Goal: Information Seeking & Learning: Learn about a topic

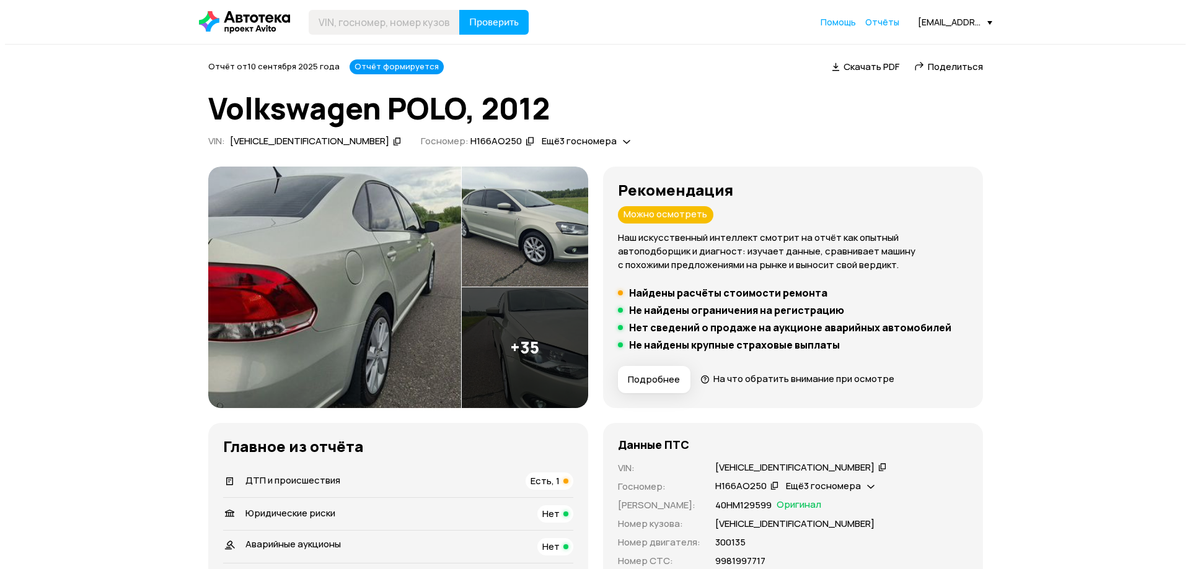
scroll to position [62, 0]
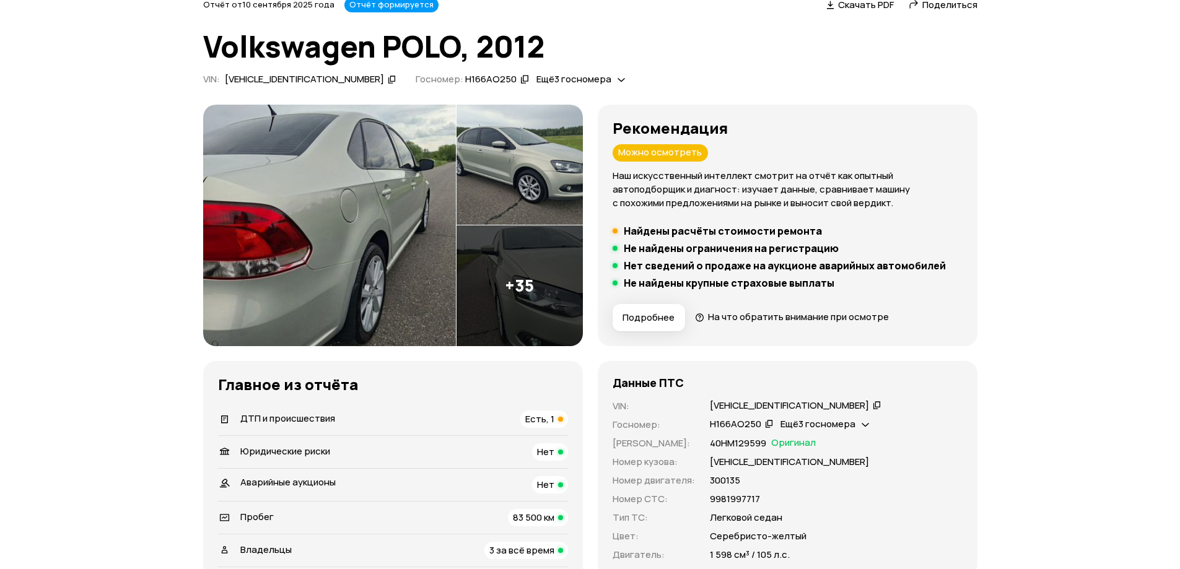
click at [395, 216] on img at bounding box center [329, 226] width 253 height 242
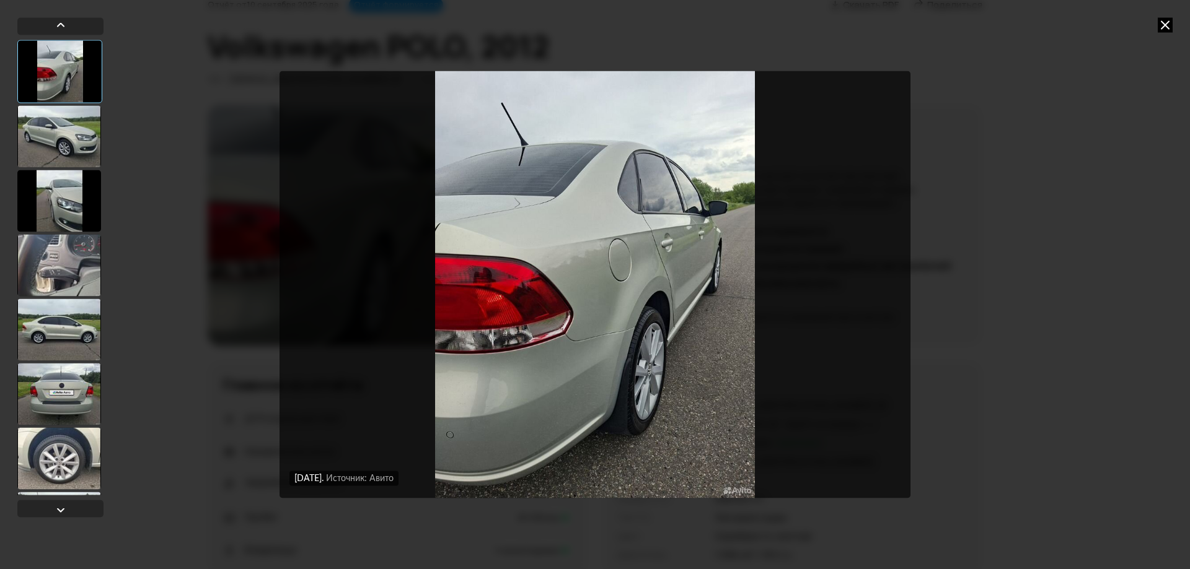
click at [83, 145] on div at bounding box center [59, 136] width 84 height 62
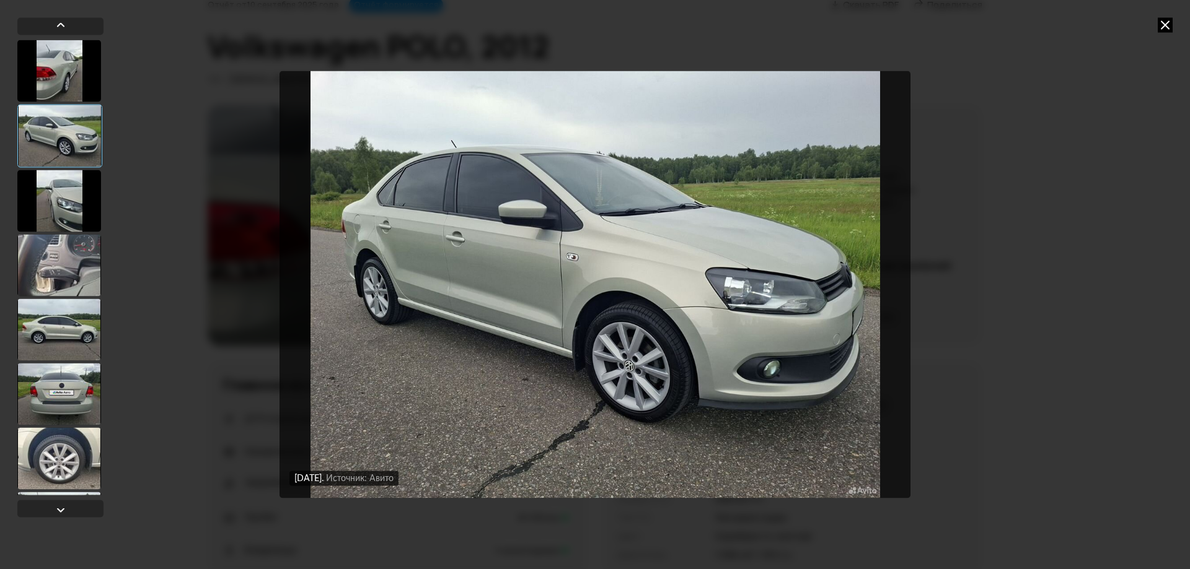
click at [72, 197] on div at bounding box center [59, 201] width 84 height 62
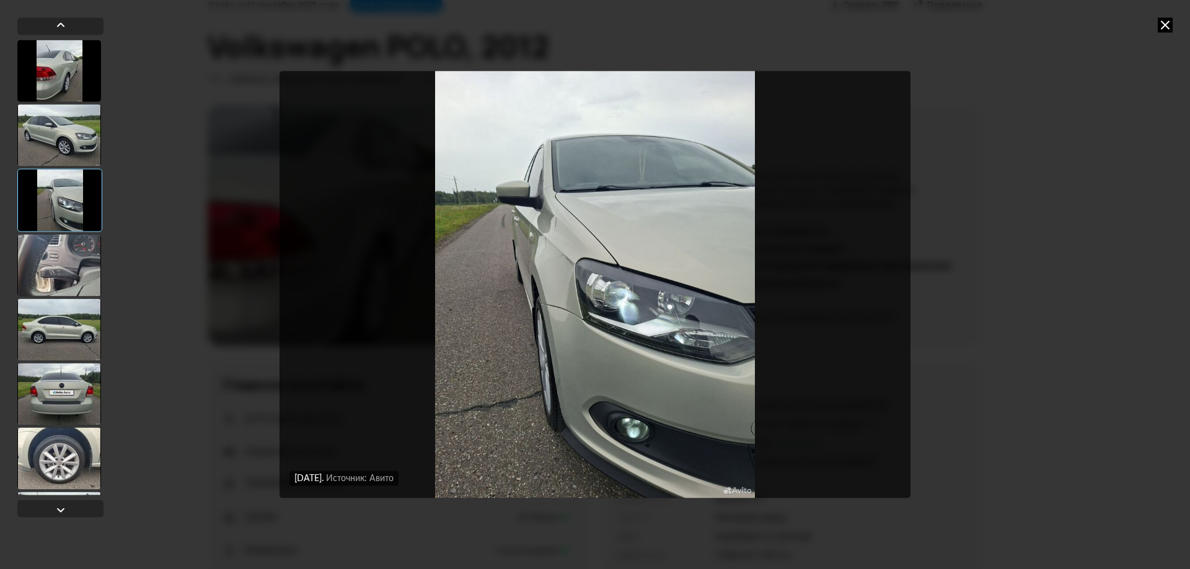
click at [63, 239] on div at bounding box center [59, 265] width 84 height 62
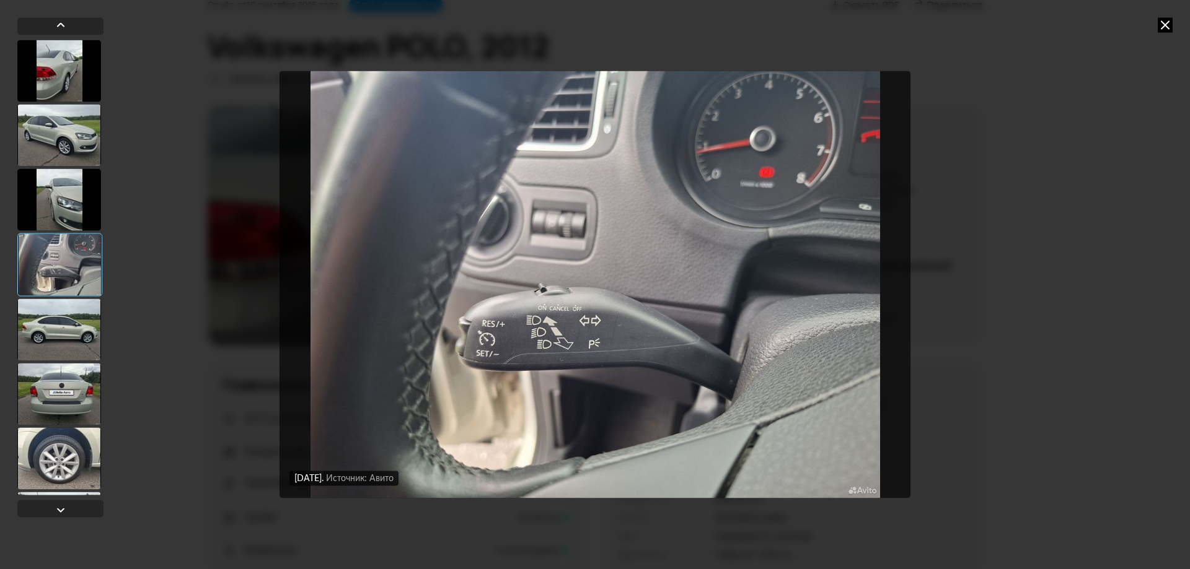
click at [68, 332] on div at bounding box center [59, 330] width 84 height 62
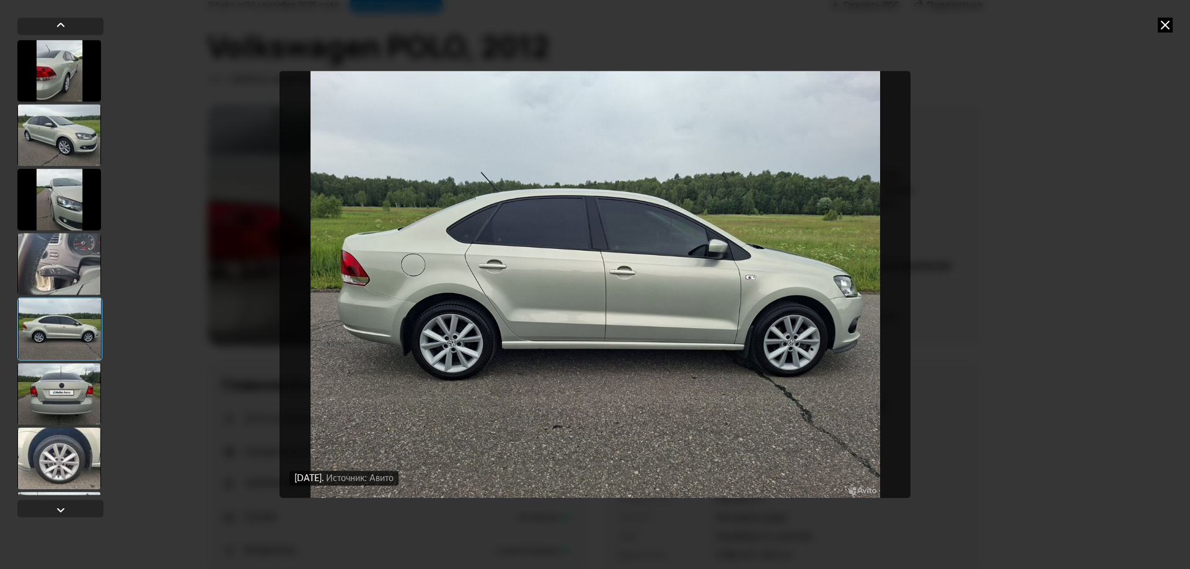
click at [76, 375] on div at bounding box center [59, 394] width 84 height 62
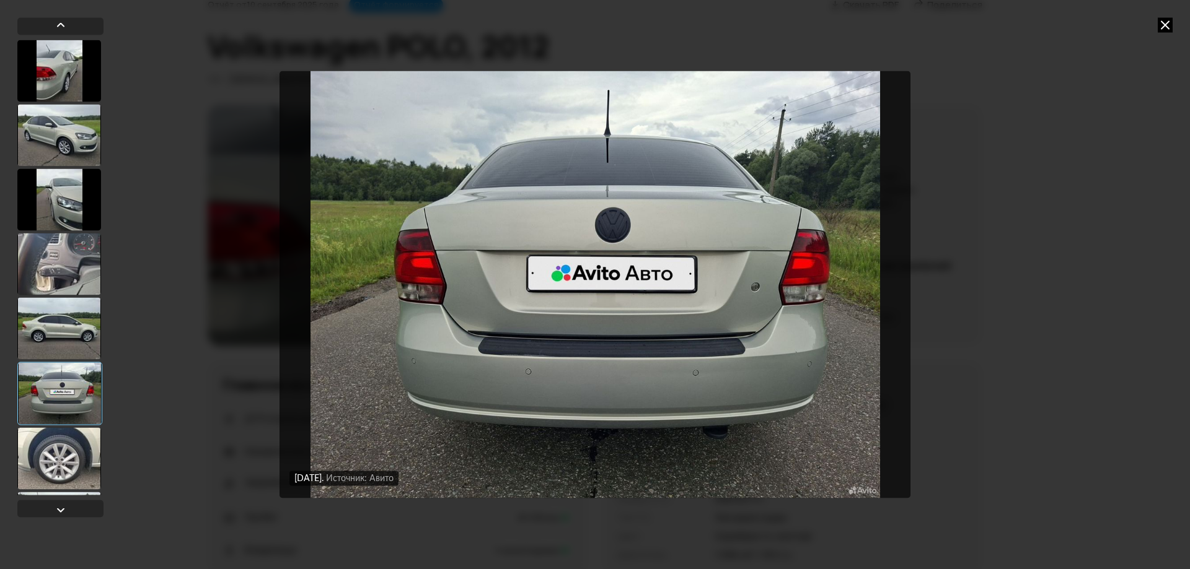
click at [77, 437] on div at bounding box center [59, 459] width 84 height 62
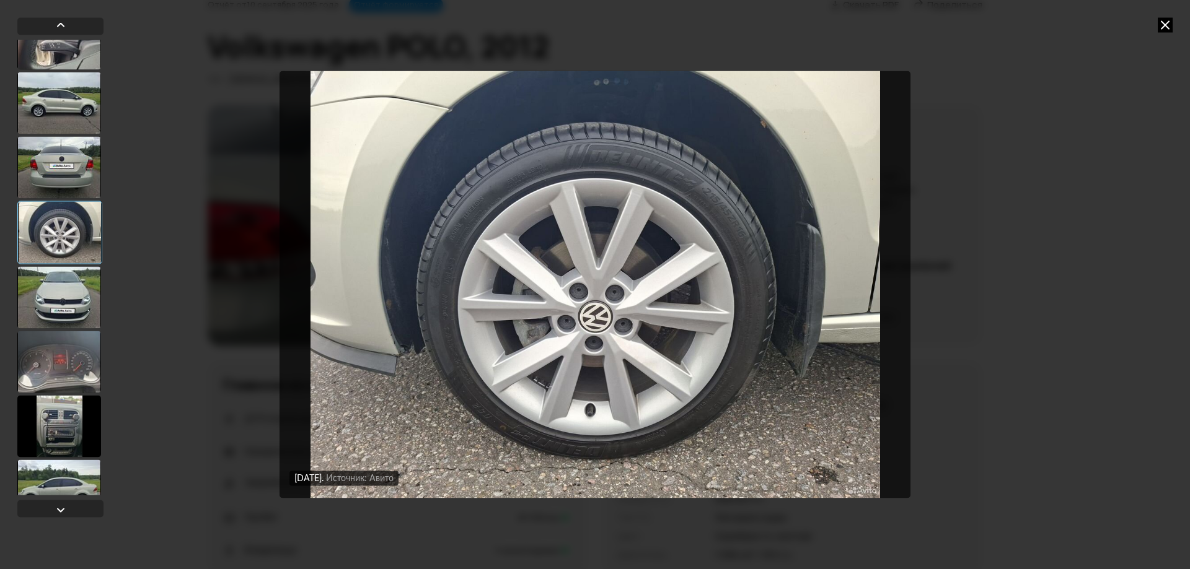
scroll to position [248, 0]
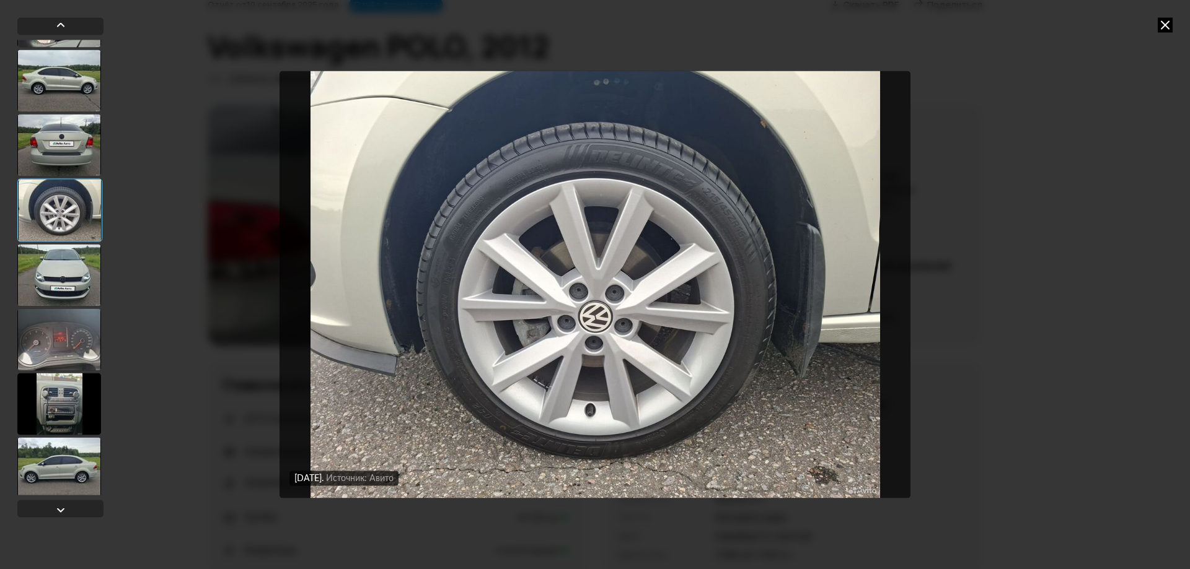
click at [68, 270] on div at bounding box center [59, 275] width 84 height 62
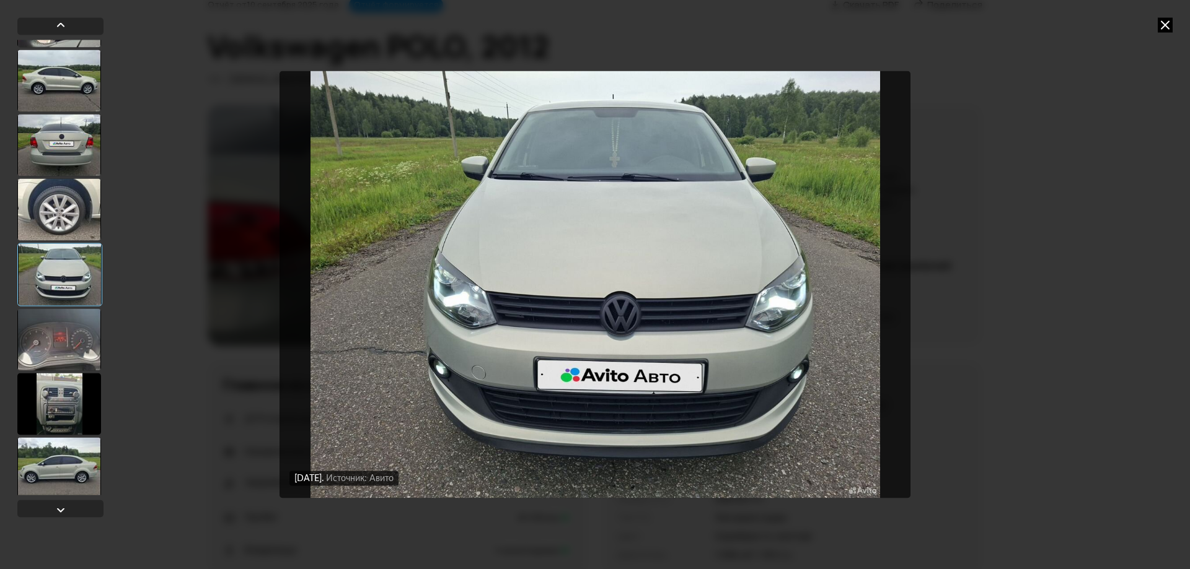
click at [74, 332] on div at bounding box center [59, 340] width 84 height 62
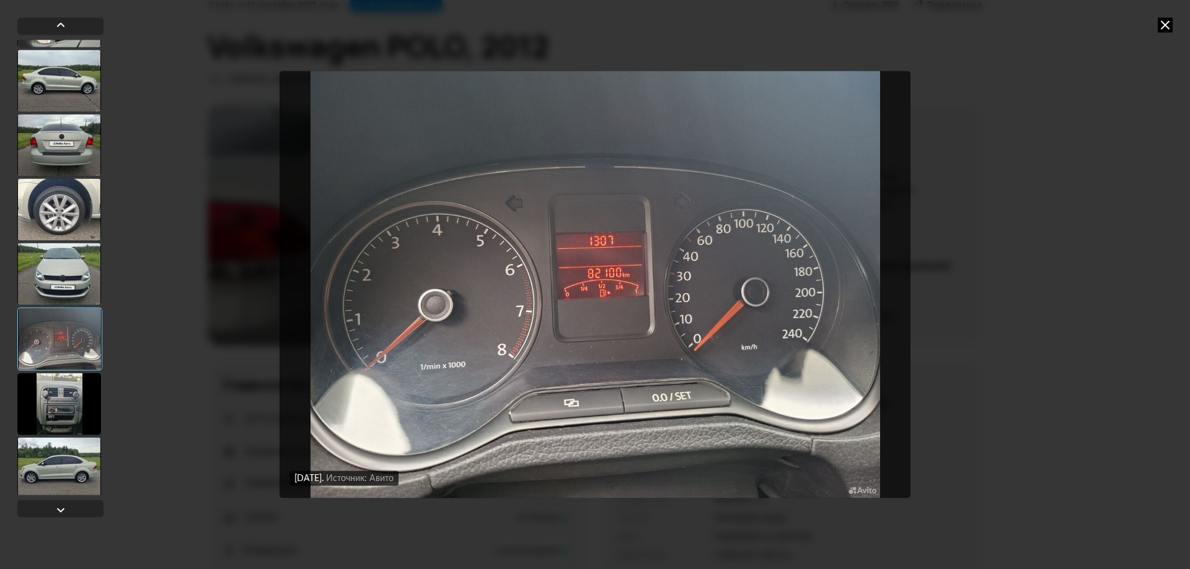
click at [69, 265] on div at bounding box center [59, 274] width 84 height 62
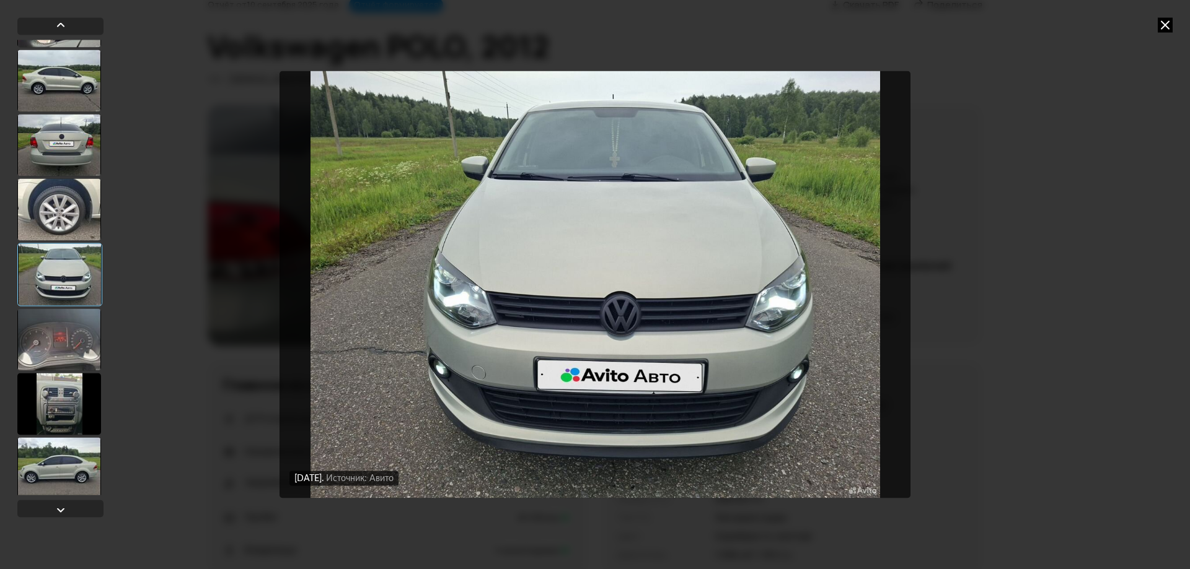
click at [58, 331] on div at bounding box center [59, 340] width 84 height 62
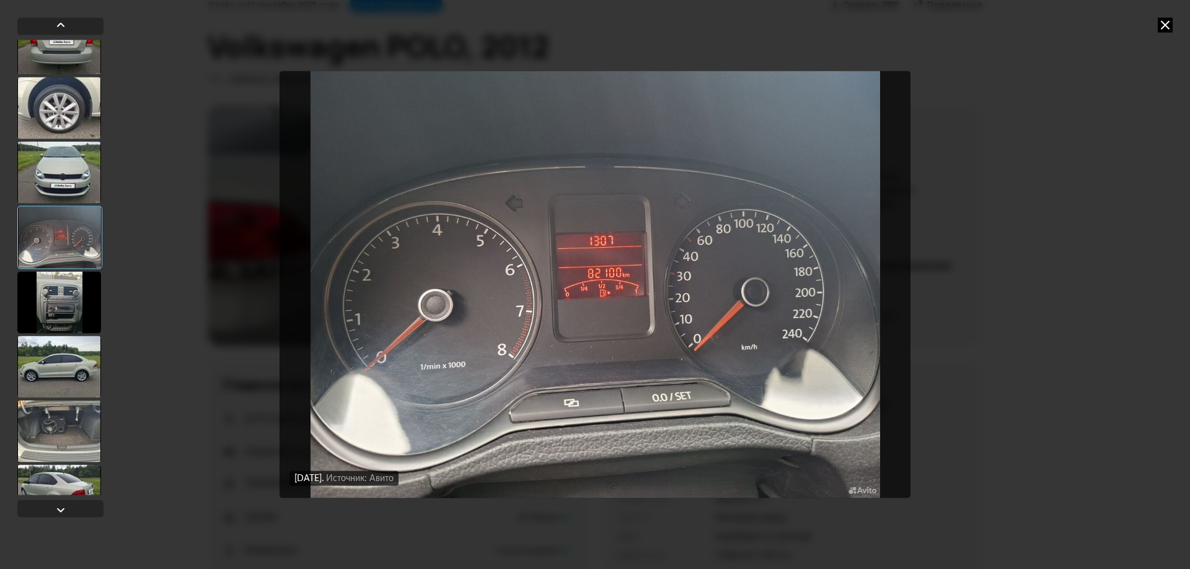
scroll to position [372, 0]
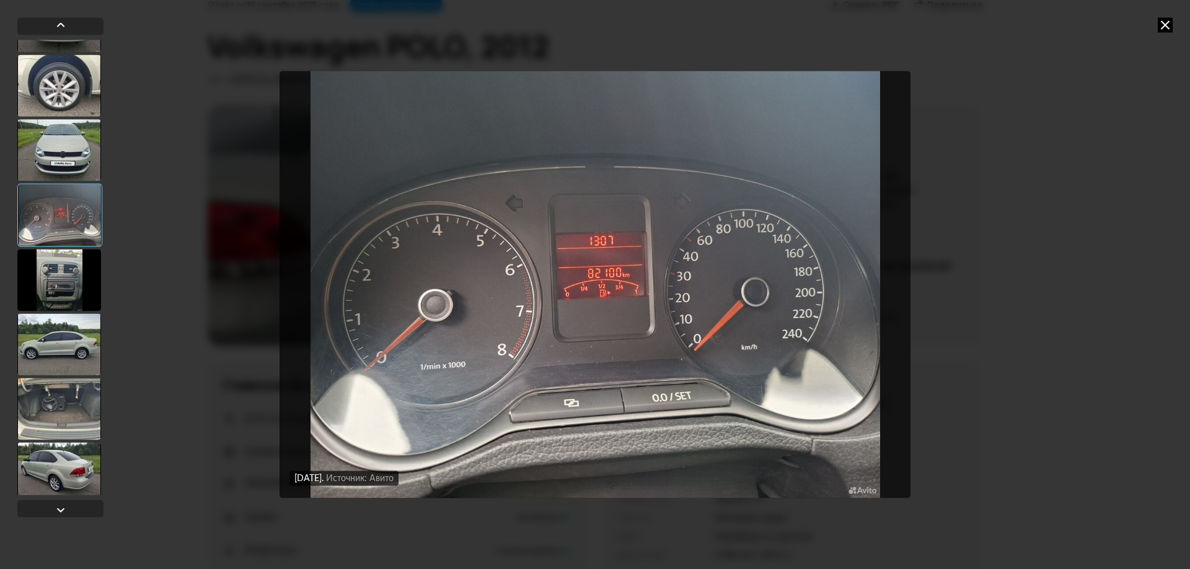
click at [56, 283] on div at bounding box center [59, 280] width 84 height 62
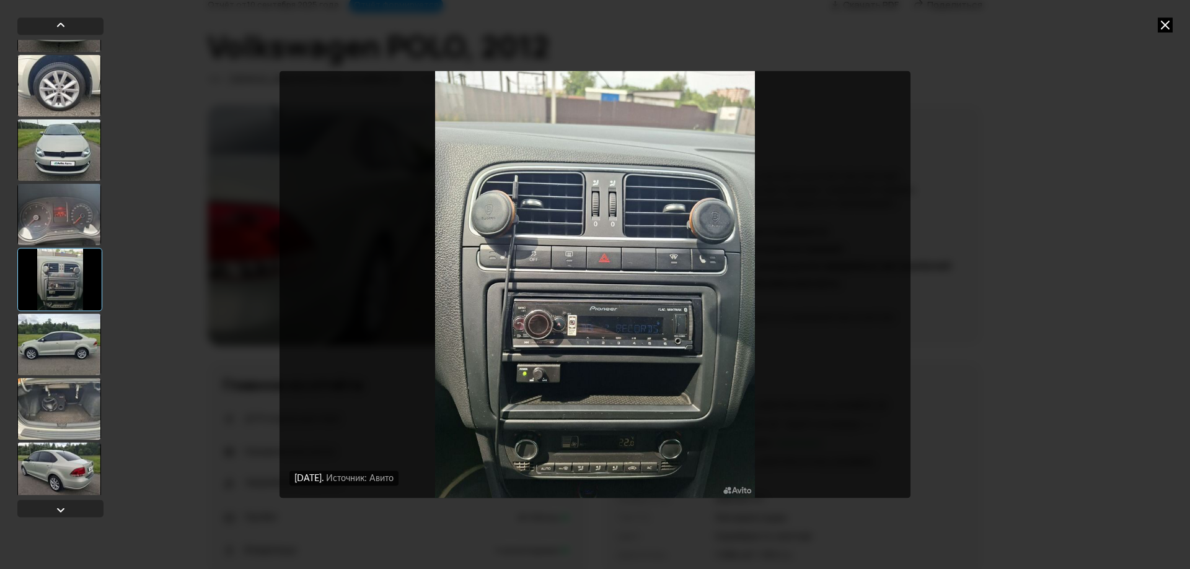
click at [63, 336] on div at bounding box center [59, 345] width 84 height 62
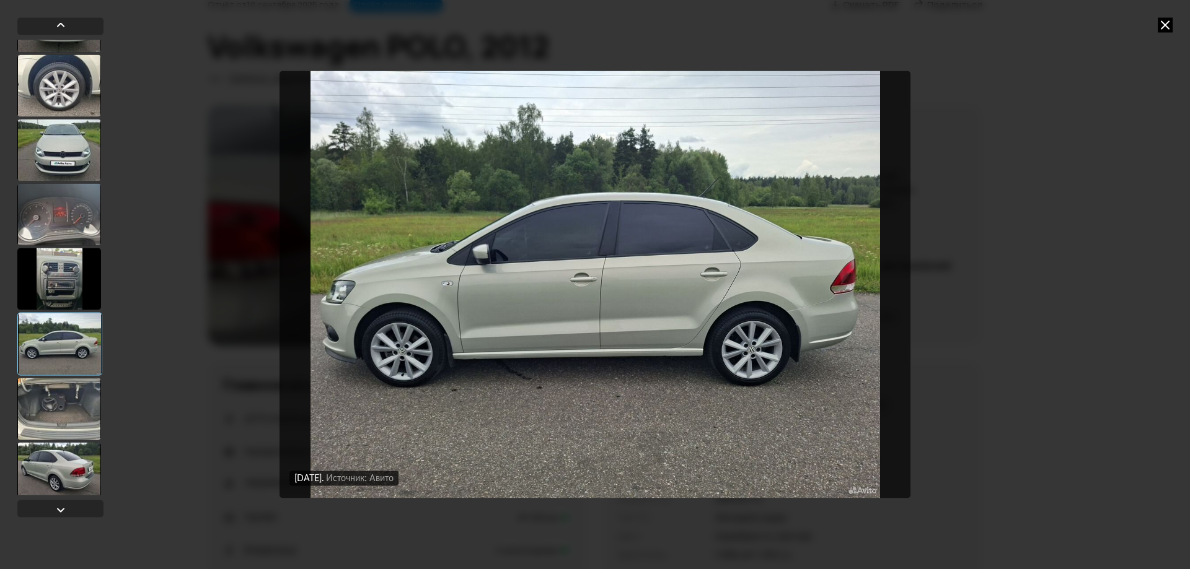
click at [62, 395] on div at bounding box center [59, 409] width 84 height 62
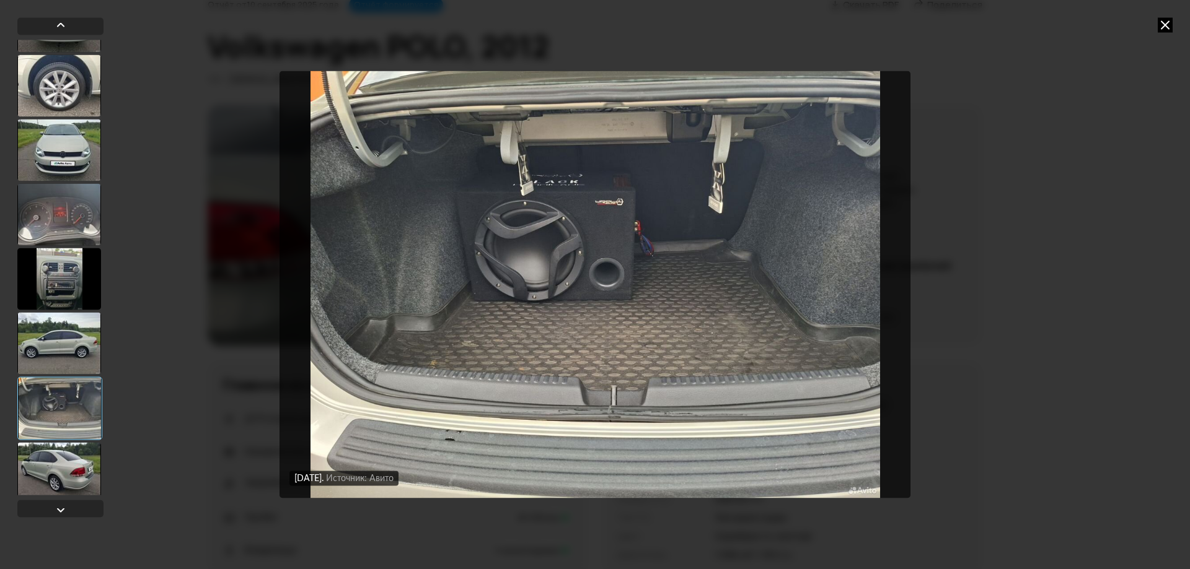
click at [56, 306] on div at bounding box center [59, 279] width 84 height 62
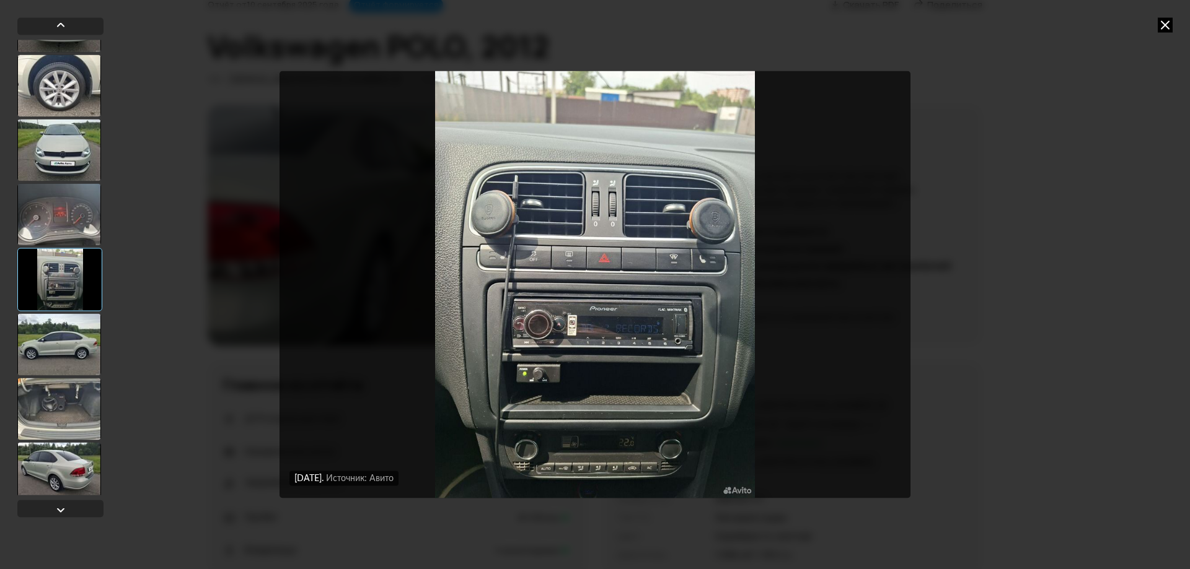
click at [63, 332] on div at bounding box center [59, 345] width 84 height 62
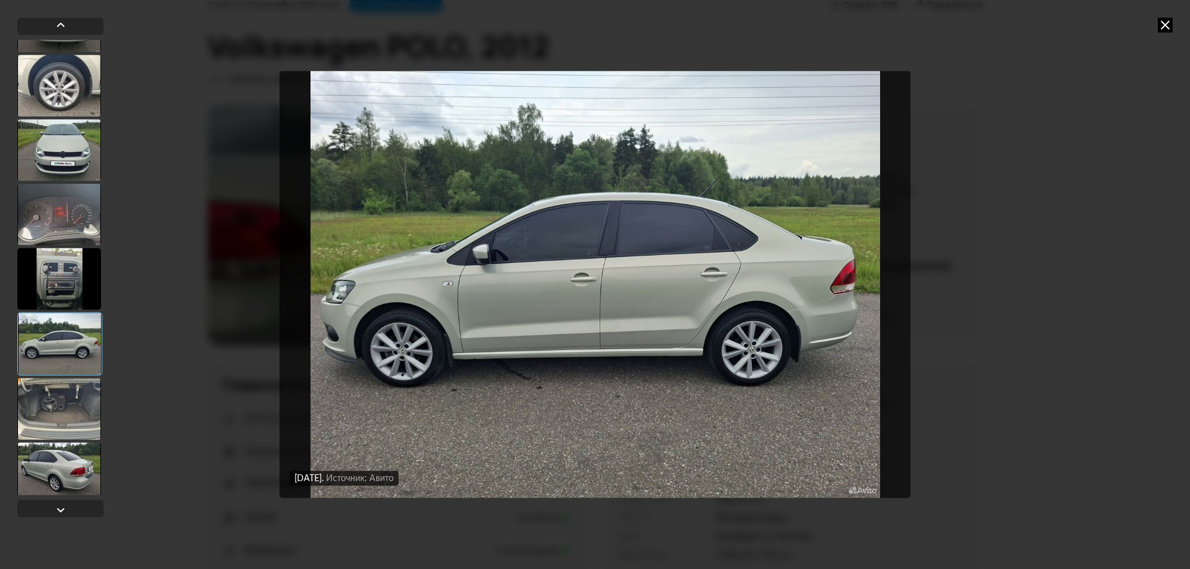
click at [576, 359] on img "Go to Slide 11" at bounding box center [594, 284] width 631 height 427
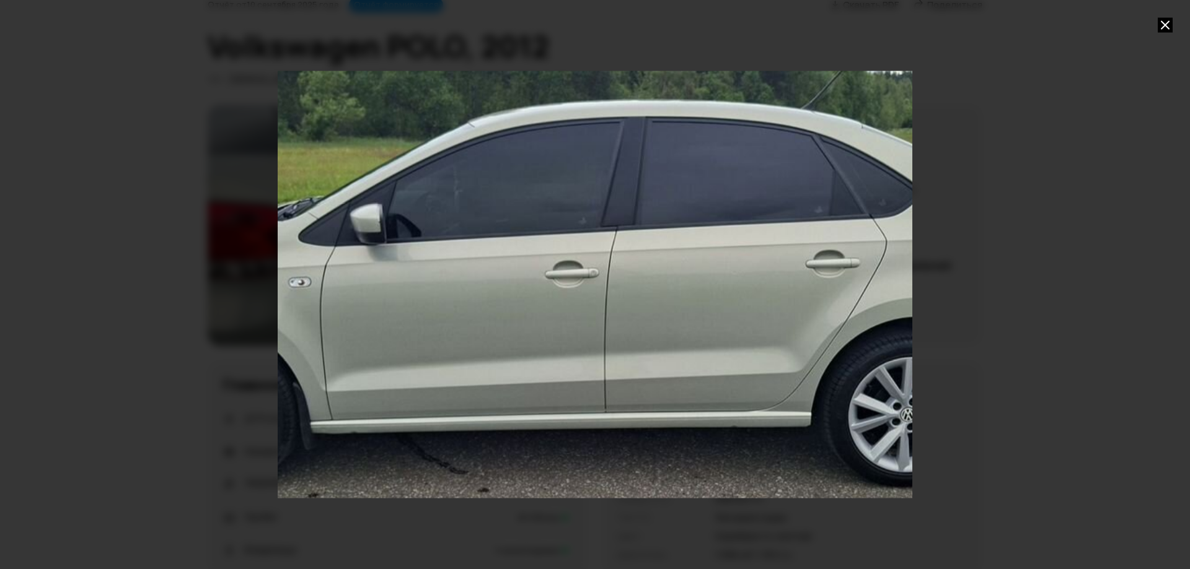
click at [770, 287] on div "Go to Slide 11" at bounding box center [594, 284] width 1269 height 854
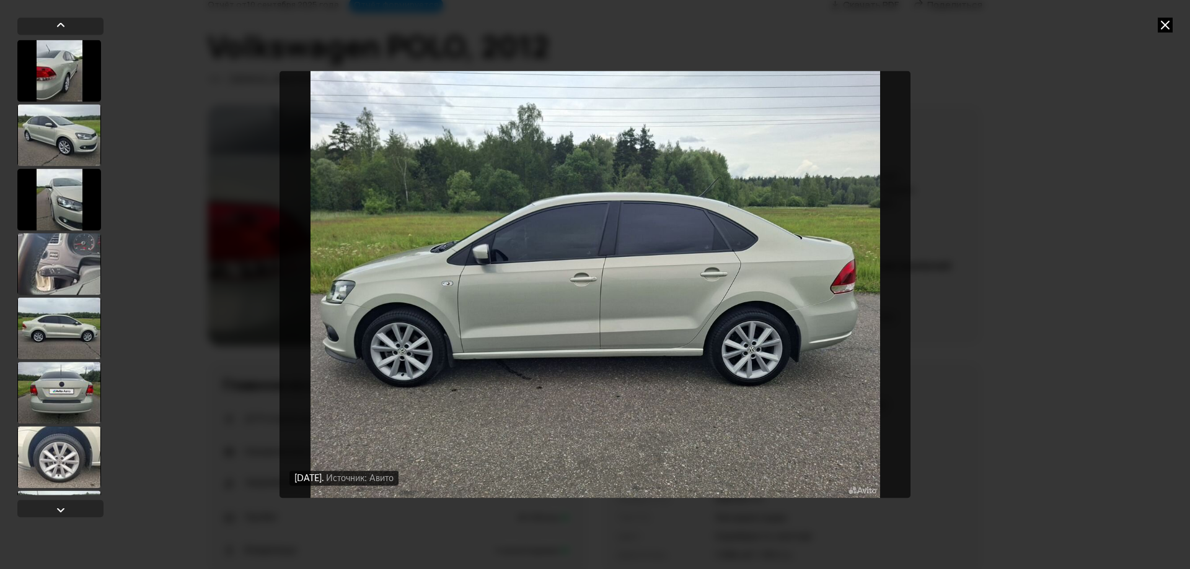
click at [64, 333] on div at bounding box center [59, 328] width 84 height 62
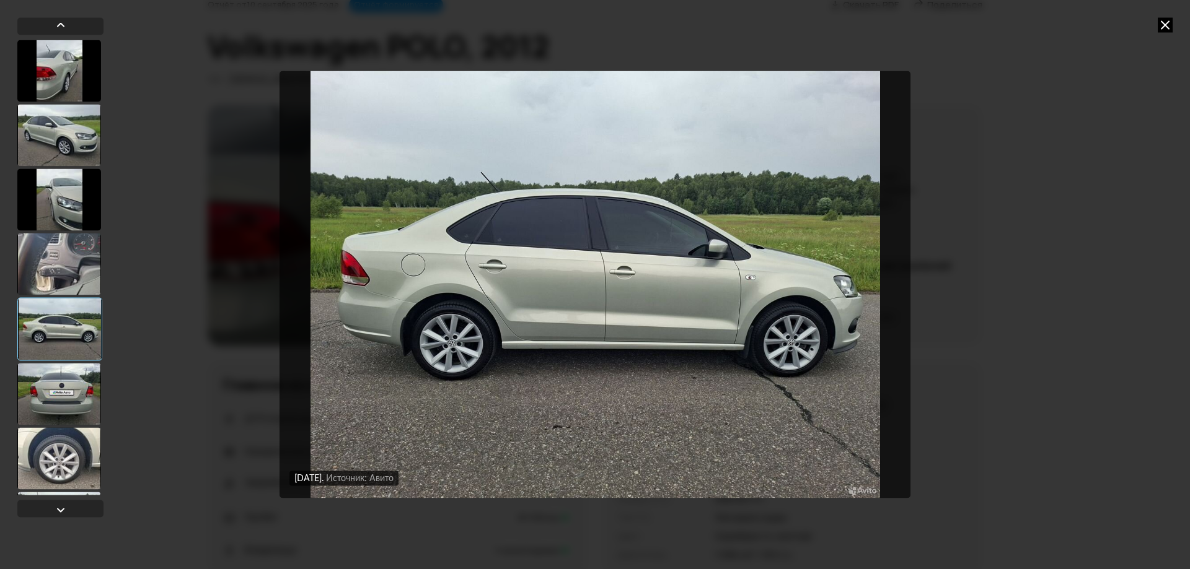
click at [60, 384] on div at bounding box center [59, 394] width 84 height 62
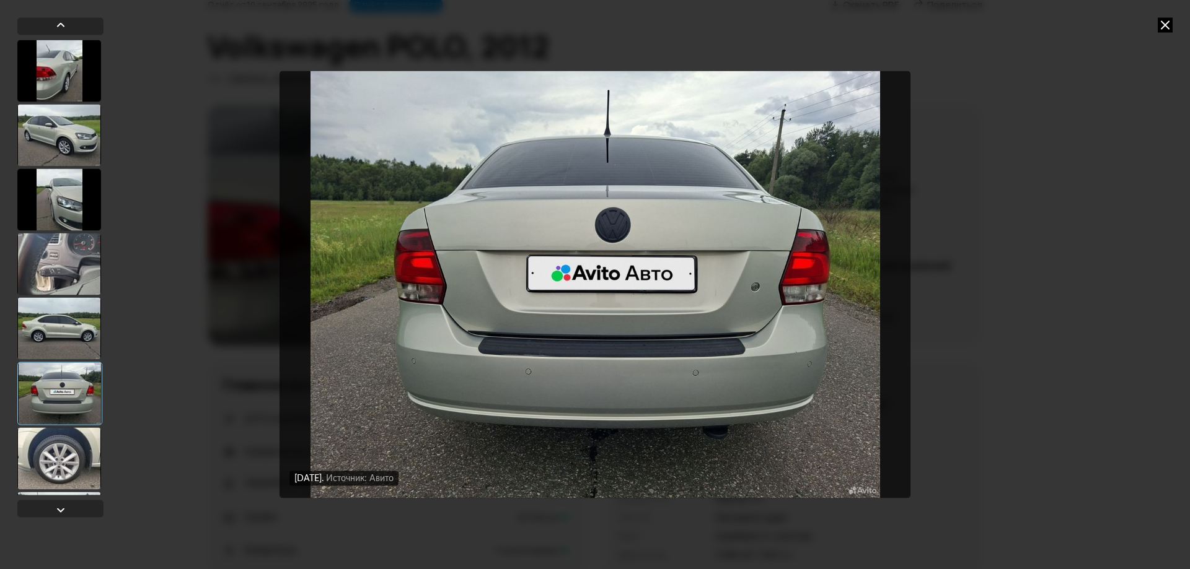
click at [51, 141] on div at bounding box center [59, 135] width 84 height 62
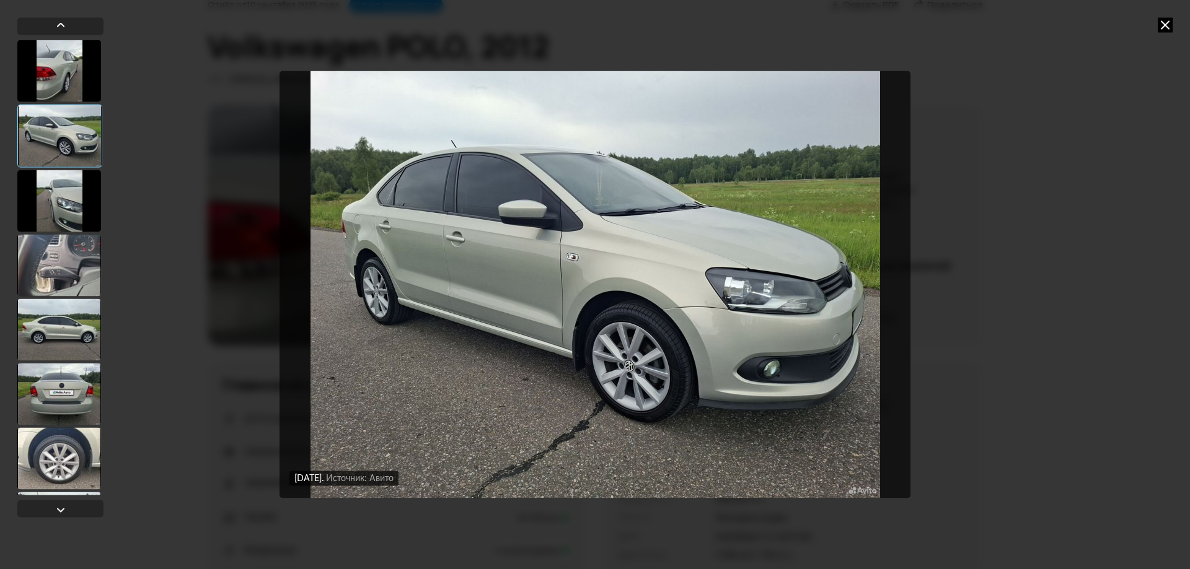
click at [469, 338] on img "Go to Slide 2" at bounding box center [594, 284] width 631 height 427
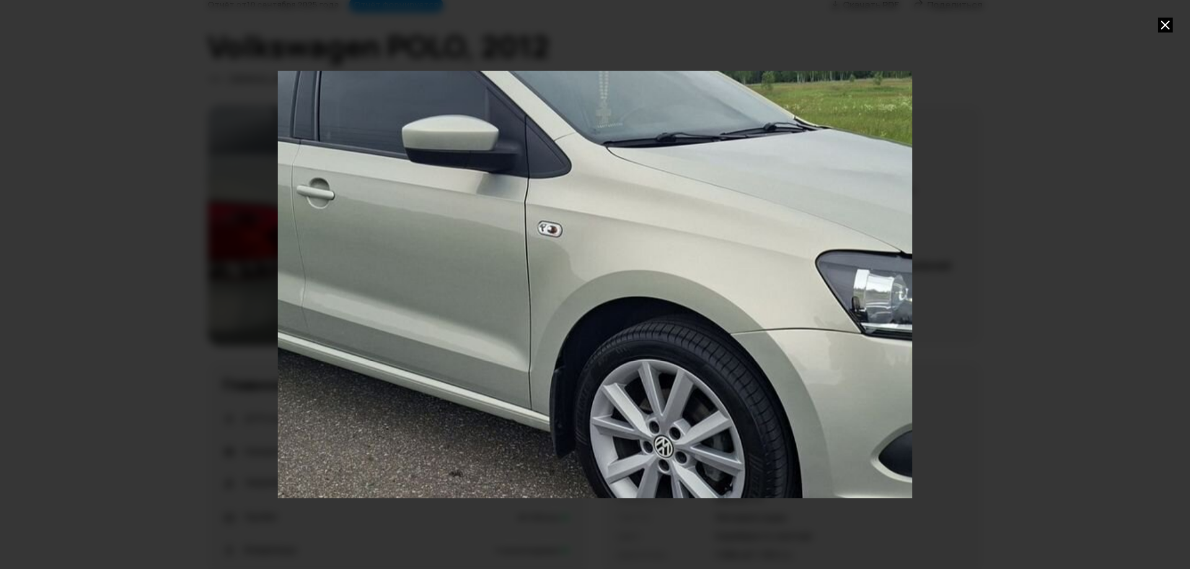
click at [473, 371] on div "Go to Slide 2" at bounding box center [594, 284] width 1269 height 854
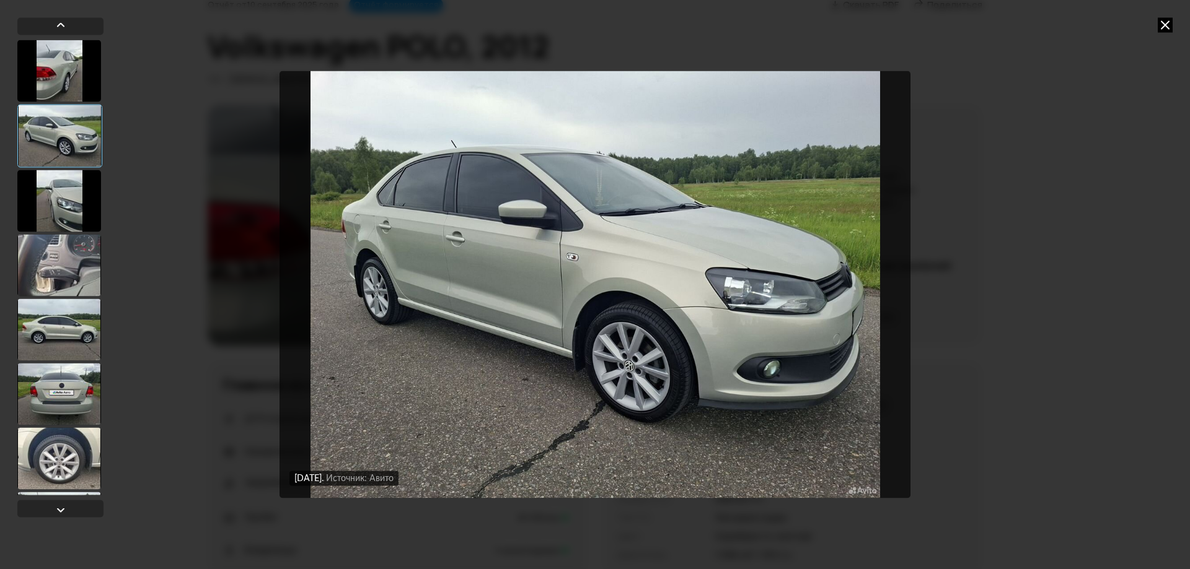
click at [421, 320] on img "Go to Slide 2" at bounding box center [594, 284] width 631 height 427
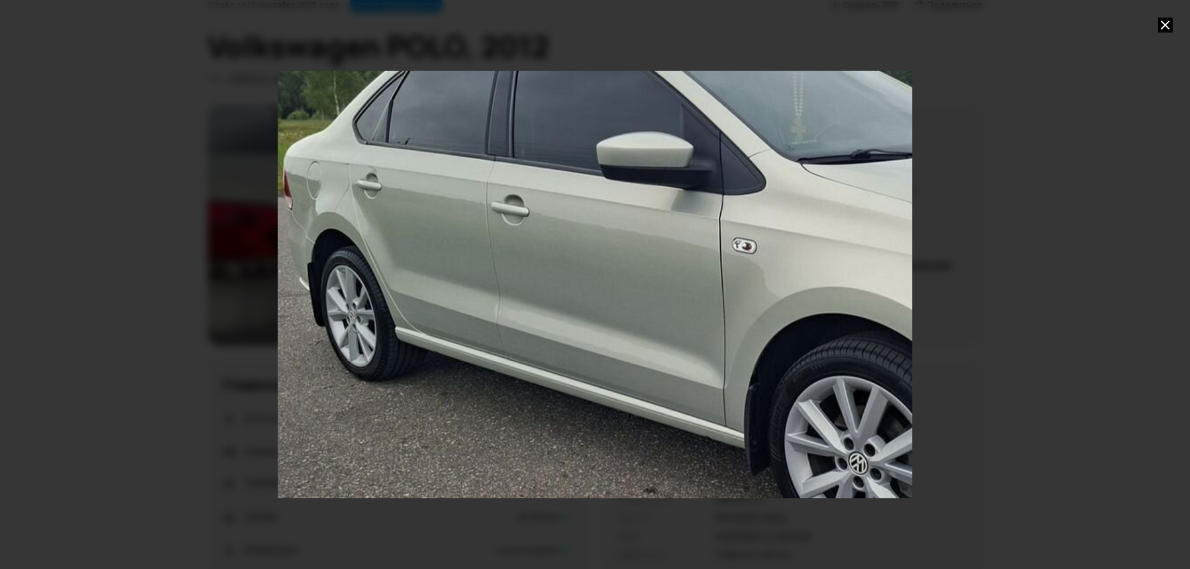
drag, startPoint x: 413, startPoint y: 343, endPoint x: 608, endPoint y: 360, distance: 195.3
click at [608, 360] on div "Go to Slide 2" at bounding box center [789, 301] width 1269 height 854
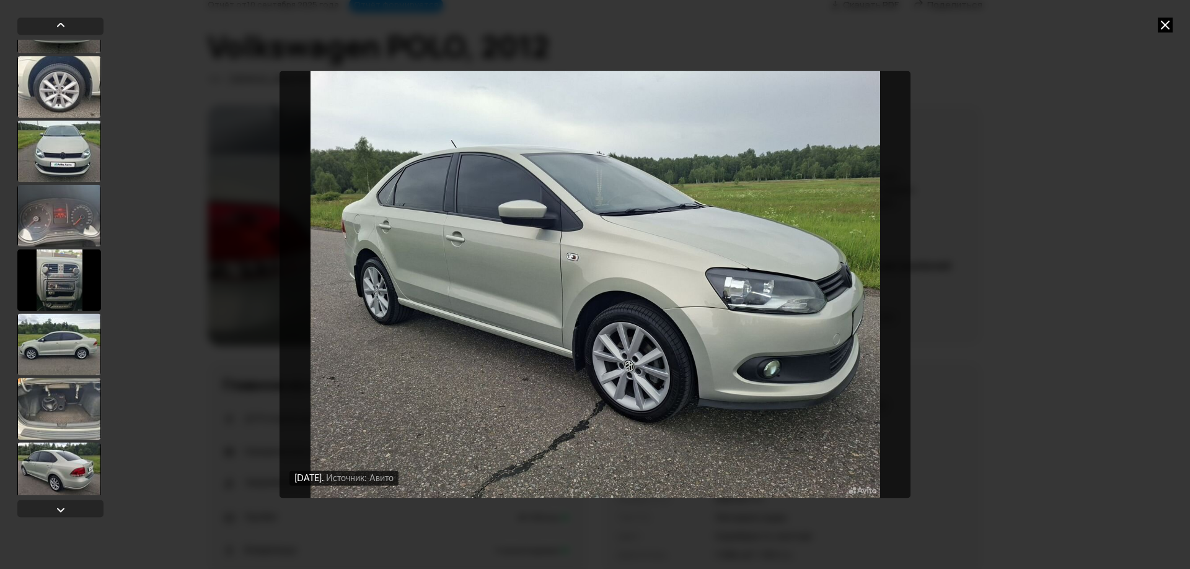
click at [64, 344] on div at bounding box center [59, 345] width 84 height 62
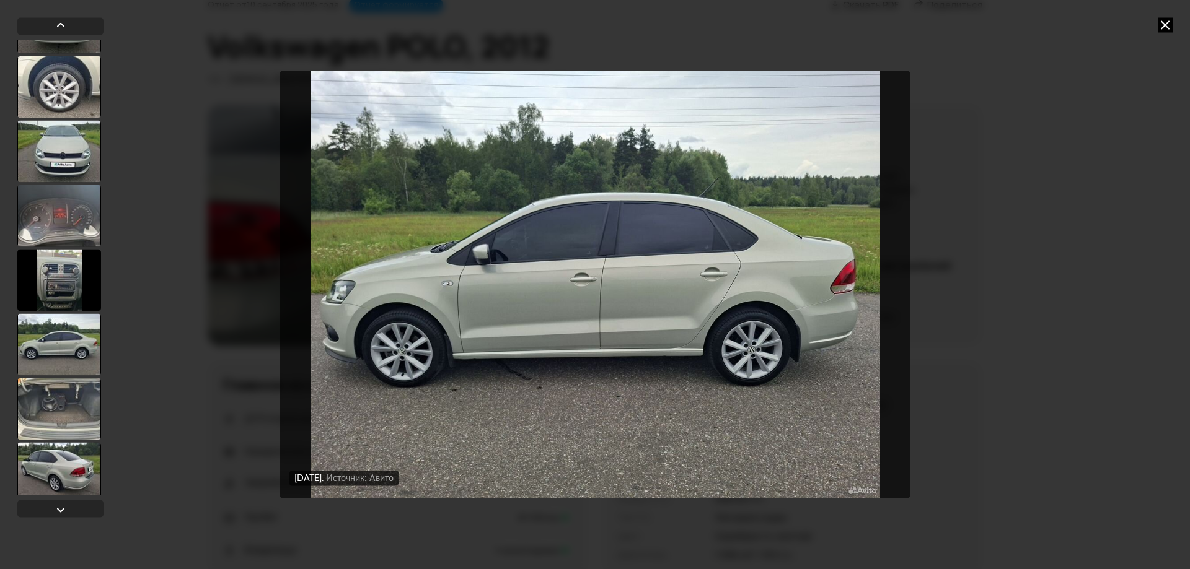
scroll to position [371, 0]
click at [501, 364] on img "Go to Slide 11" at bounding box center [594, 284] width 631 height 427
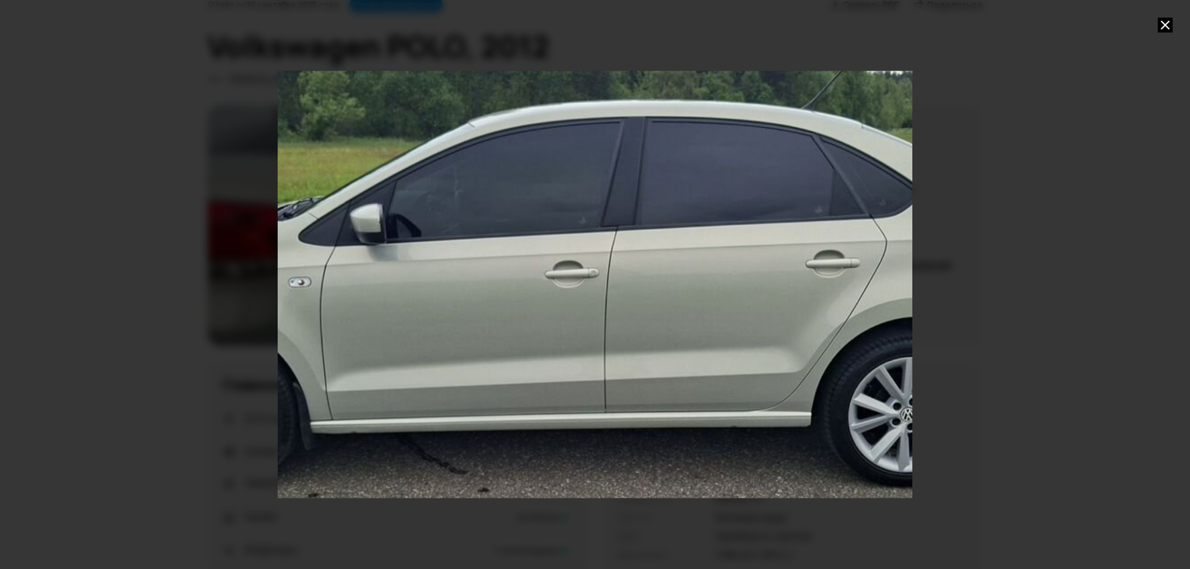
click at [443, 364] on div "Go to Slide 11" at bounding box center [594, 284] width 1269 height 854
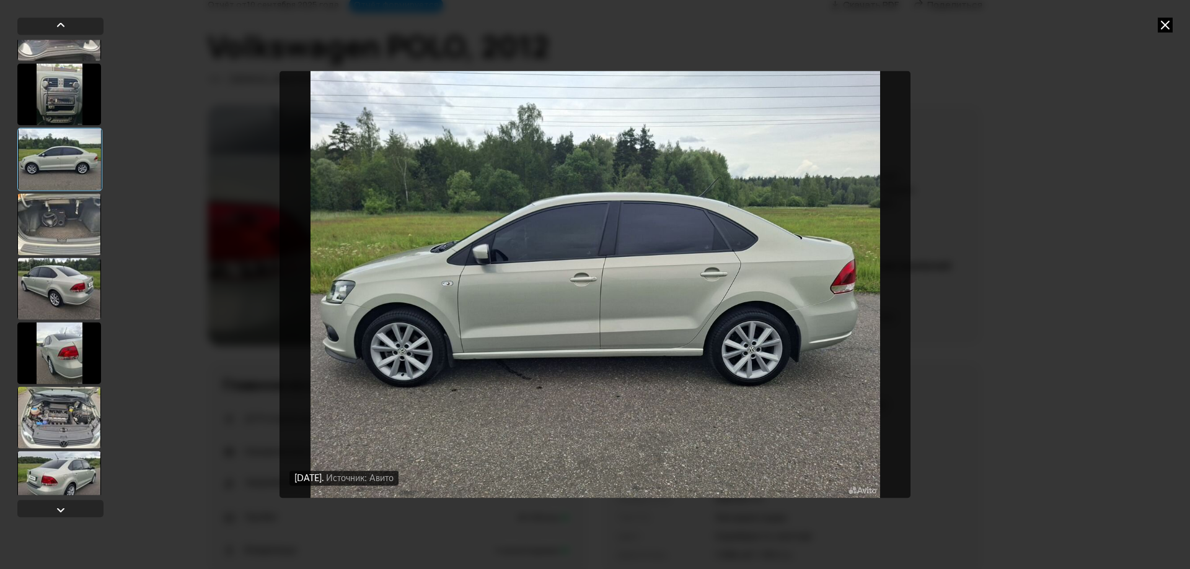
scroll to position [558, 0]
click at [66, 285] on div at bounding box center [59, 288] width 84 height 62
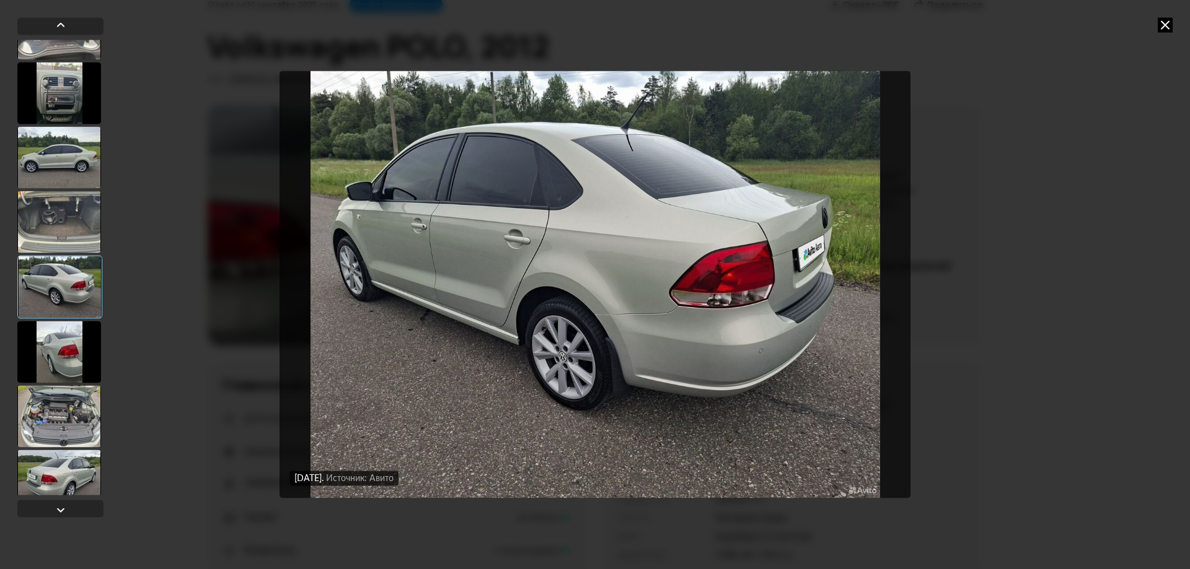
click at [78, 346] on div at bounding box center [59, 352] width 84 height 62
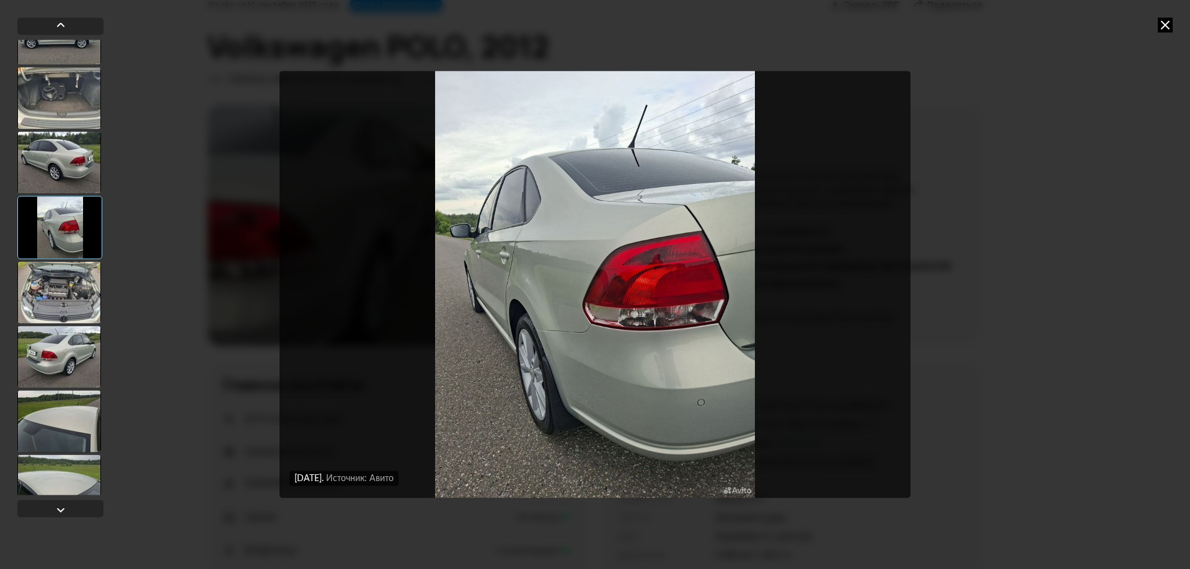
scroll to position [744, 0]
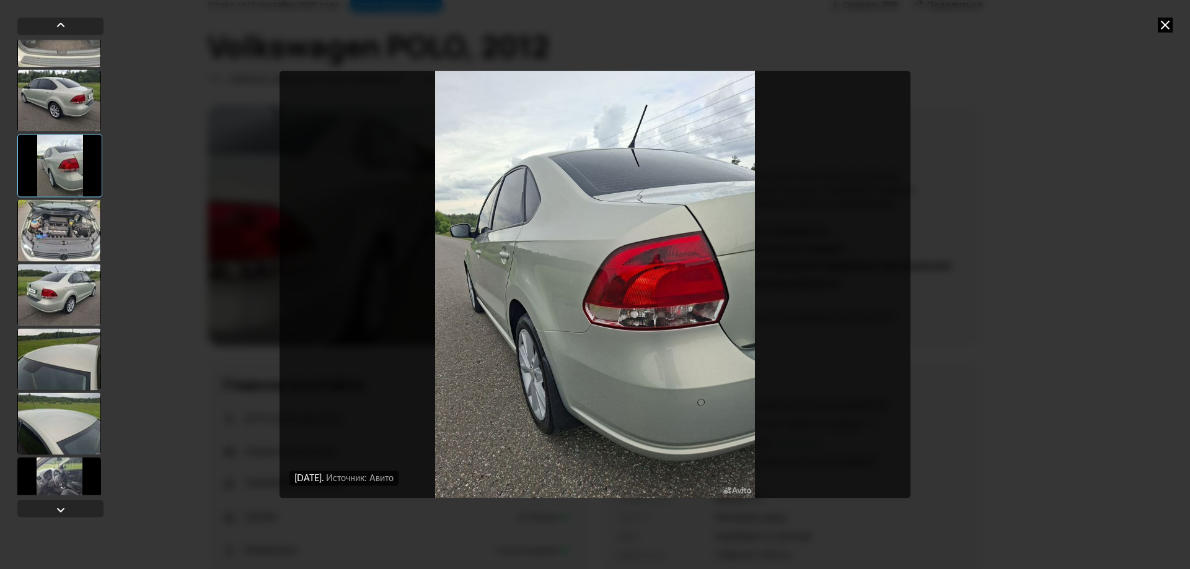
click at [64, 293] on div at bounding box center [59, 295] width 84 height 62
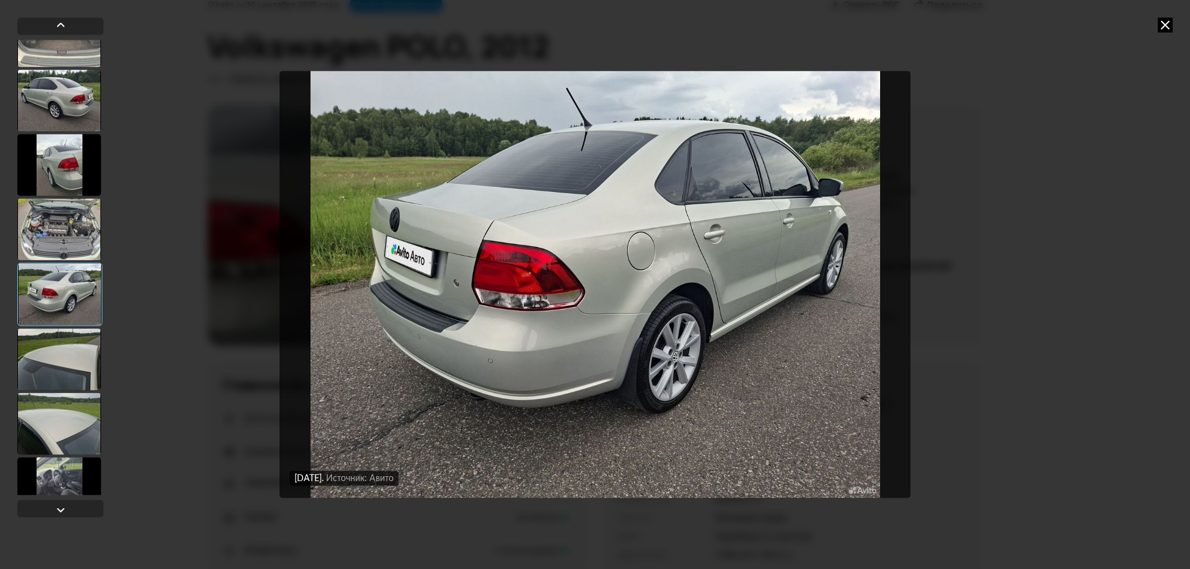
click at [38, 371] on div at bounding box center [59, 359] width 84 height 62
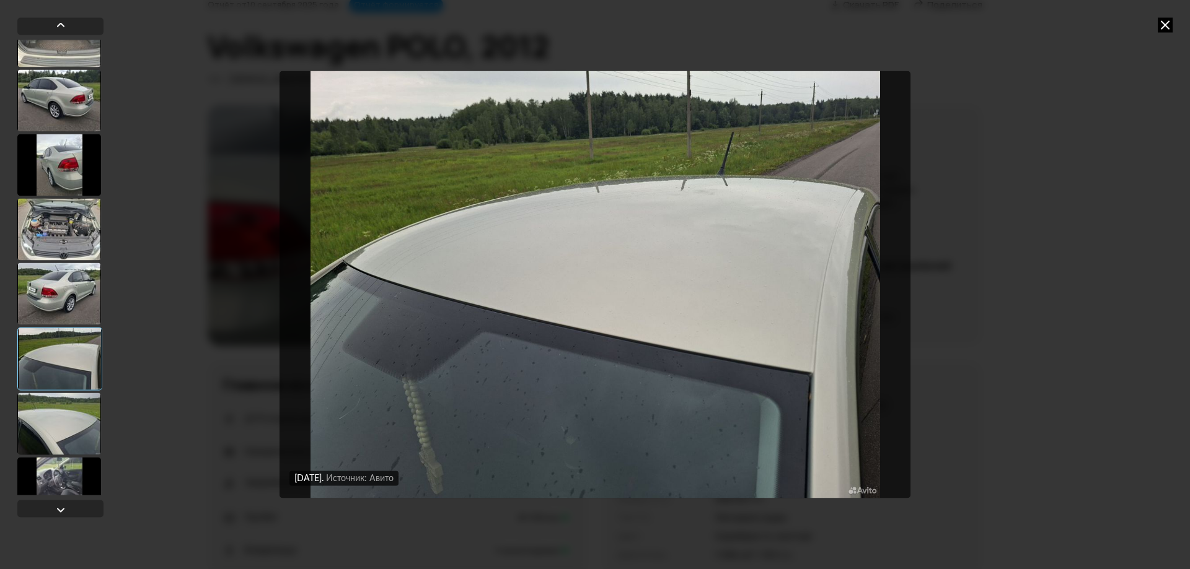
click at [703, 334] on img "Go to Slide 17" at bounding box center [594, 284] width 631 height 427
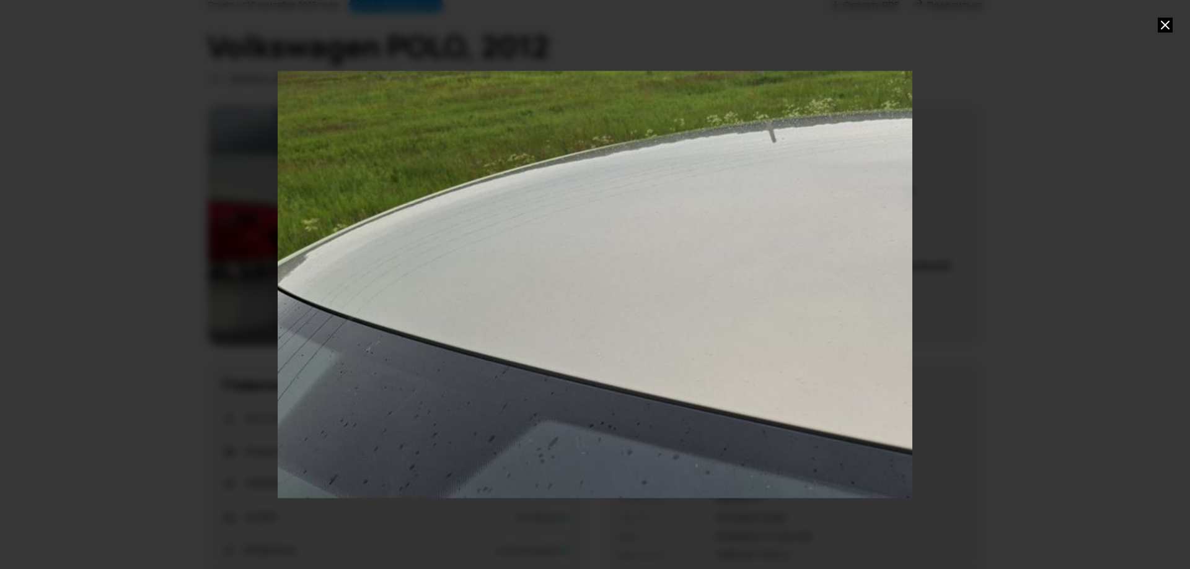
drag, startPoint x: 670, startPoint y: 289, endPoint x: 845, endPoint y: 320, distance: 178.0
click at [845, 320] on div "Go to Slide 17" at bounding box center [767, 326] width 1269 height 854
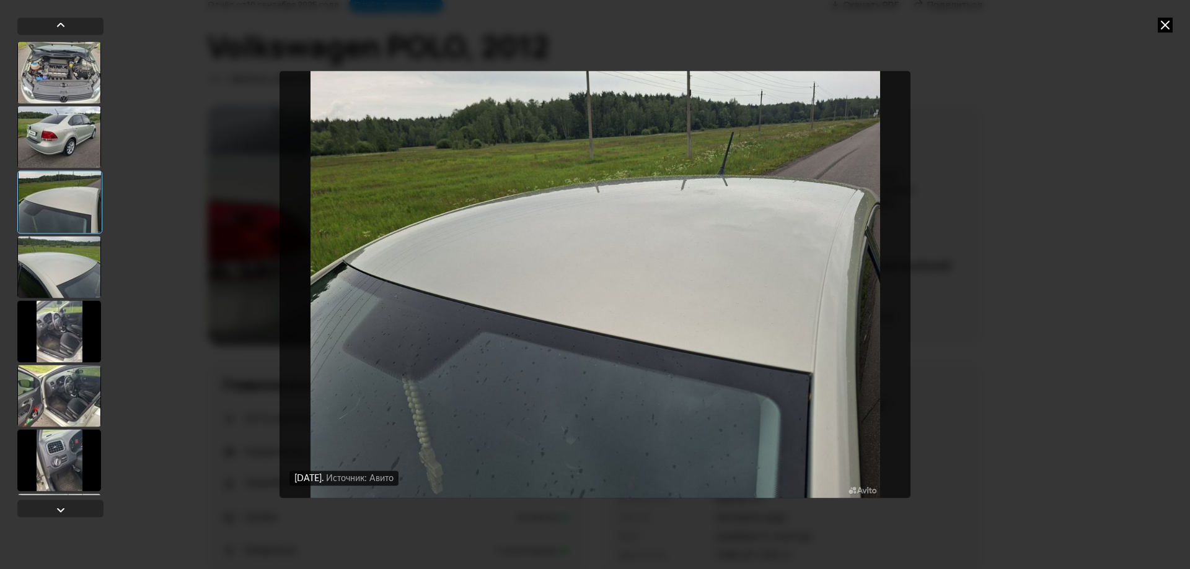
scroll to position [929, 0]
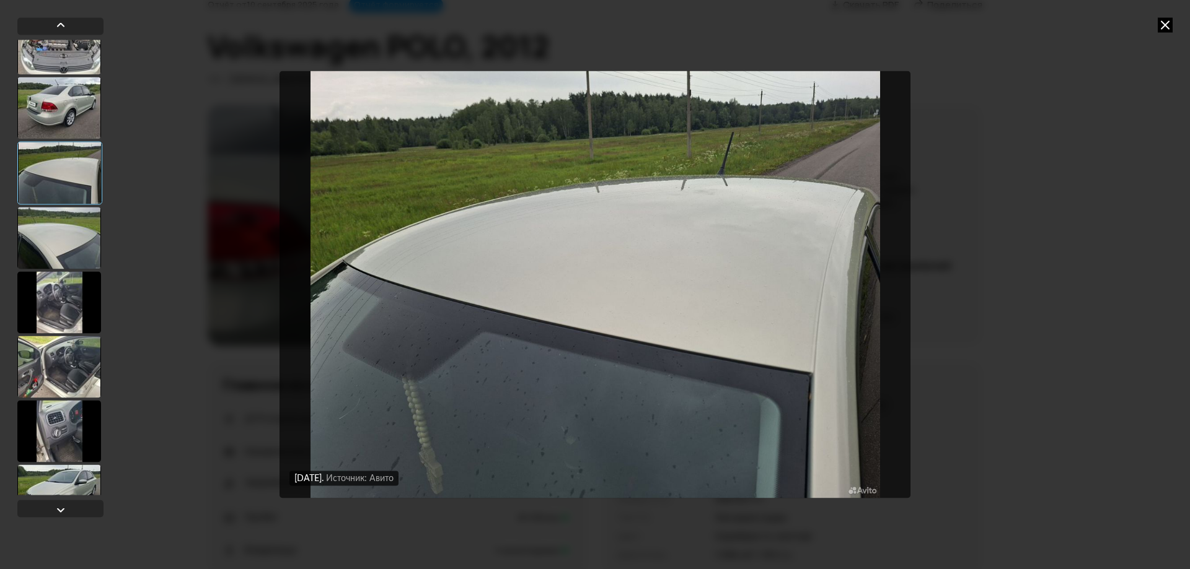
click at [66, 236] on div at bounding box center [59, 238] width 84 height 62
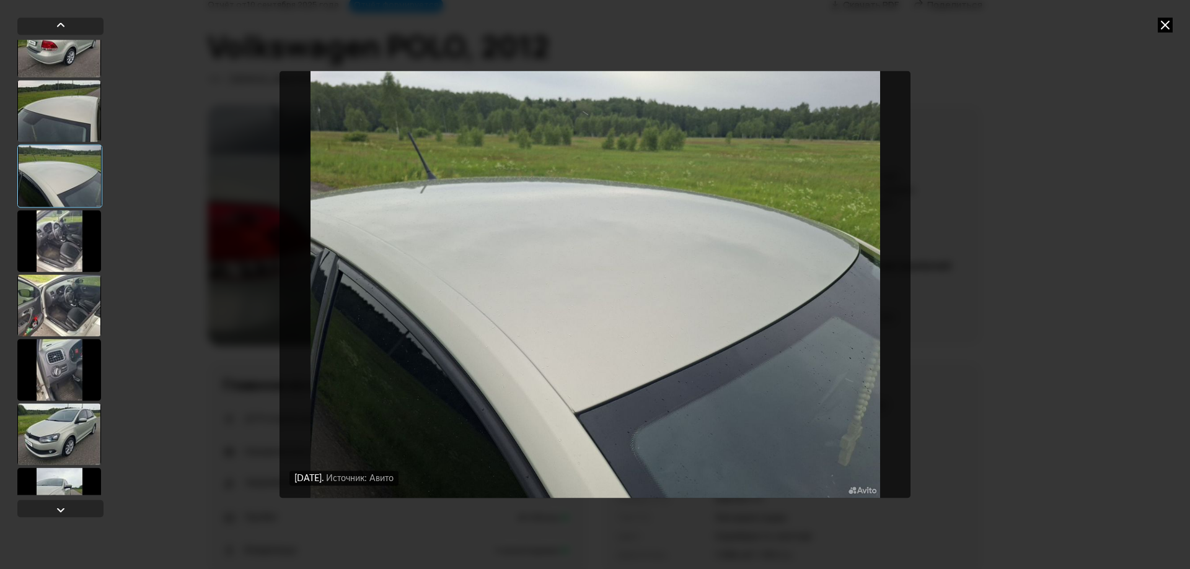
scroll to position [991, 0]
click at [68, 242] on div at bounding box center [59, 240] width 84 height 62
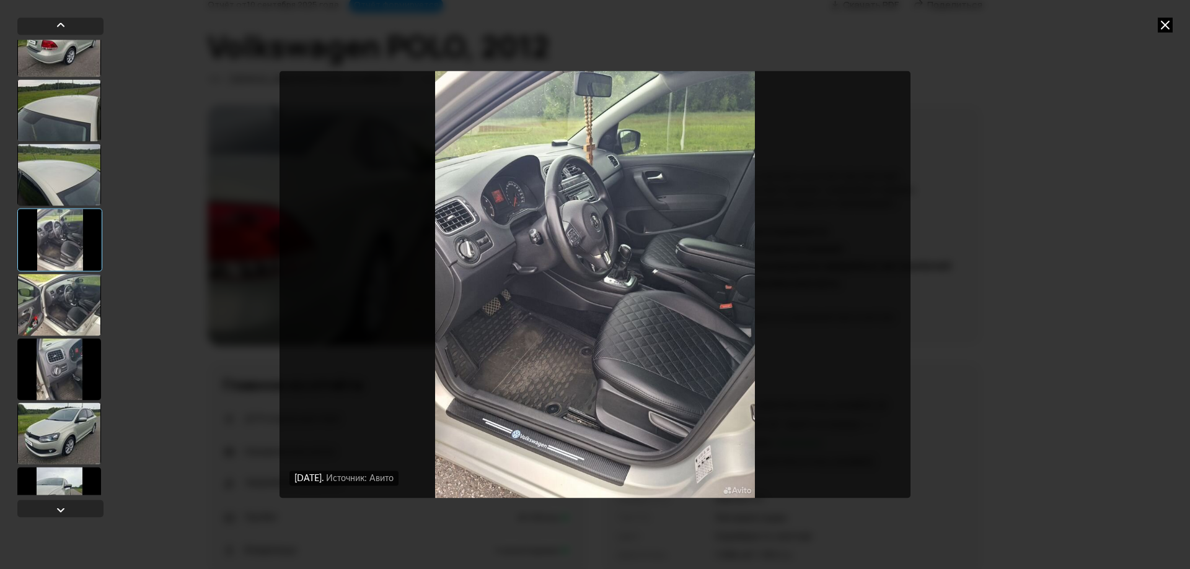
click at [61, 310] on div at bounding box center [59, 305] width 84 height 62
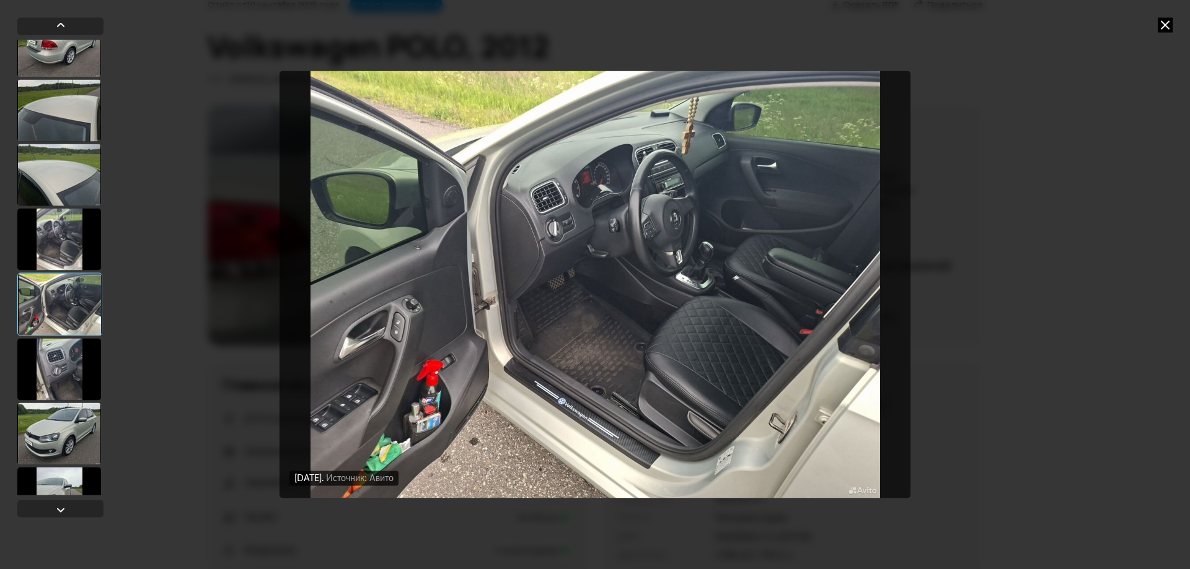
click at [63, 361] on div at bounding box center [59, 369] width 84 height 62
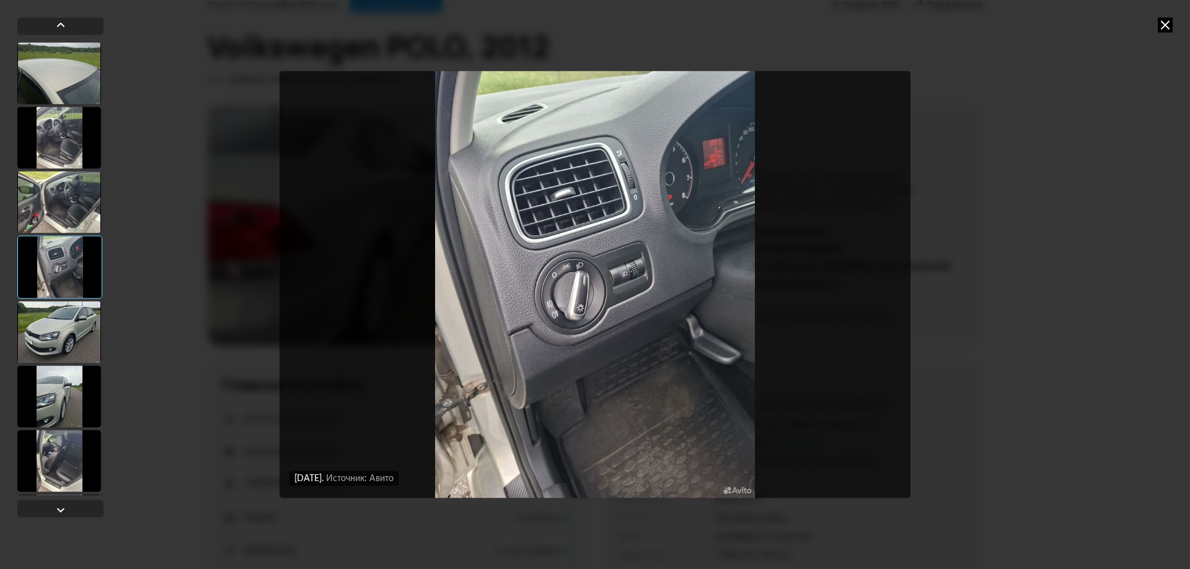
scroll to position [1115, 0]
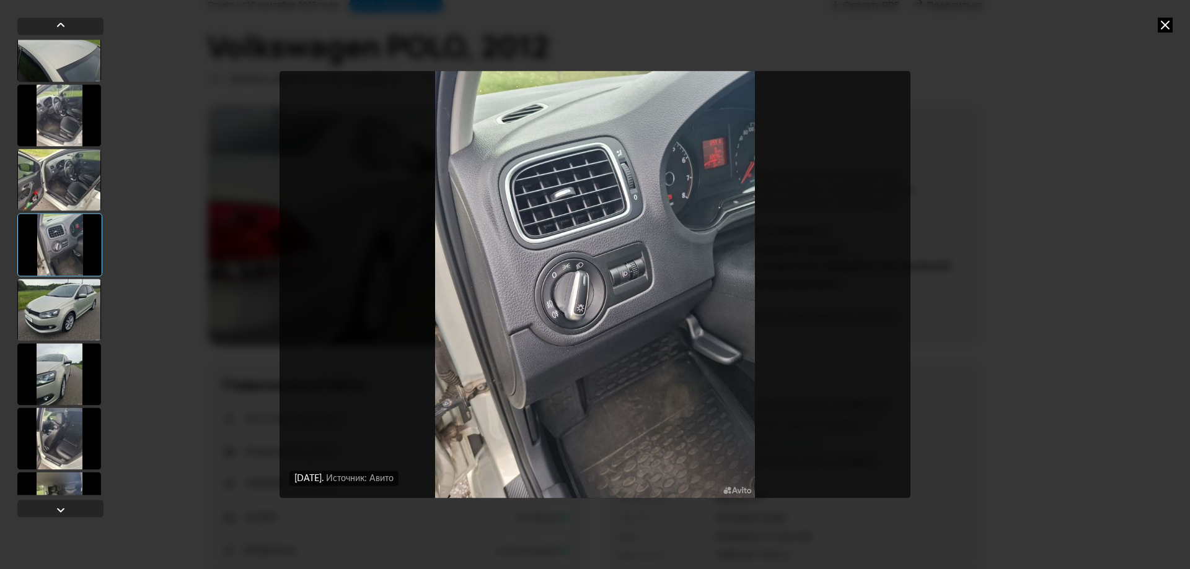
click at [69, 313] on div at bounding box center [59, 310] width 84 height 62
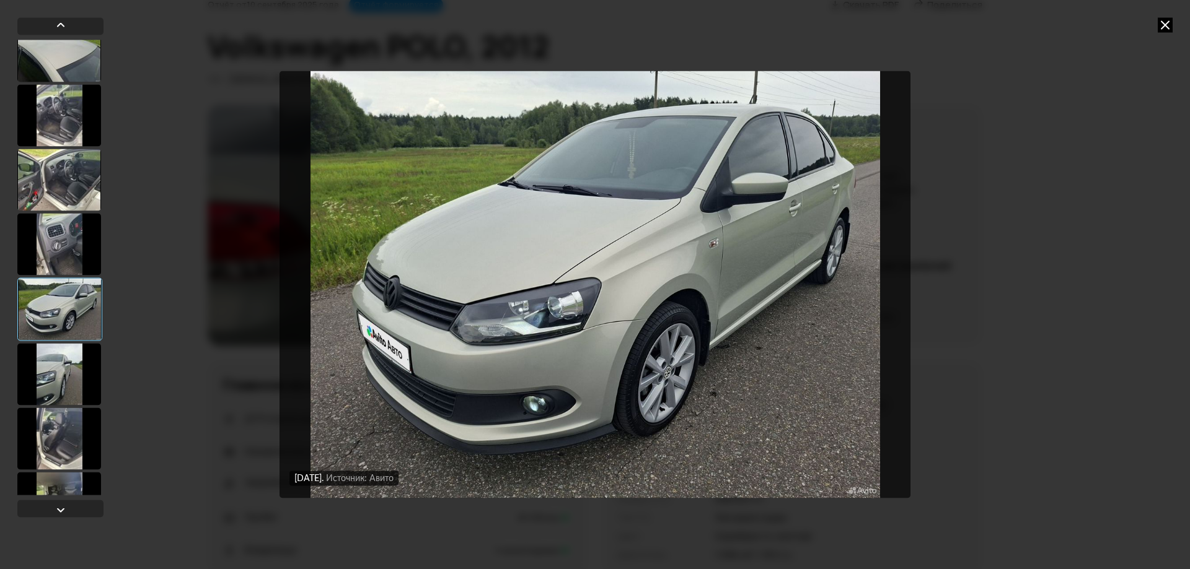
click at [72, 368] on div at bounding box center [59, 374] width 84 height 62
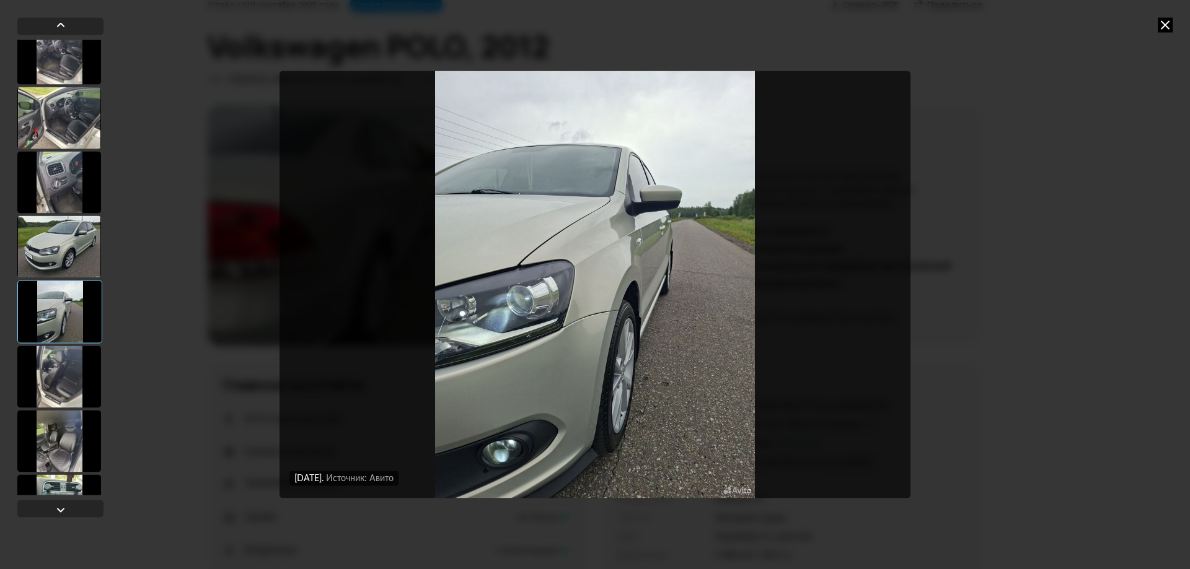
scroll to position [1239, 0]
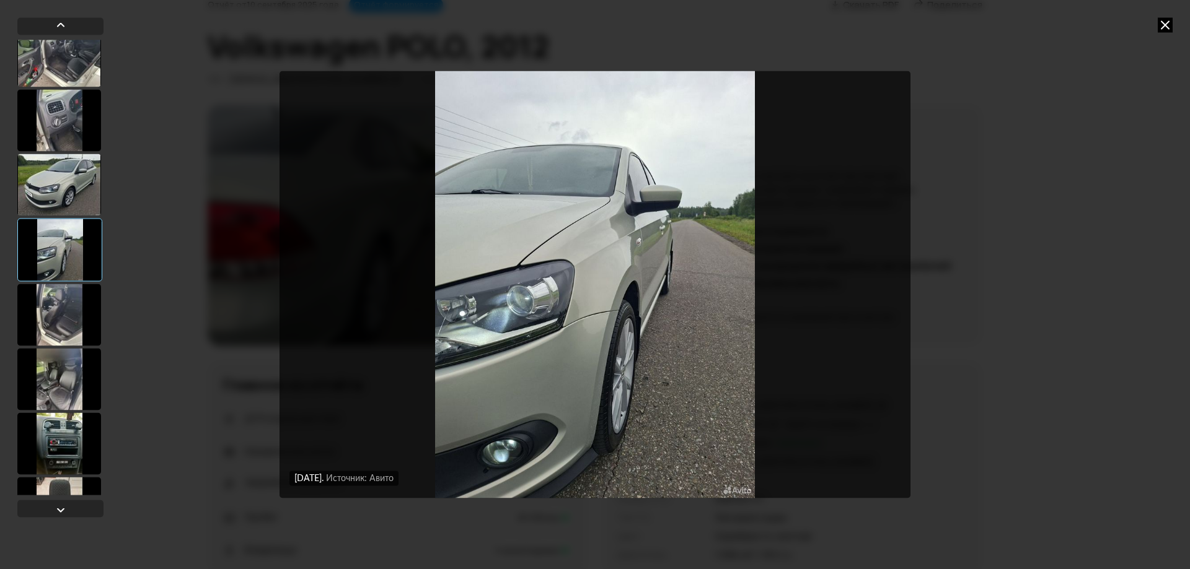
click at [68, 314] on div at bounding box center [59, 315] width 84 height 62
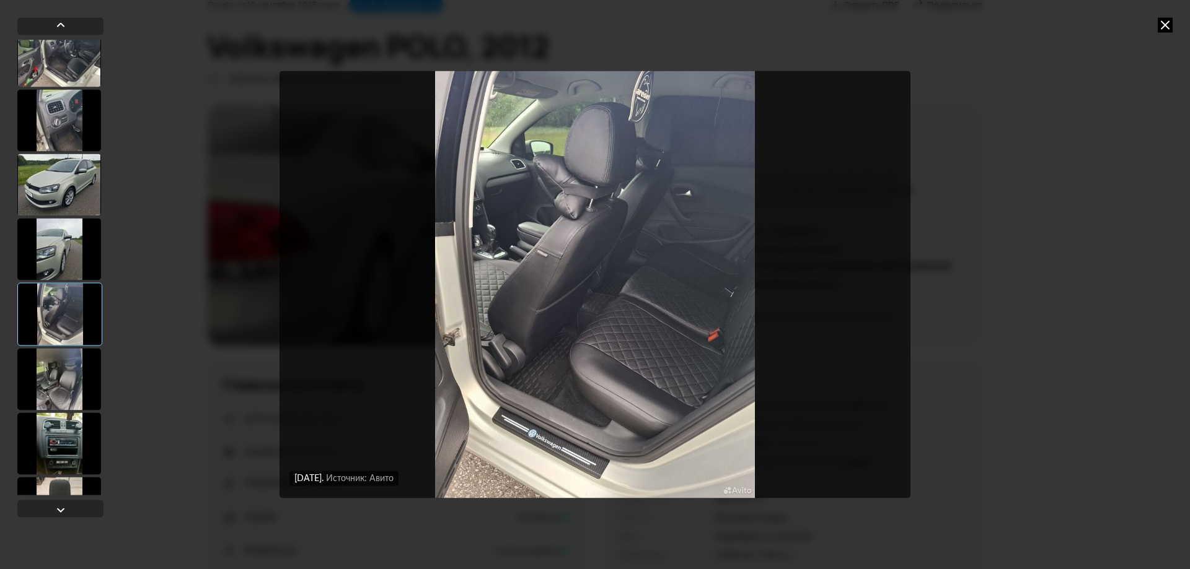
click at [66, 374] on div at bounding box center [59, 379] width 84 height 62
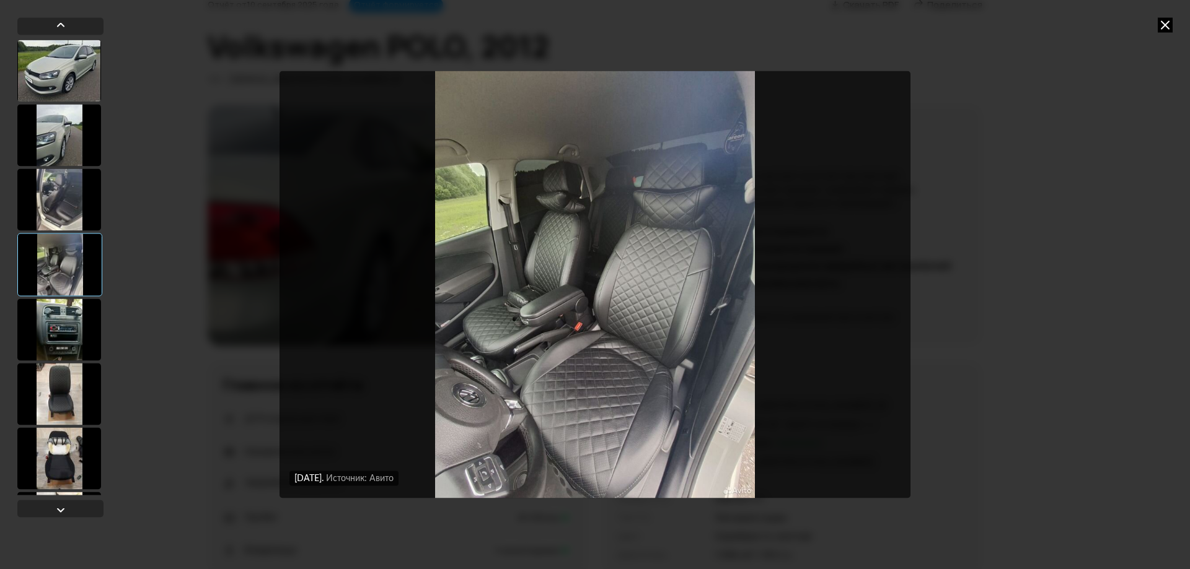
scroll to position [1363, 0]
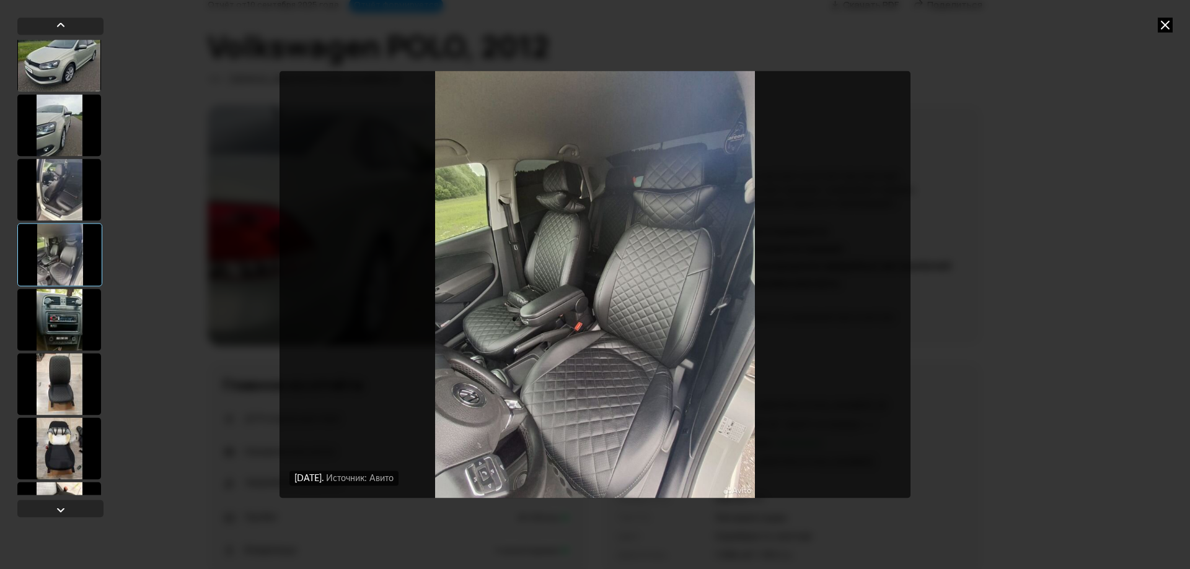
click at [67, 329] on div at bounding box center [59, 320] width 84 height 62
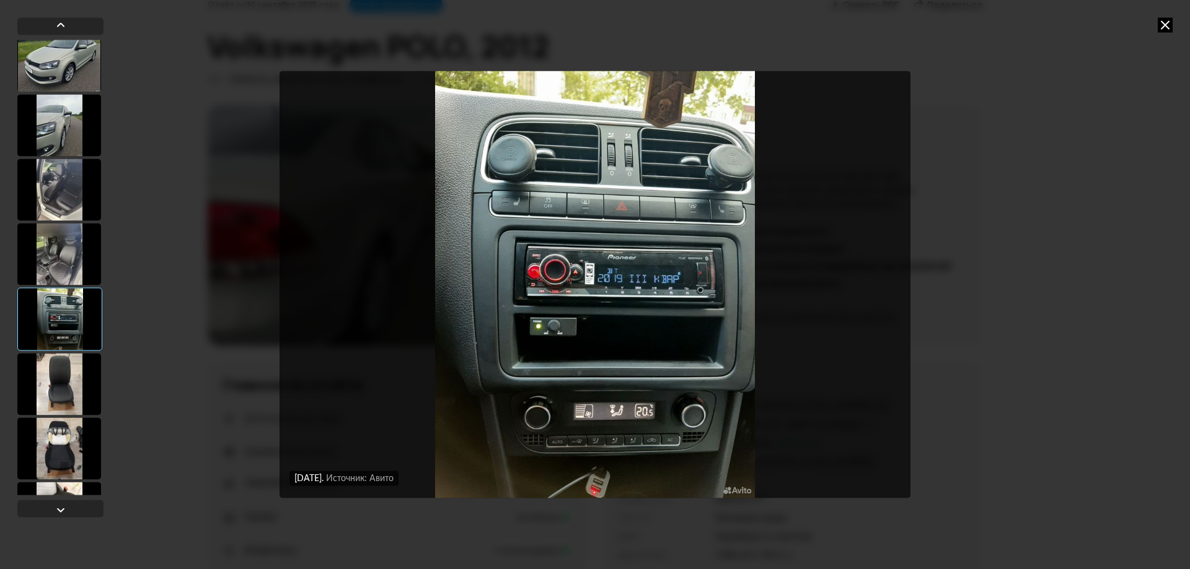
click at [709, 222] on img "Go to Slide 26" at bounding box center [594, 284] width 631 height 427
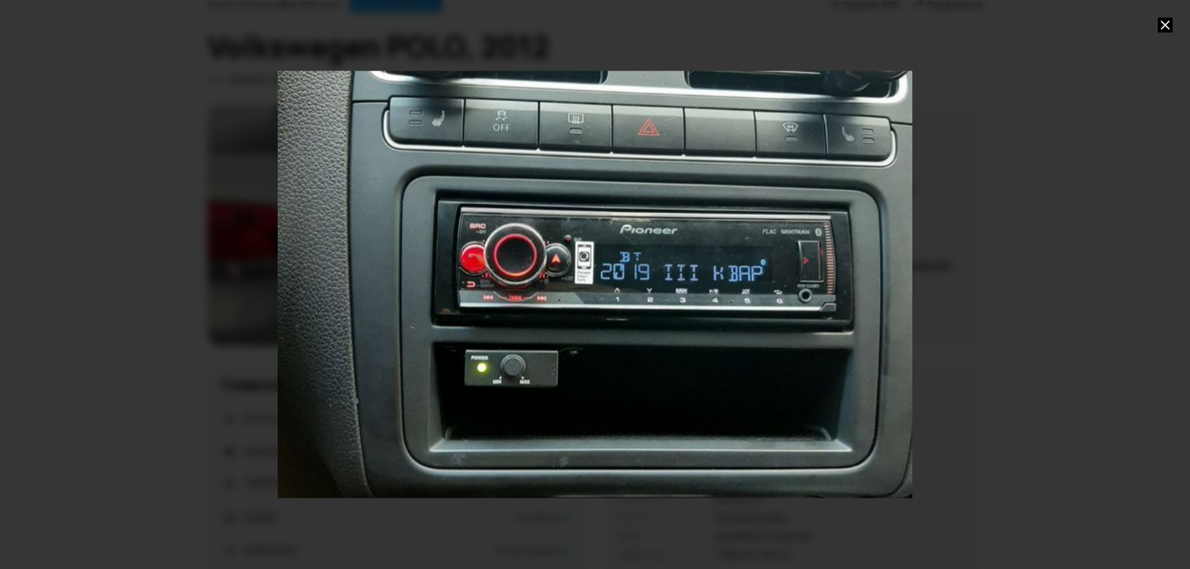
click at [768, 162] on div "Go to Slide 26" at bounding box center [594, 284] width 1269 height 854
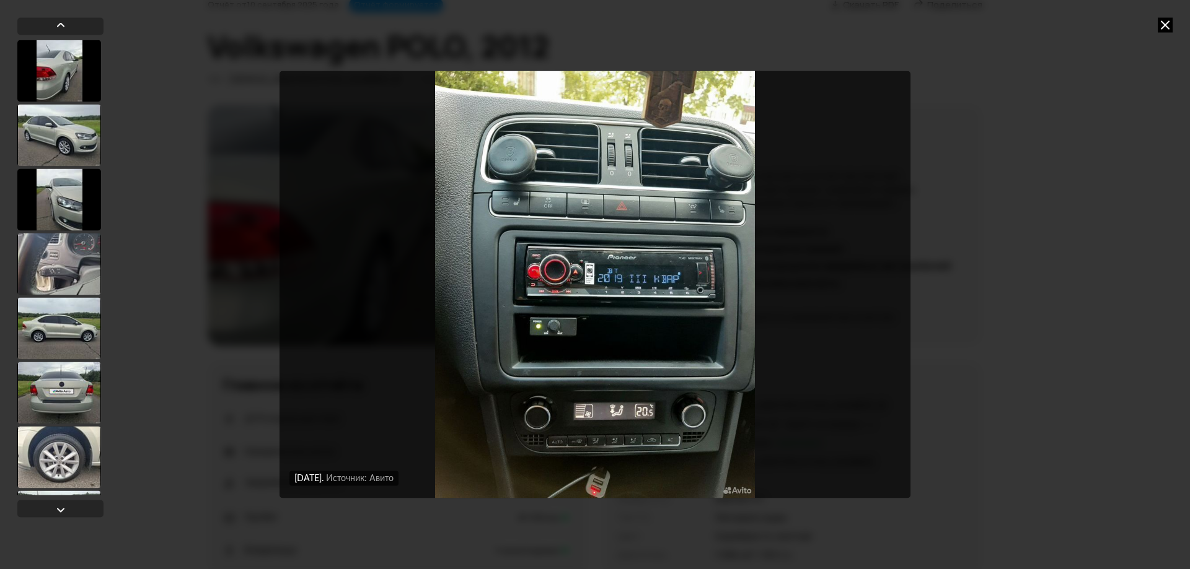
click at [579, 454] on img "Go to Slide 26" at bounding box center [594, 284] width 631 height 427
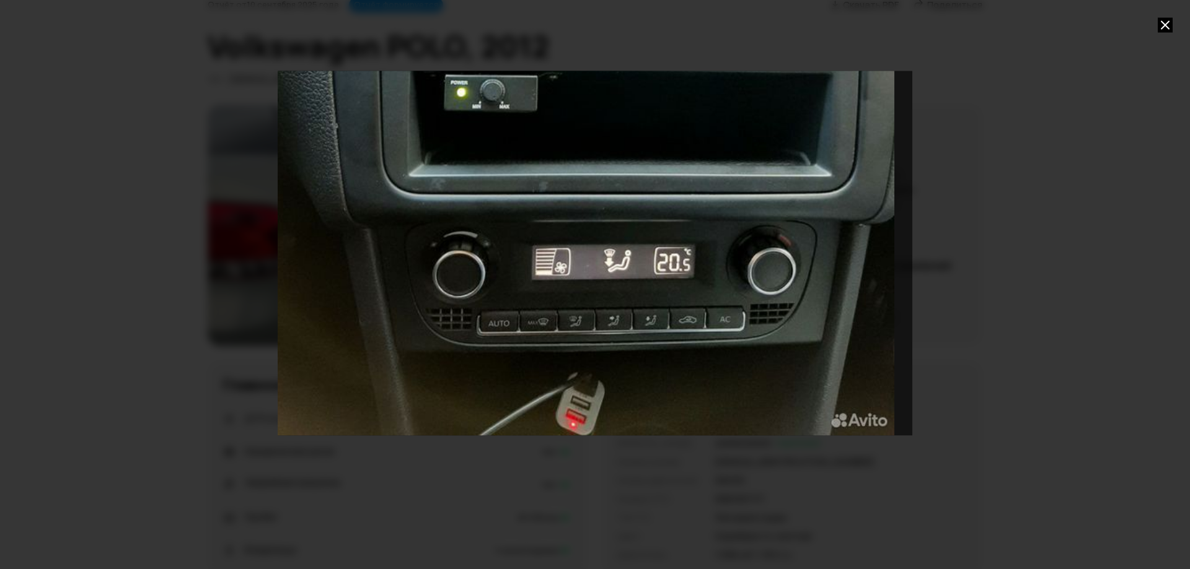
drag, startPoint x: 629, startPoint y: 412, endPoint x: 608, endPoint y: 116, distance: 296.3
click at [608, 116] on div "Go to Slide 26" at bounding box center [574, 9] width 1269 height 854
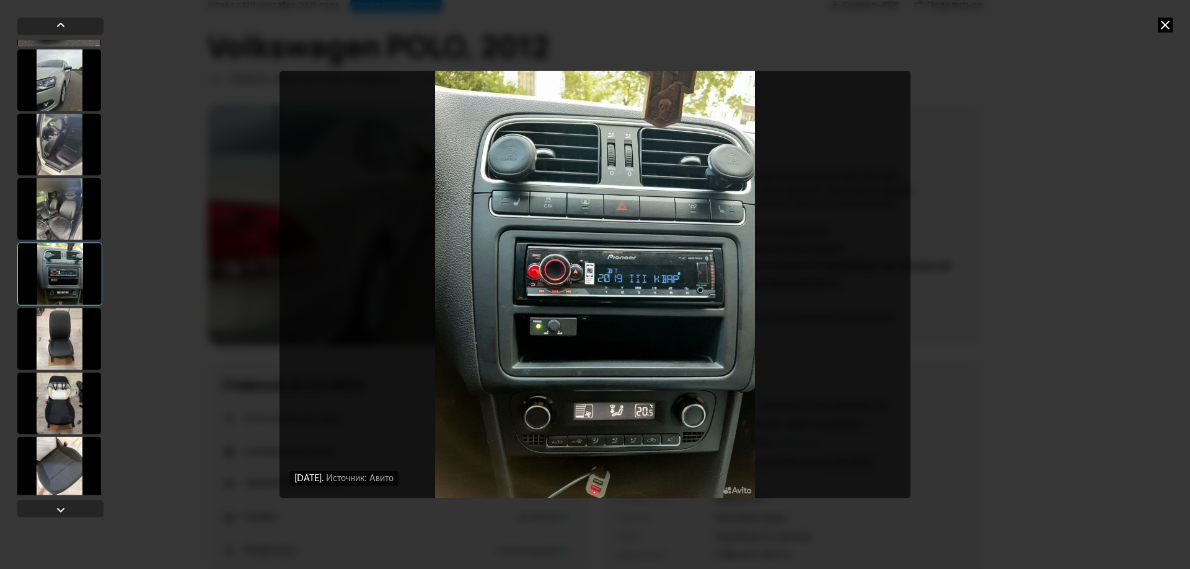
scroll to position [1425, 0]
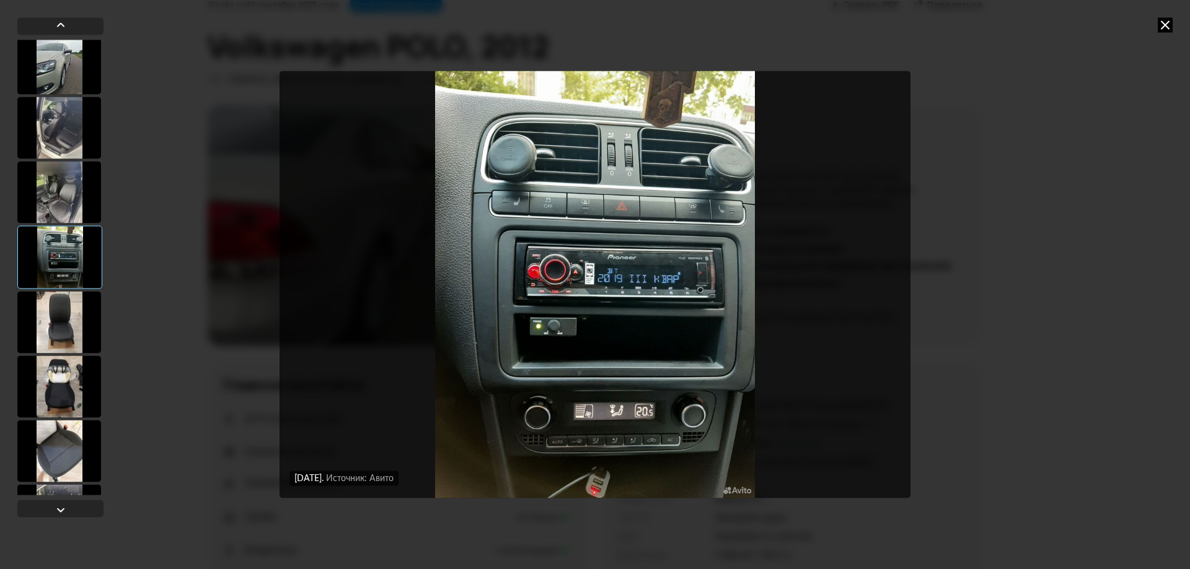
click at [65, 333] on div at bounding box center [59, 322] width 84 height 62
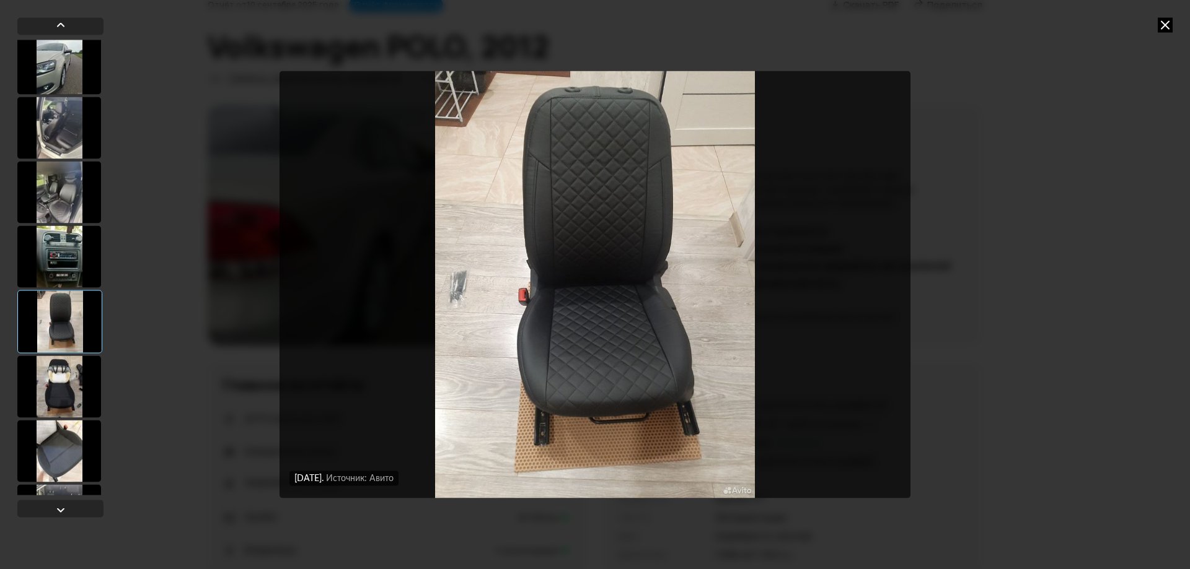
click at [60, 385] on div at bounding box center [59, 387] width 84 height 62
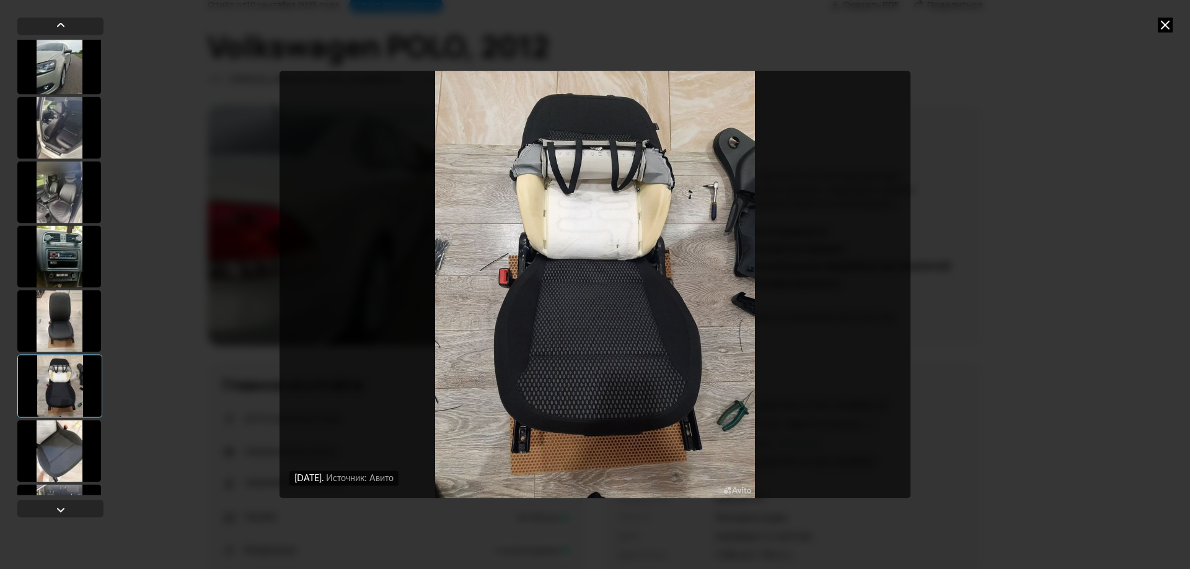
click at [55, 312] on div at bounding box center [59, 321] width 84 height 62
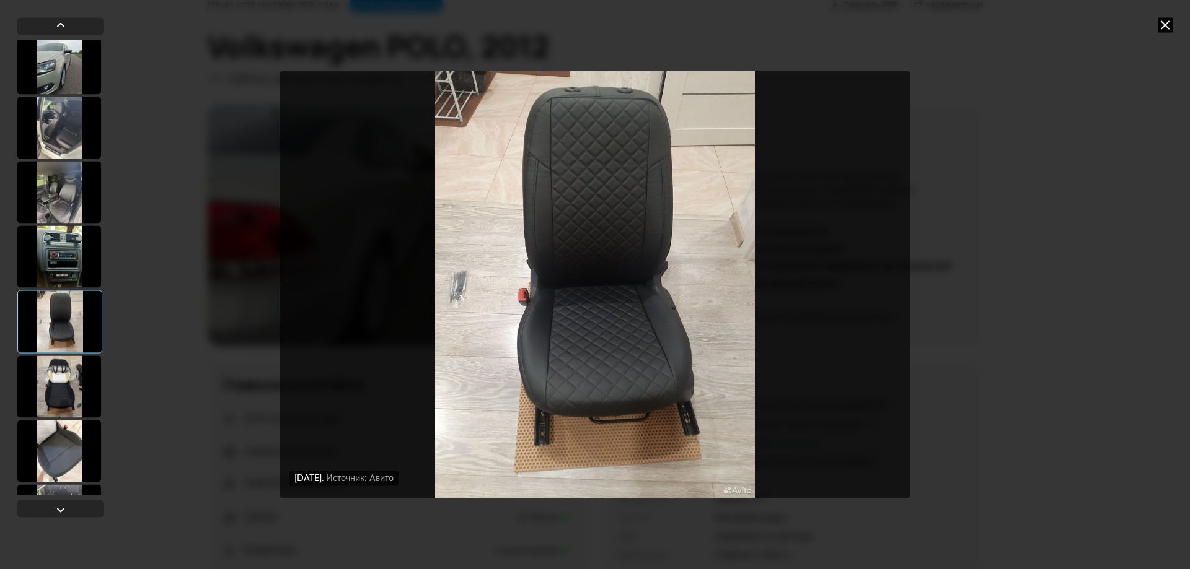
click at [70, 378] on div at bounding box center [59, 387] width 84 height 62
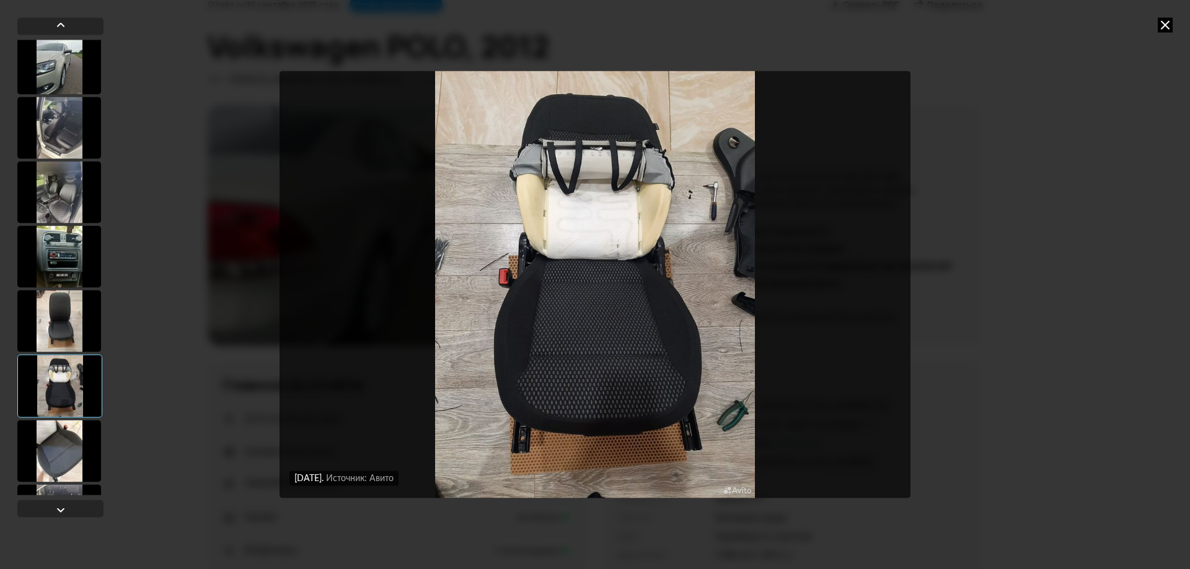
click at [77, 441] on div at bounding box center [59, 451] width 84 height 62
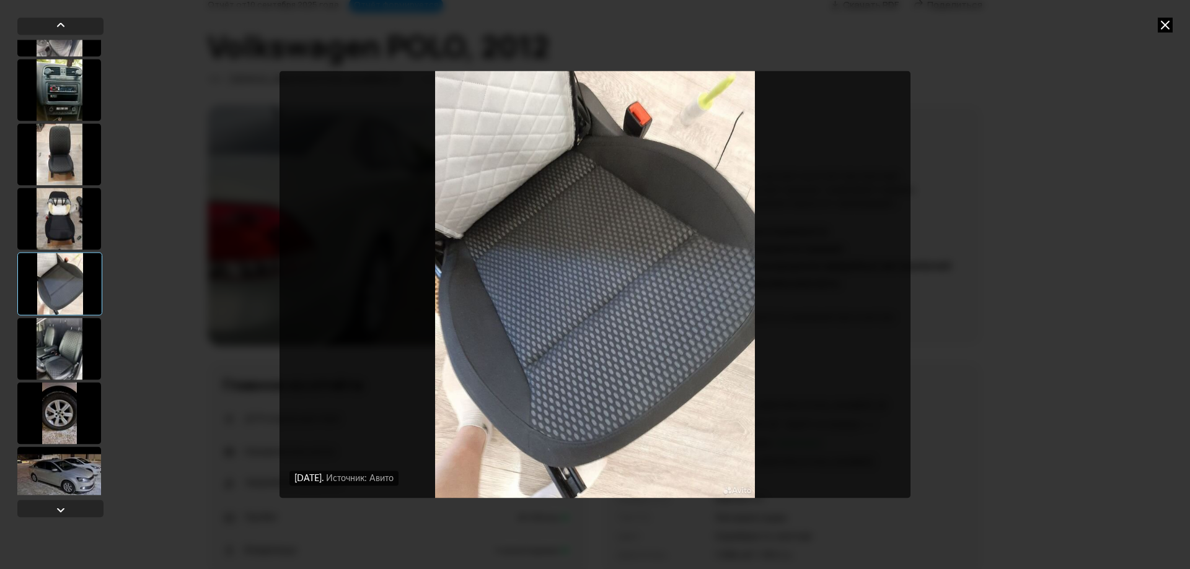
scroll to position [1611, 0]
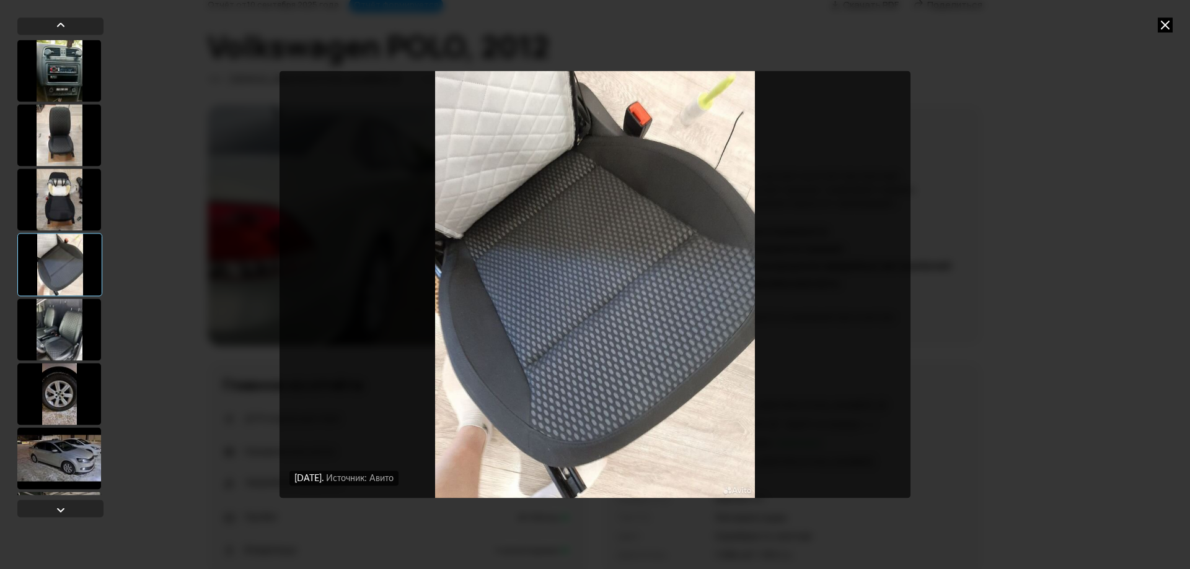
click at [59, 324] on div at bounding box center [59, 330] width 84 height 62
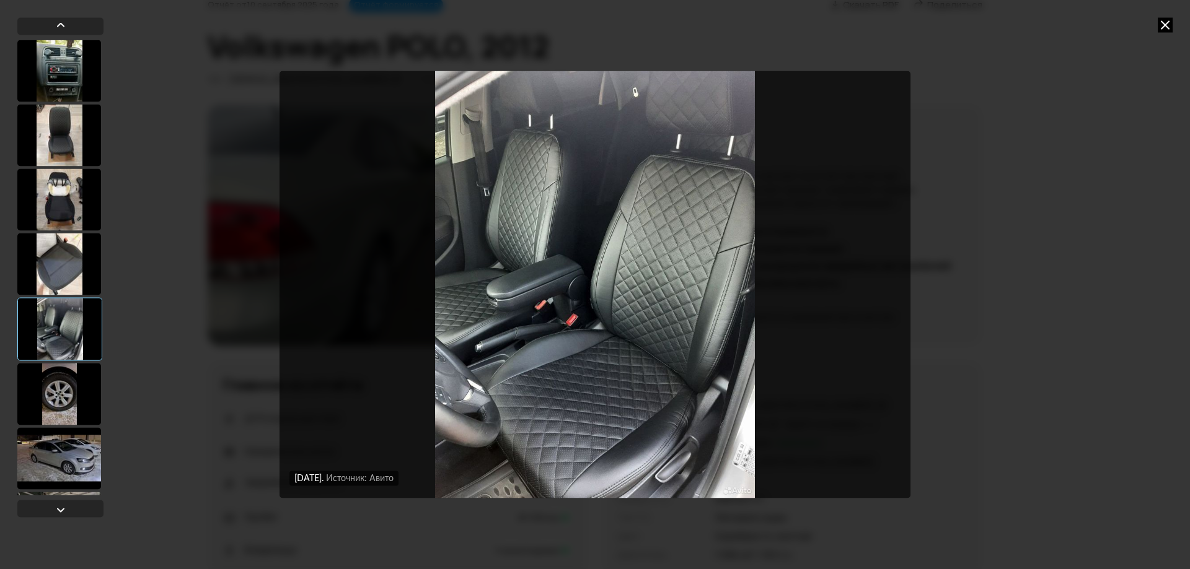
click at [56, 268] on div at bounding box center [59, 264] width 84 height 62
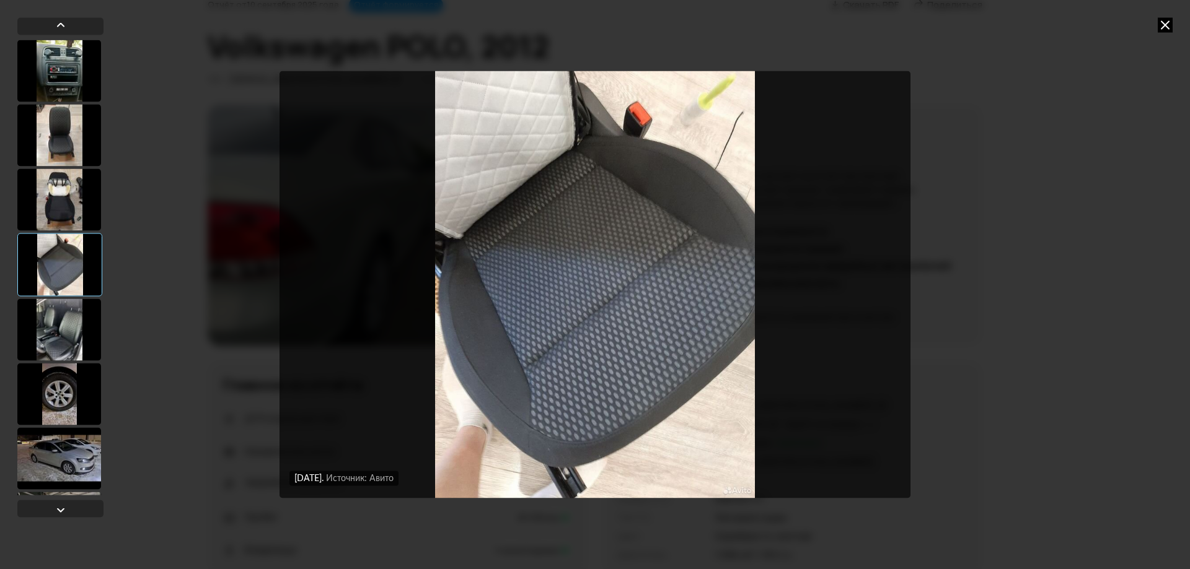
click at [59, 323] on div at bounding box center [59, 330] width 84 height 62
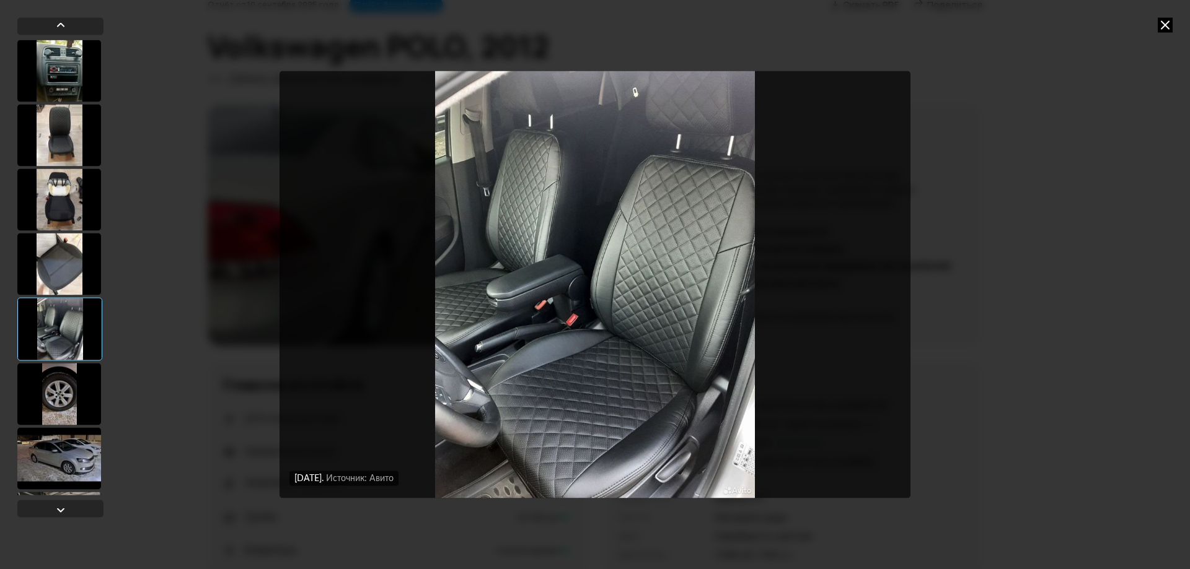
click at [59, 255] on div at bounding box center [59, 264] width 84 height 62
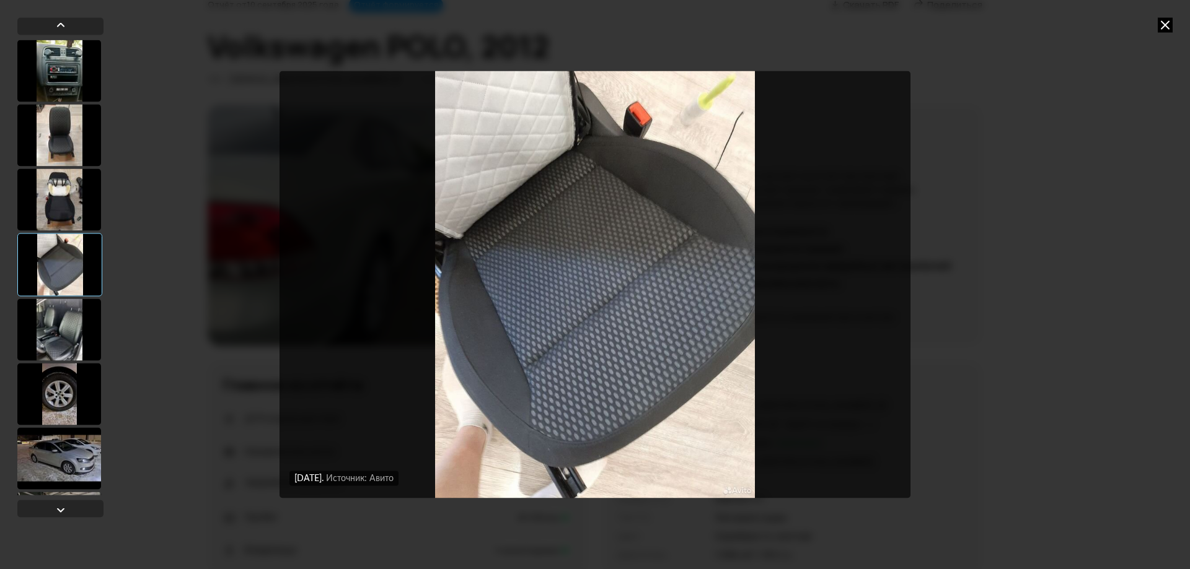
click at [64, 320] on div at bounding box center [59, 330] width 84 height 62
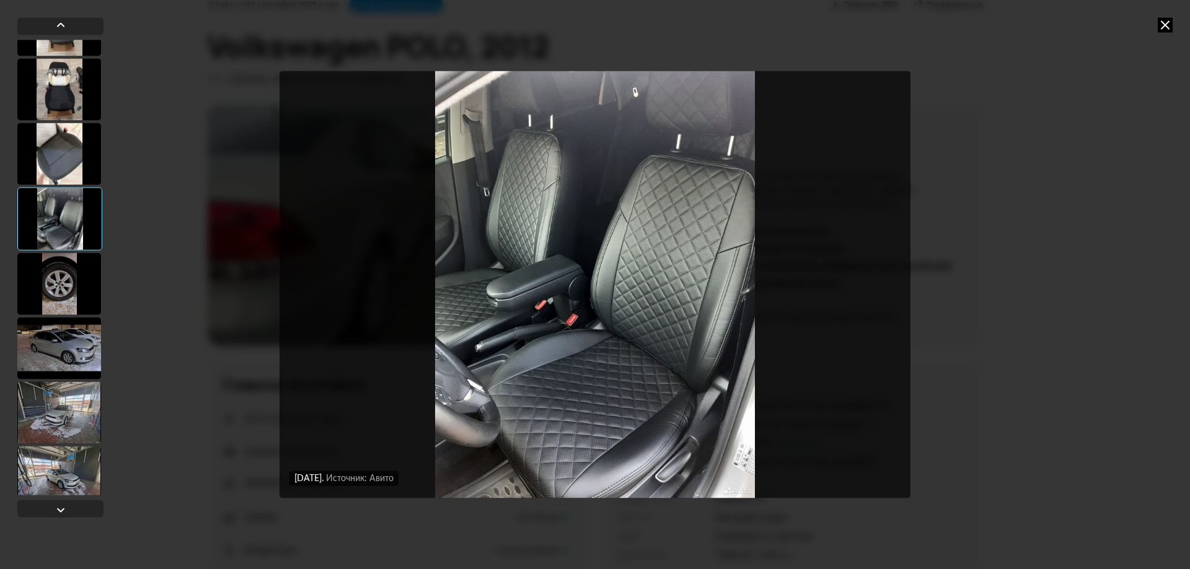
scroll to position [1735, 0]
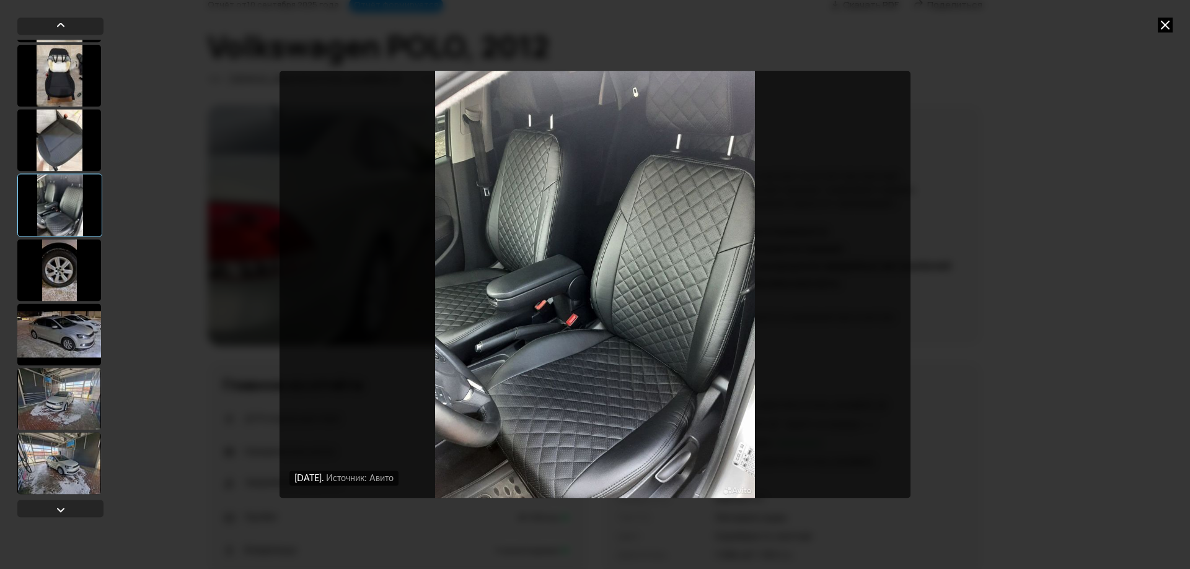
click at [54, 275] on div at bounding box center [59, 270] width 84 height 62
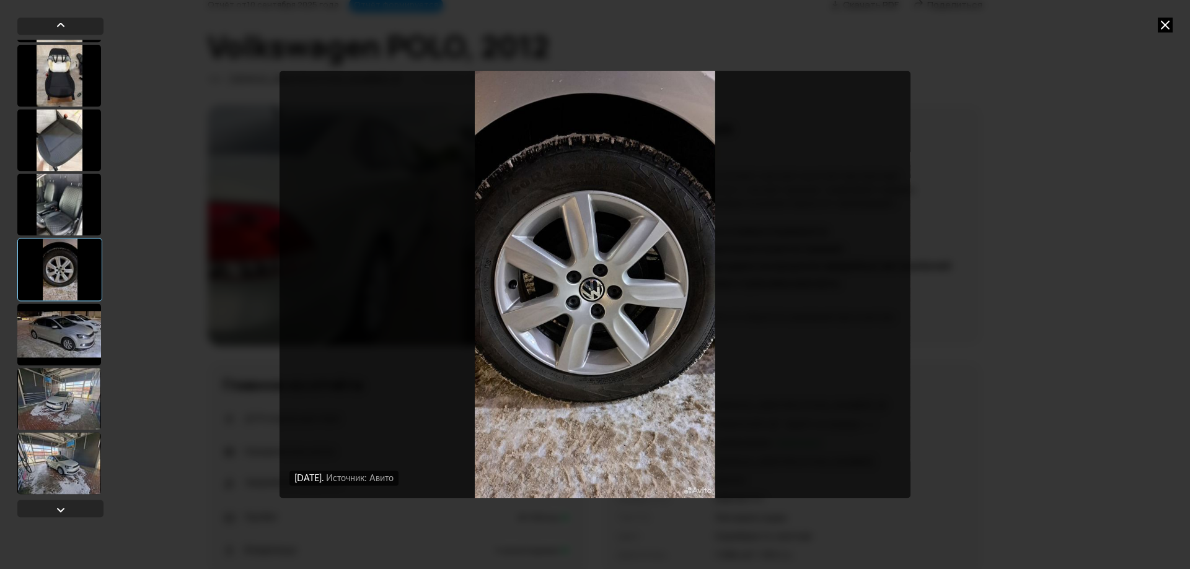
click at [59, 330] on div at bounding box center [59, 335] width 84 height 62
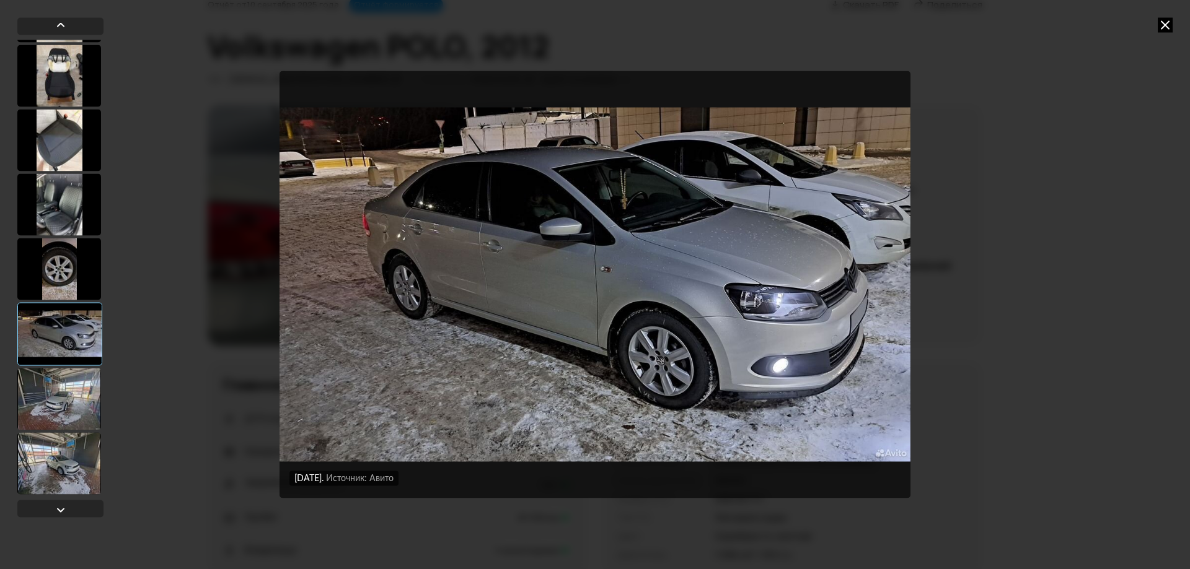
click at [533, 328] on img "Go to Slide 32" at bounding box center [594, 284] width 631 height 427
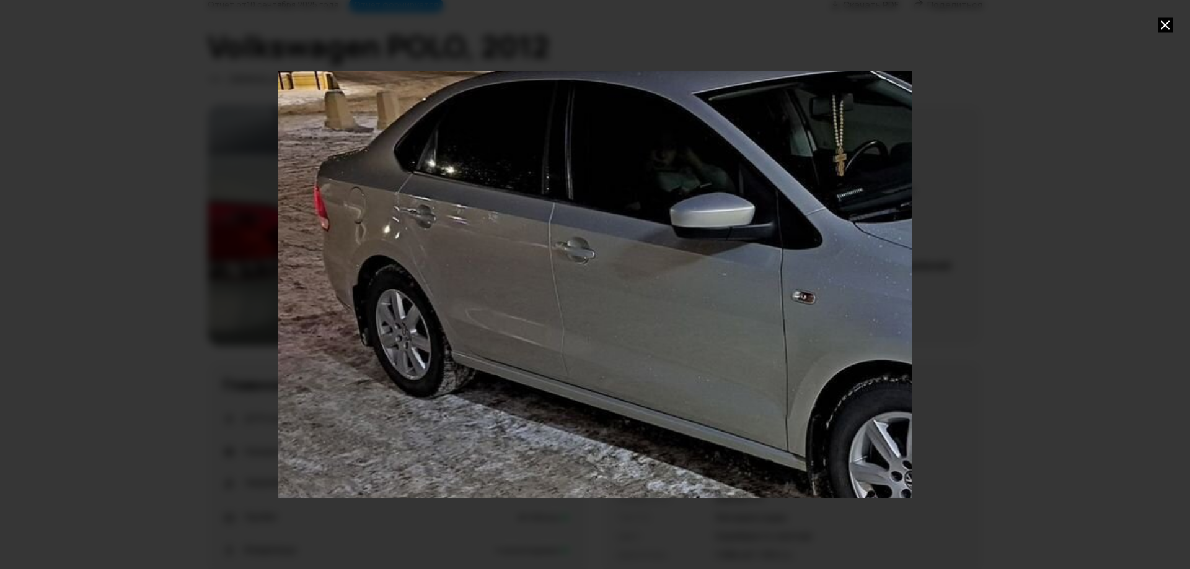
drag, startPoint x: 411, startPoint y: 301, endPoint x: 597, endPoint y: 343, distance: 191.3
click at [597, 343] on div "Go to Slide 32" at bounding box center [781, 327] width 1269 height 854
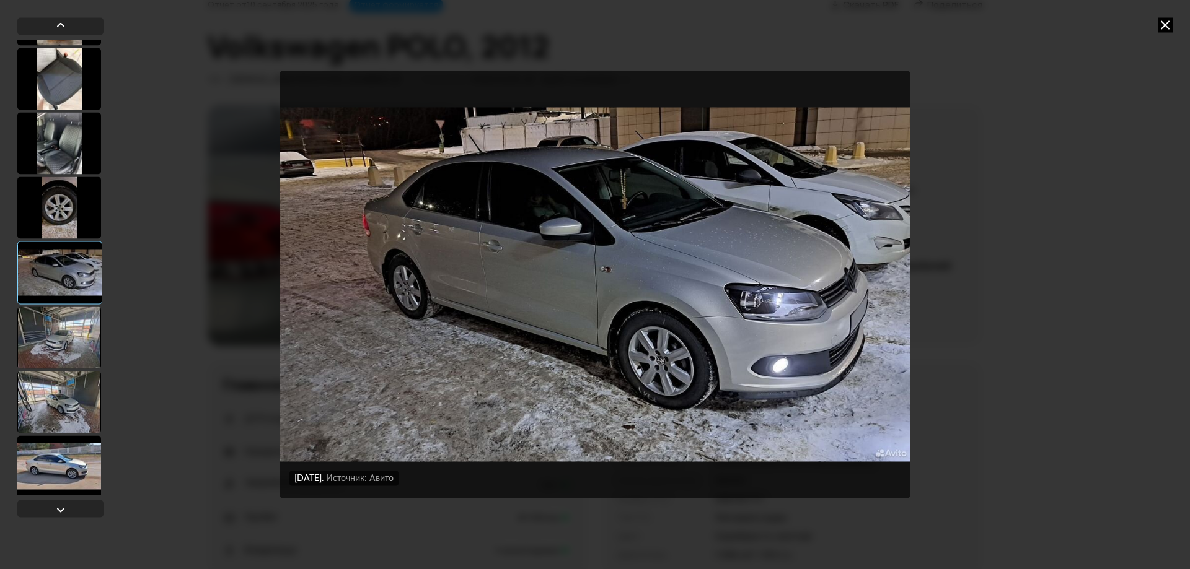
scroll to position [1859, 0]
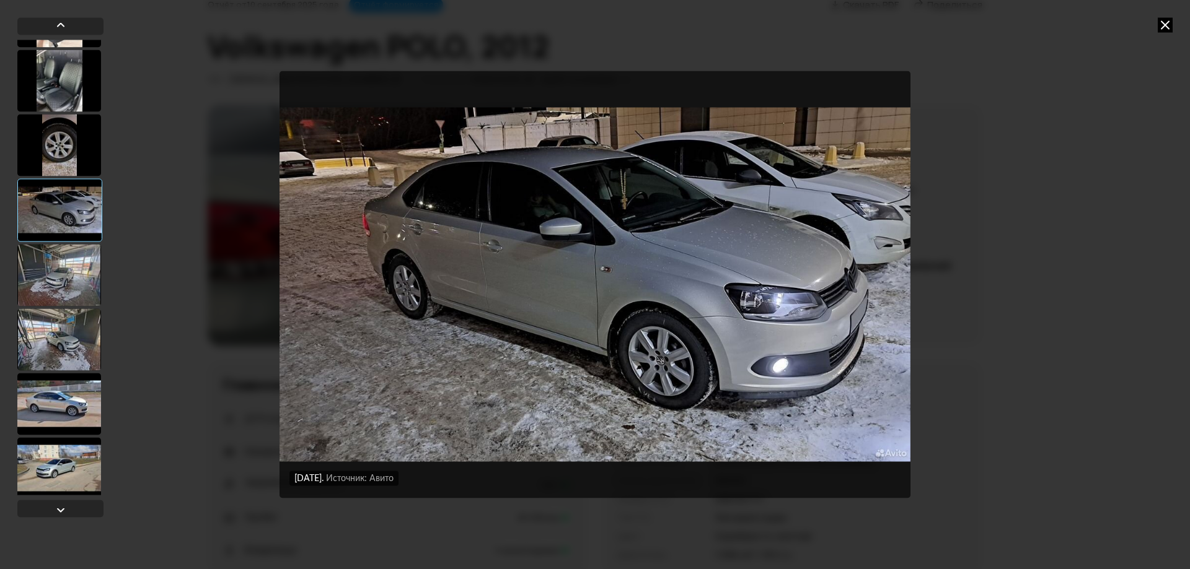
click at [69, 269] on div at bounding box center [59, 275] width 84 height 62
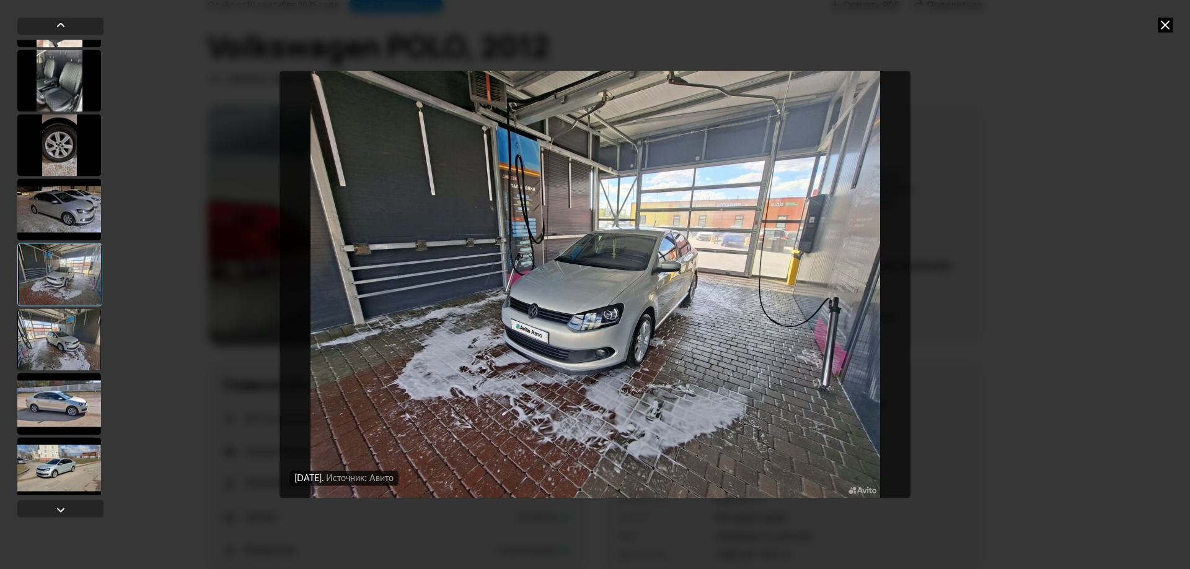
click at [72, 319] on div at bounding box center [59, 340] width 84 height 62
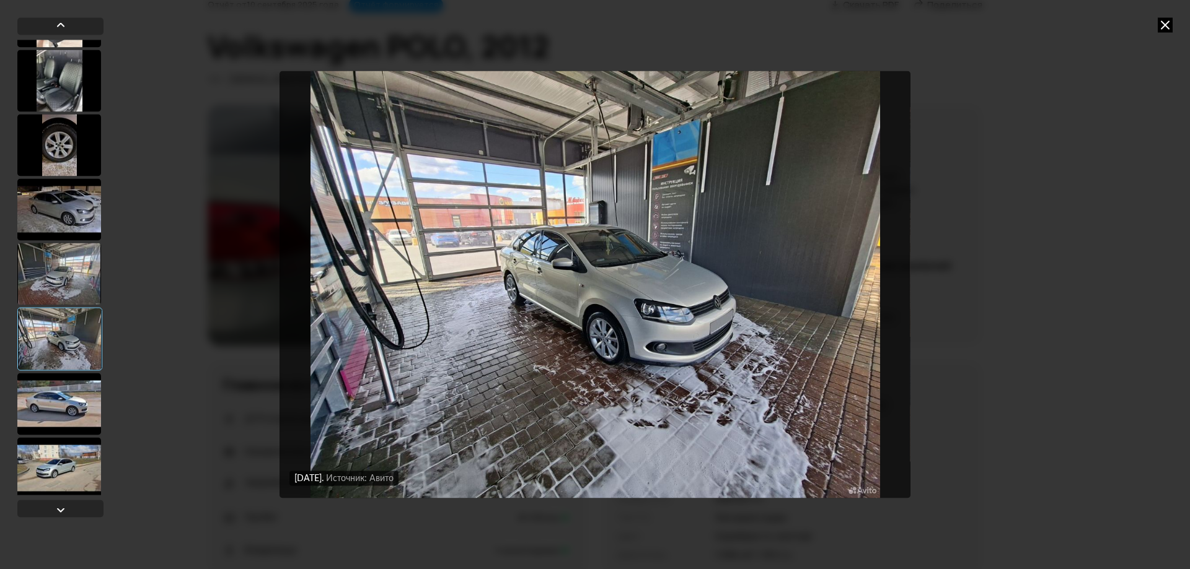
click at [71, 392] on div at bounding box center [59, 404] width 84 height 62
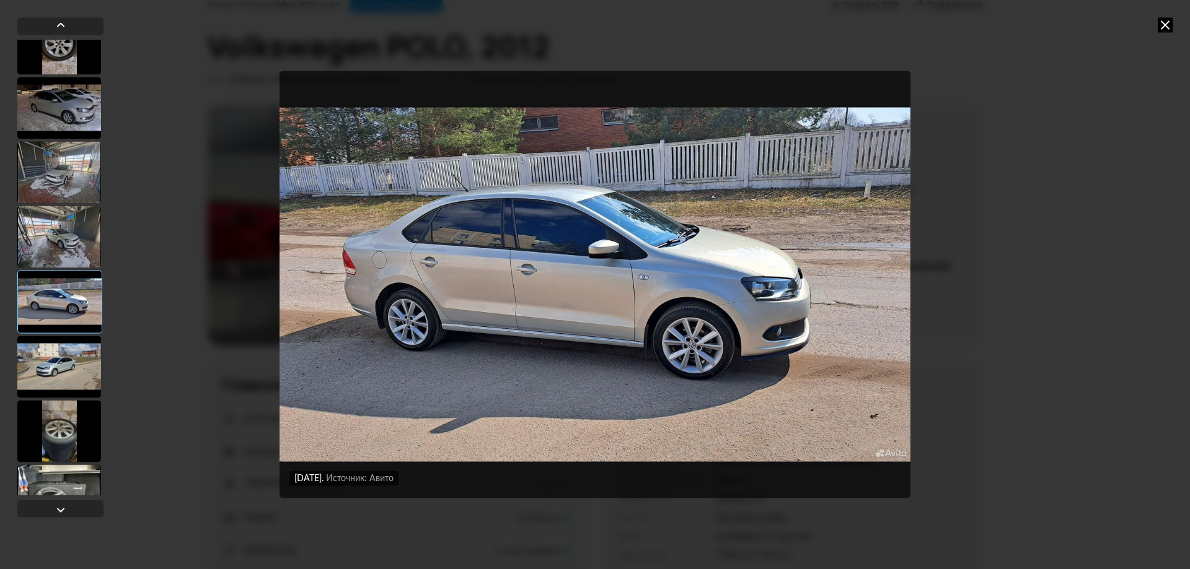
scroll to position [1983, 0]
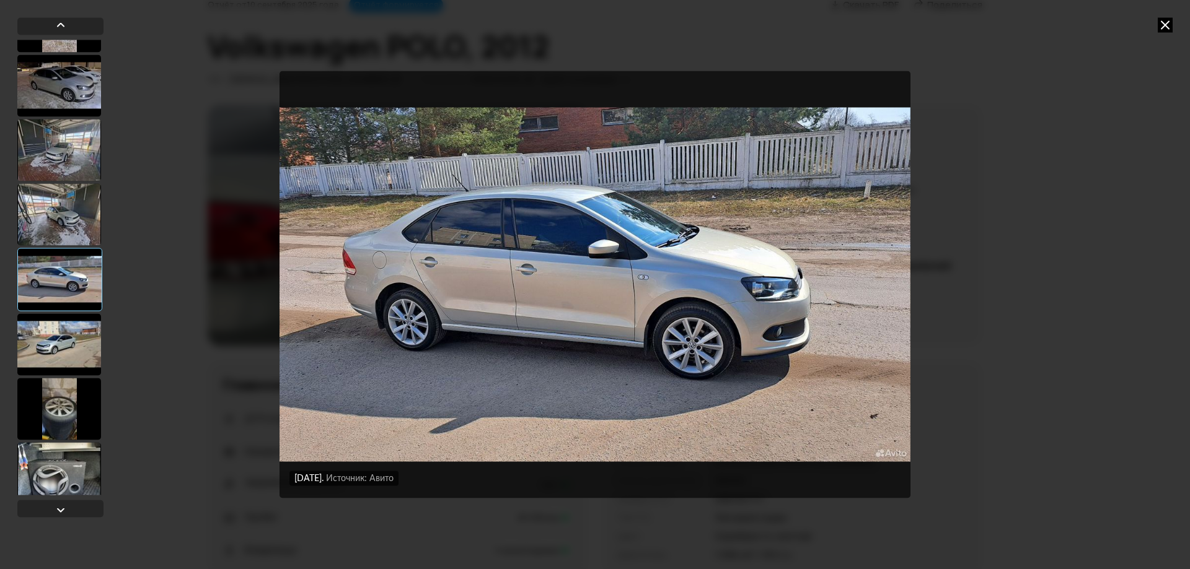
click at [64, 331] on div at bounding box center [59, 345] width 84 height 62
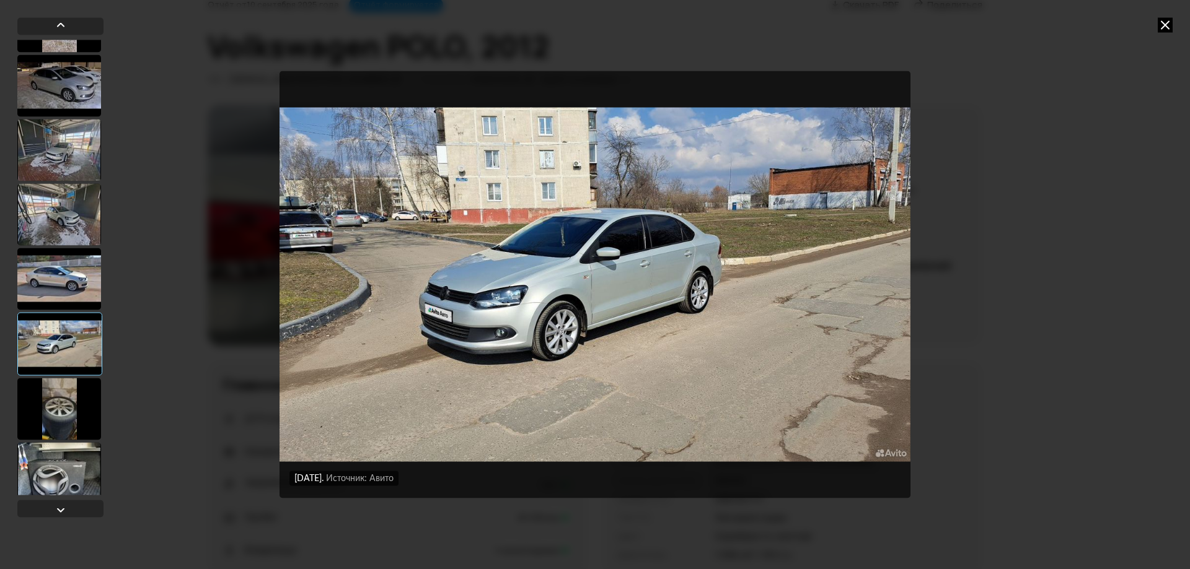
scroll to position [1994, 0]
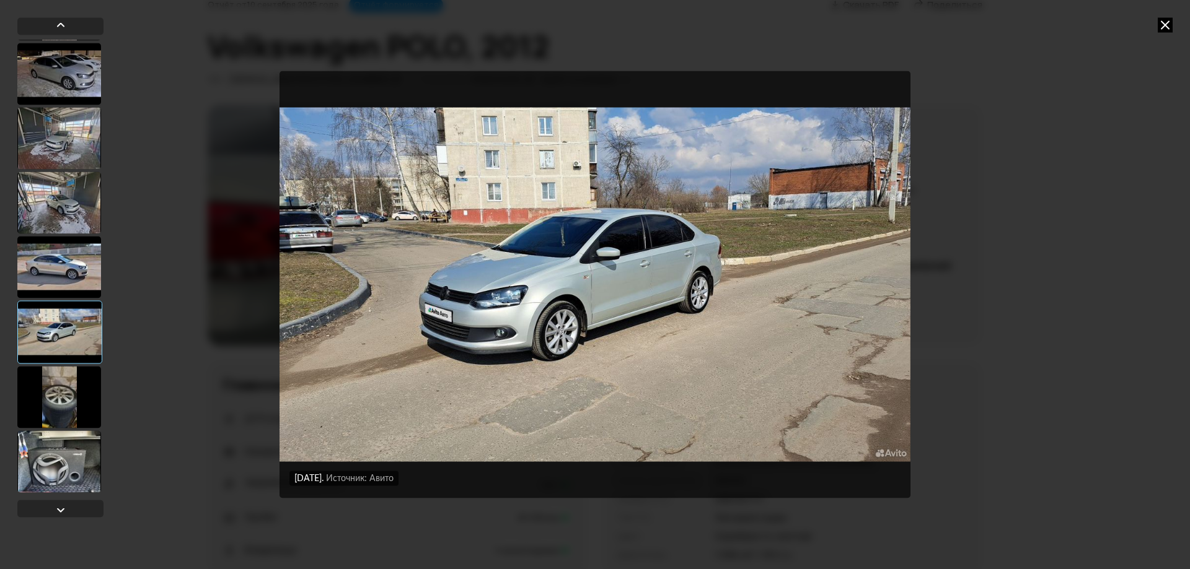
click at [69, 390] on div at bounding box center [59, 397] width 84 height 62
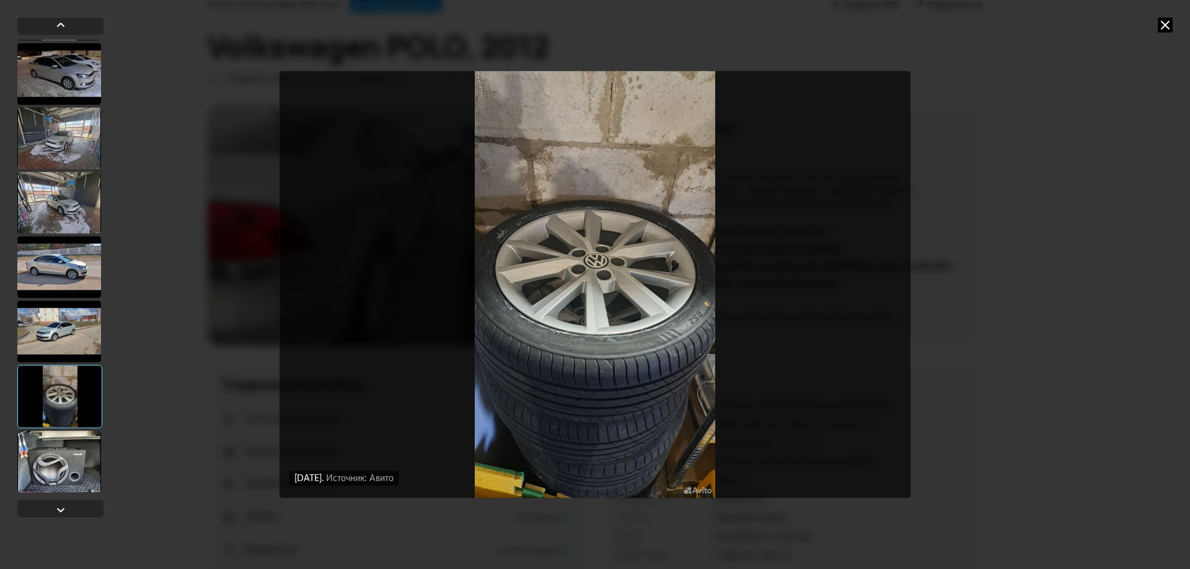
click at [67, 454] on div at bounding box center [59, 462] width 84 height 62
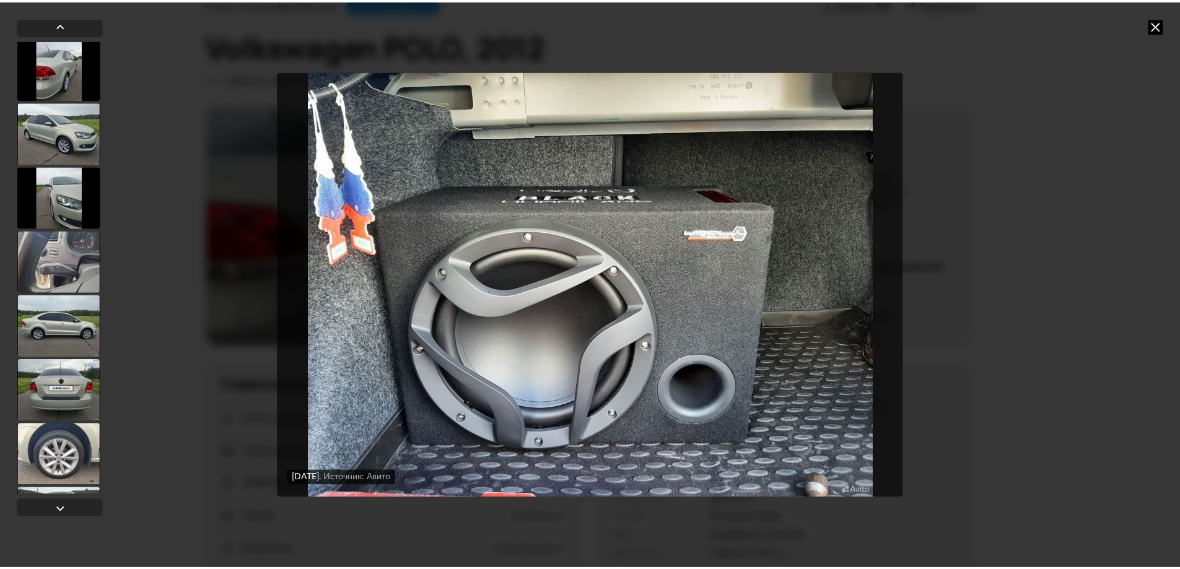
scroll to position [0, 0]
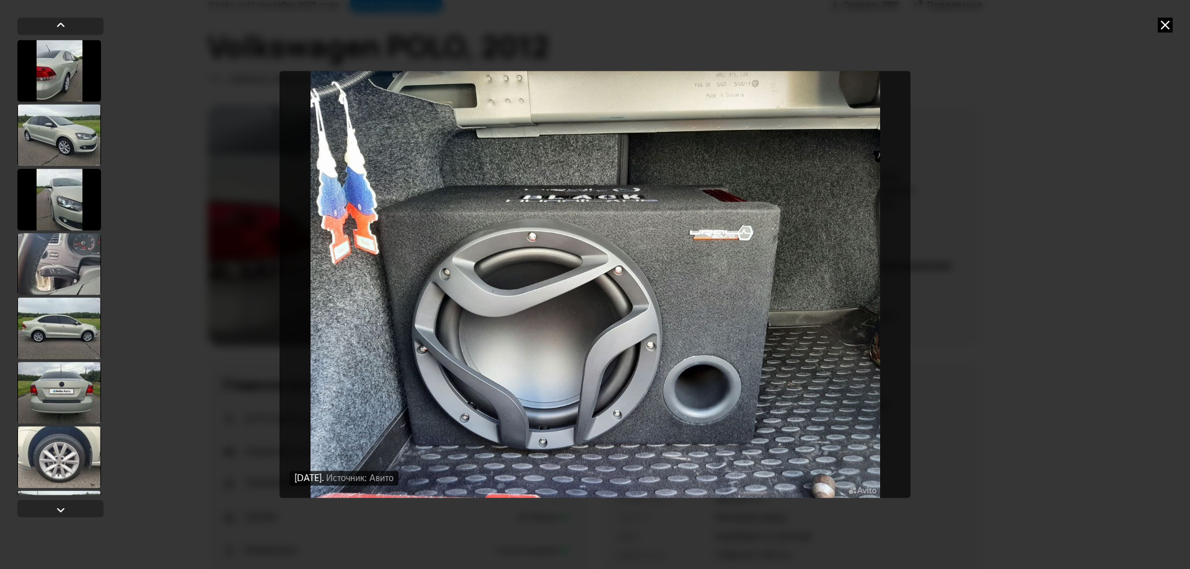
click at [55, 63] on div at bounding box center [59, 71] width 84 height 62
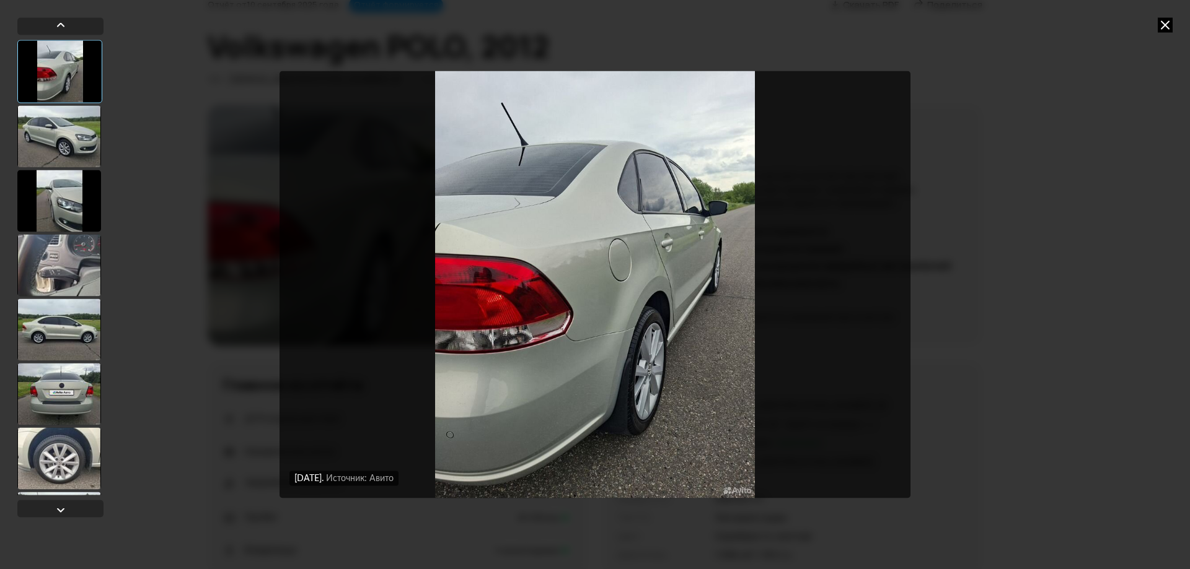
click at [75, 131] on div at bounding box center [59, 136] width 84 height 62
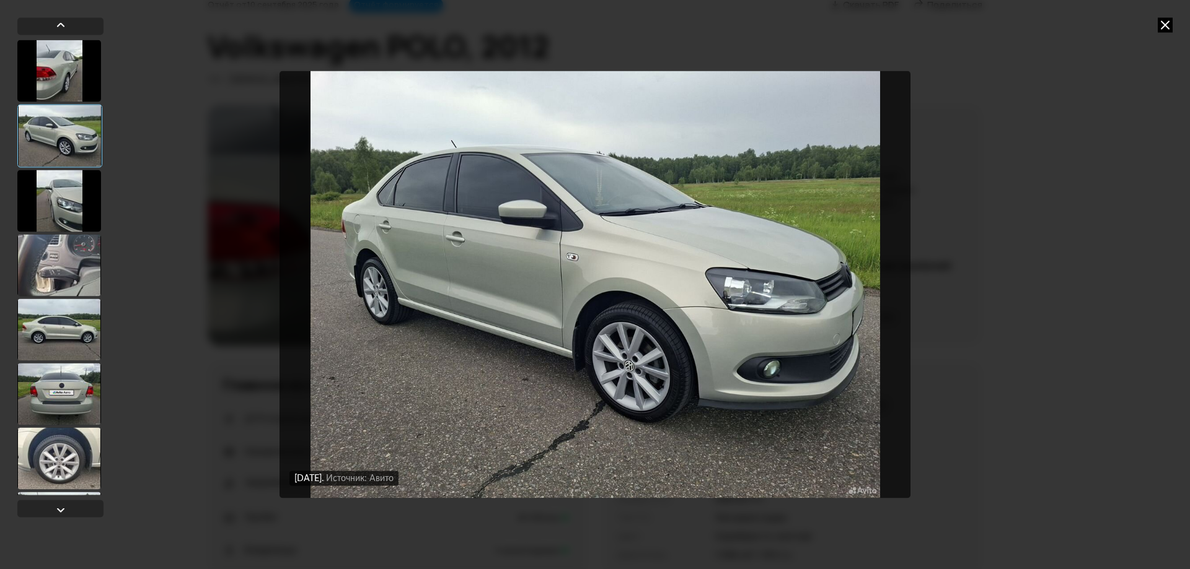
click at [1161, 22] on icon at bounding box center [1164, 24] width 15 height 15
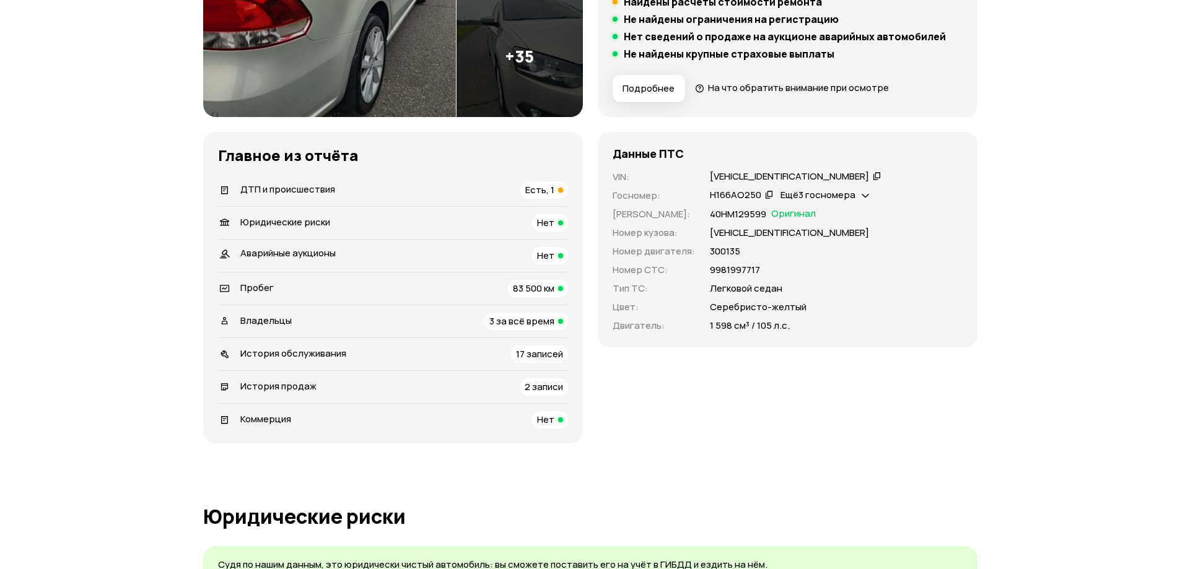
scroll to position [310, 0]
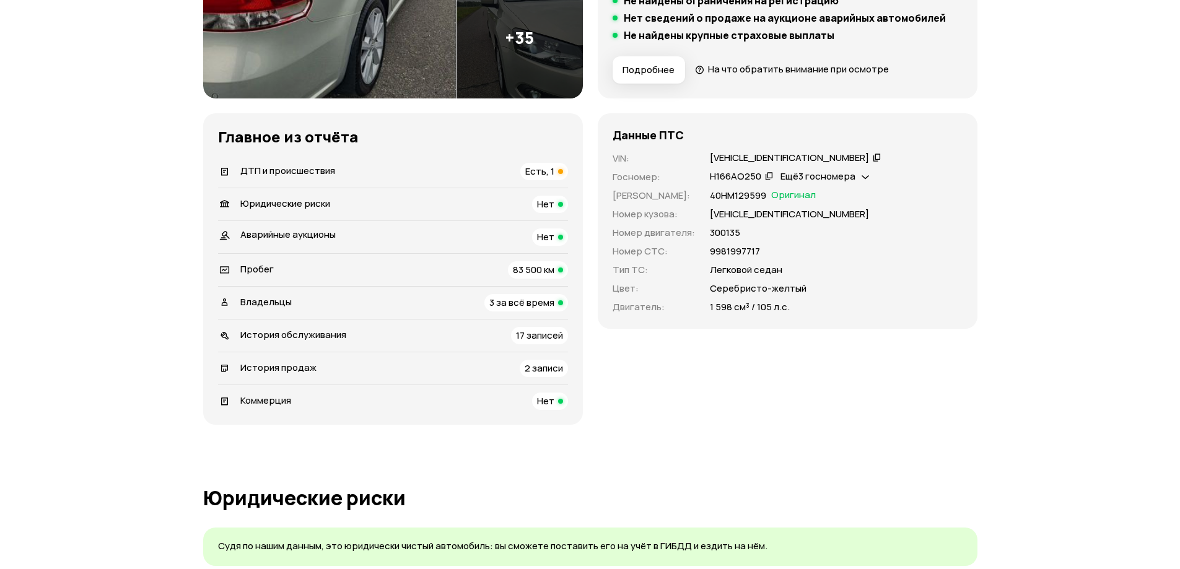
click at [538, 333] on span "17 записей" at bounding box center [539, 335] width 47 height 13
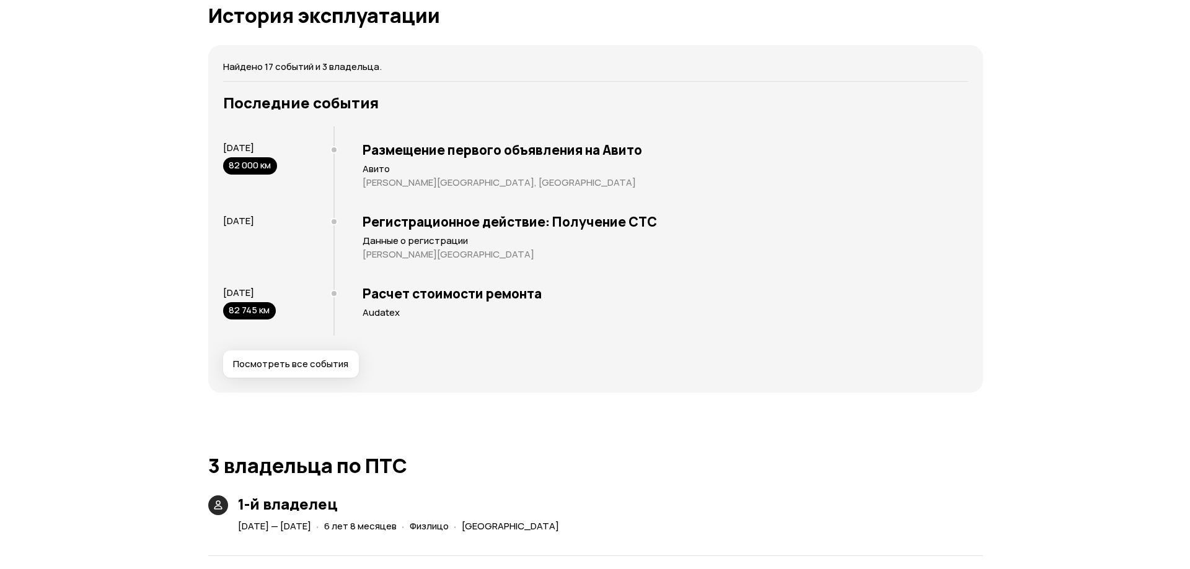
scroll to position [2367, 0]
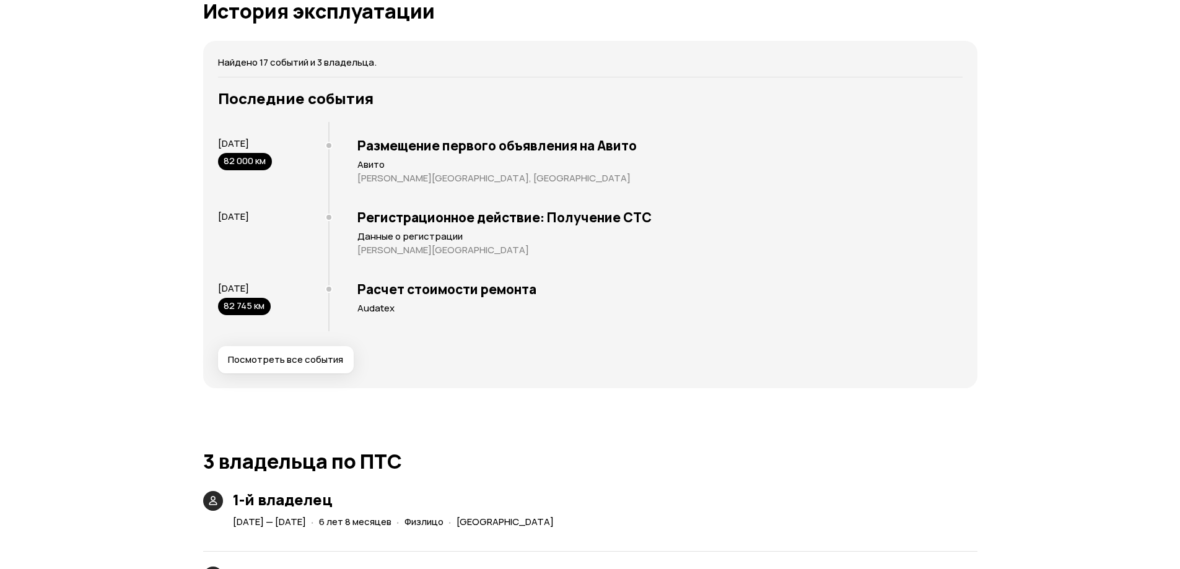
click at [314, 356] on span "Посмотреть все события" at bounding box center [285, 360] width 115 height 12
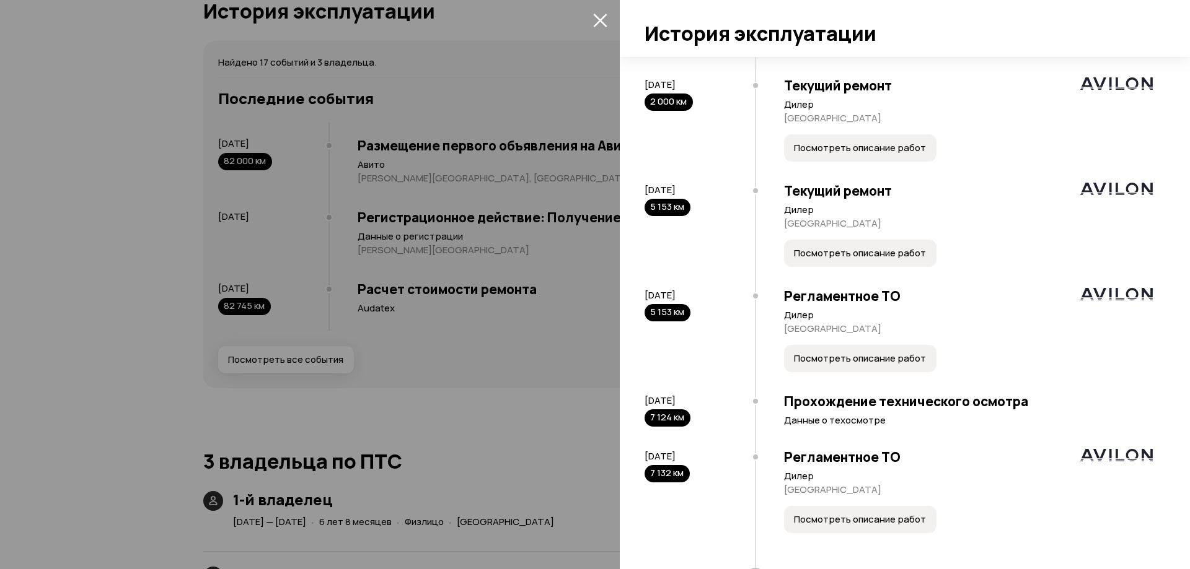
scroll to position [372, 0]
click at [900, 259] on span "Посмотреть описание работ" at bounding box center [860, 253] width 132 height 12
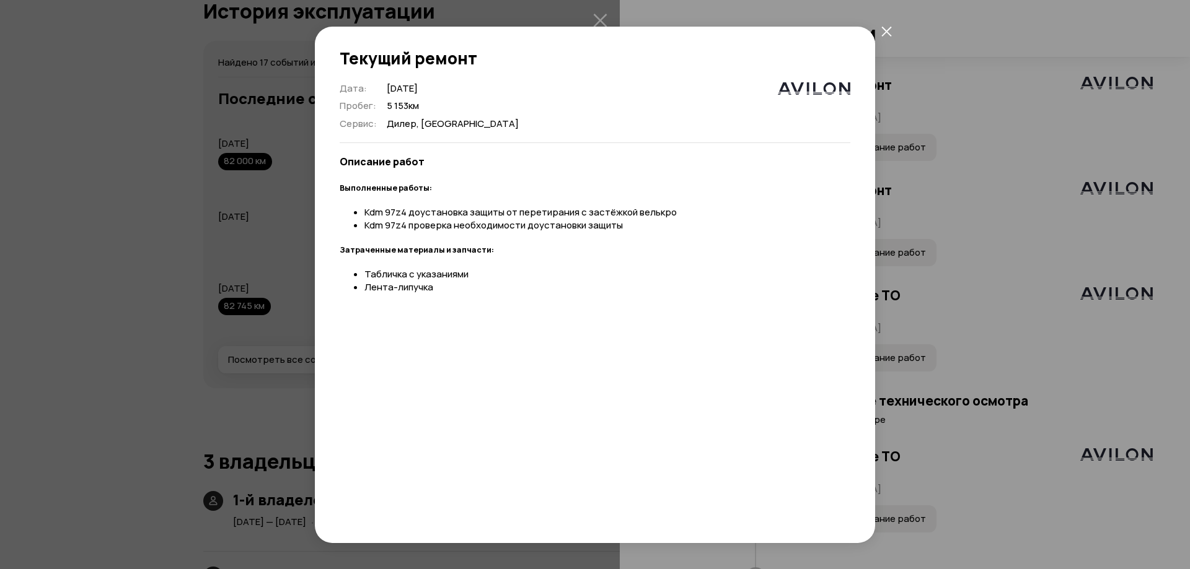
click at [886, 31] on icon "закрыть" at bounding box center [886, 32] width 10 height 10
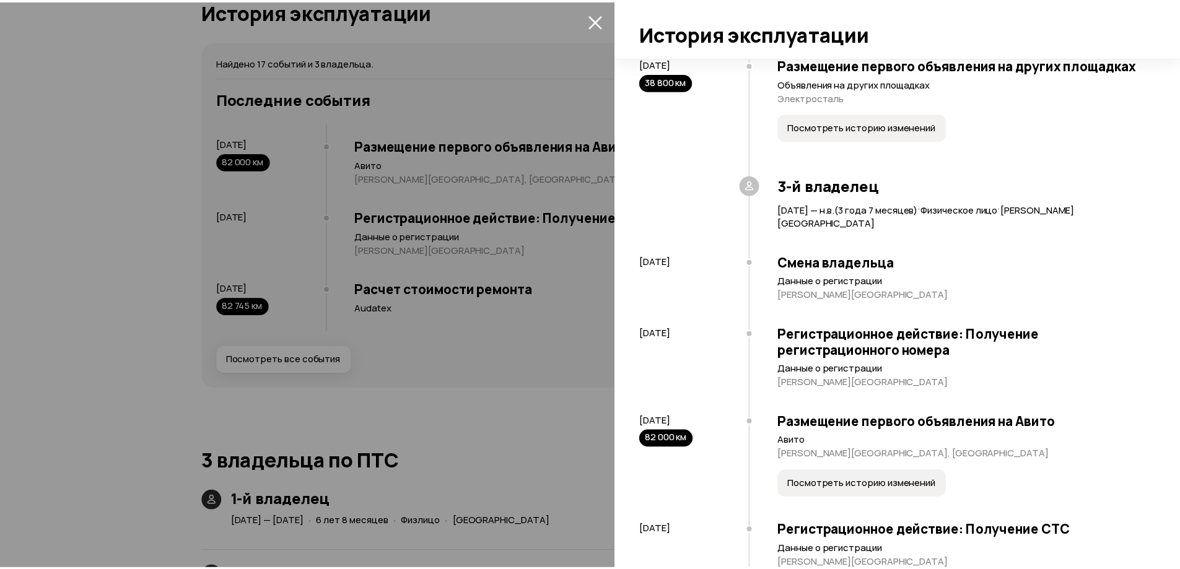
scroll to position [1066, 0]
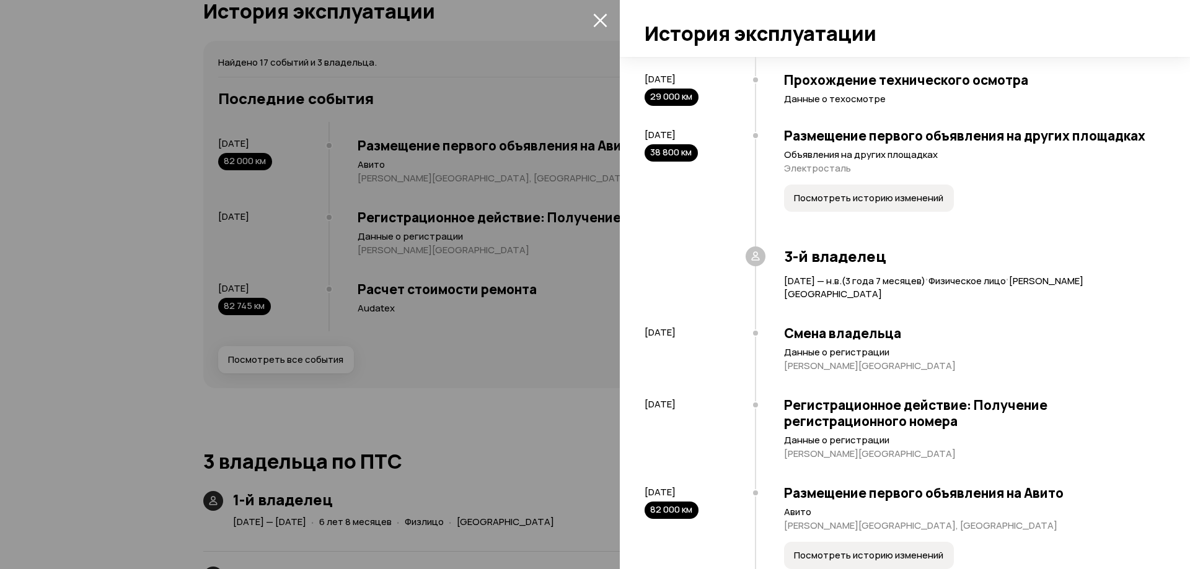
click at [853, 204] on span "Посмотреть историю изменений" at bounding box center [868, 198] width 149 height 12
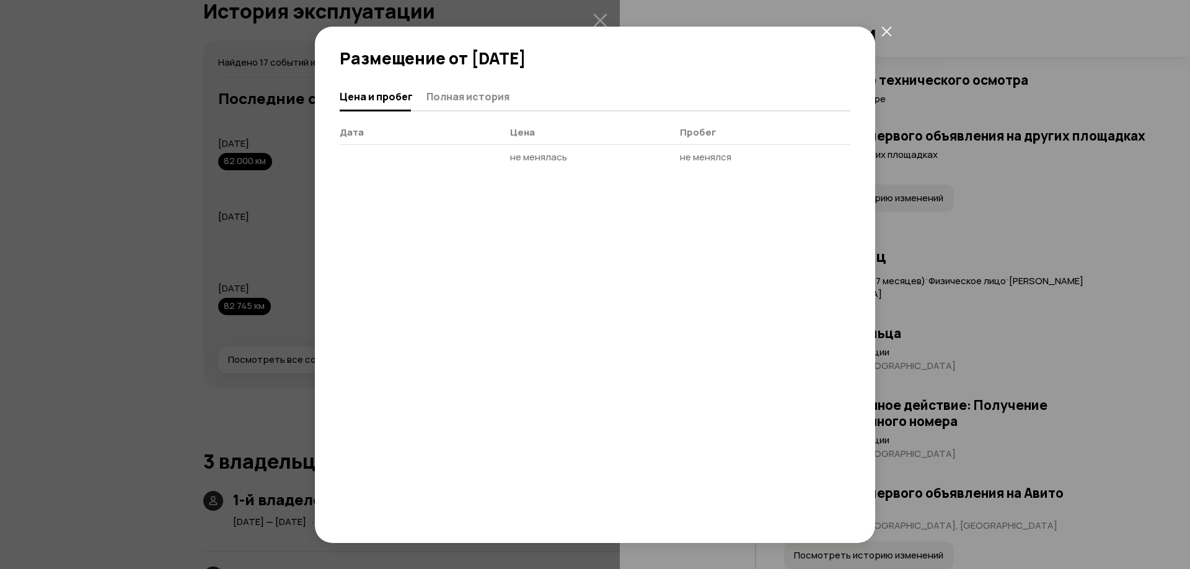
drag, startPoint x: 882, startPoint y: 28, endPoint x: 591, endPoint y: 133, distance: 309.5
click at [591, 133] on div "Размещение от 20 января 2022 года Цена и пробег Полная история Дата Цена Пробег…" at bounding box center [595, 285] width 610 height 566
click at [465, 97] on span "Полная история" at bounding box center [467, 96] width 83 height 12
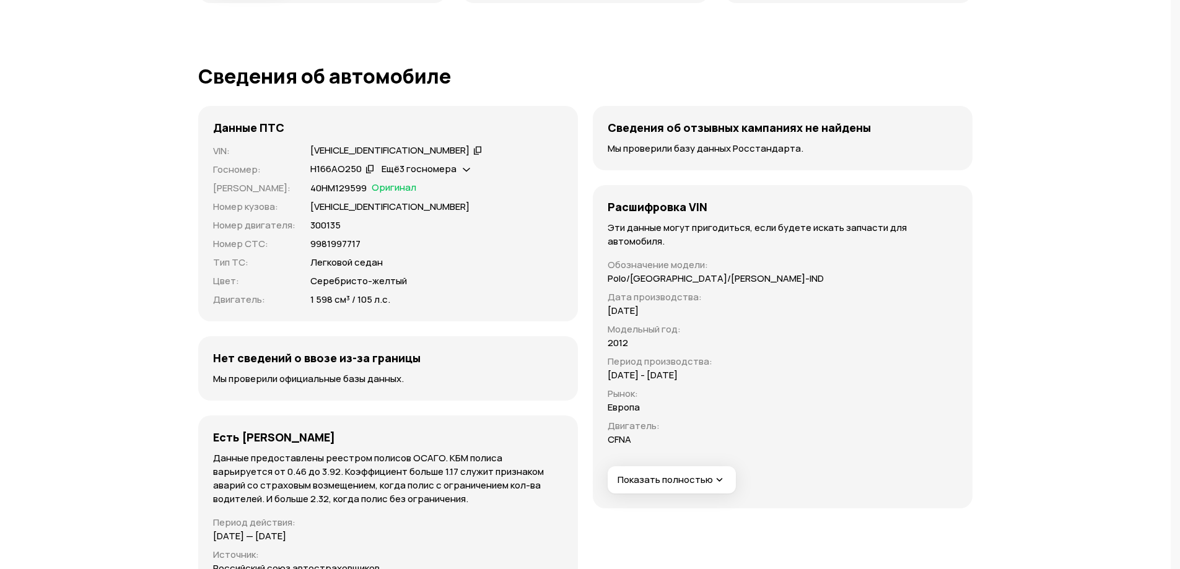
scroll to position [3544, 0]
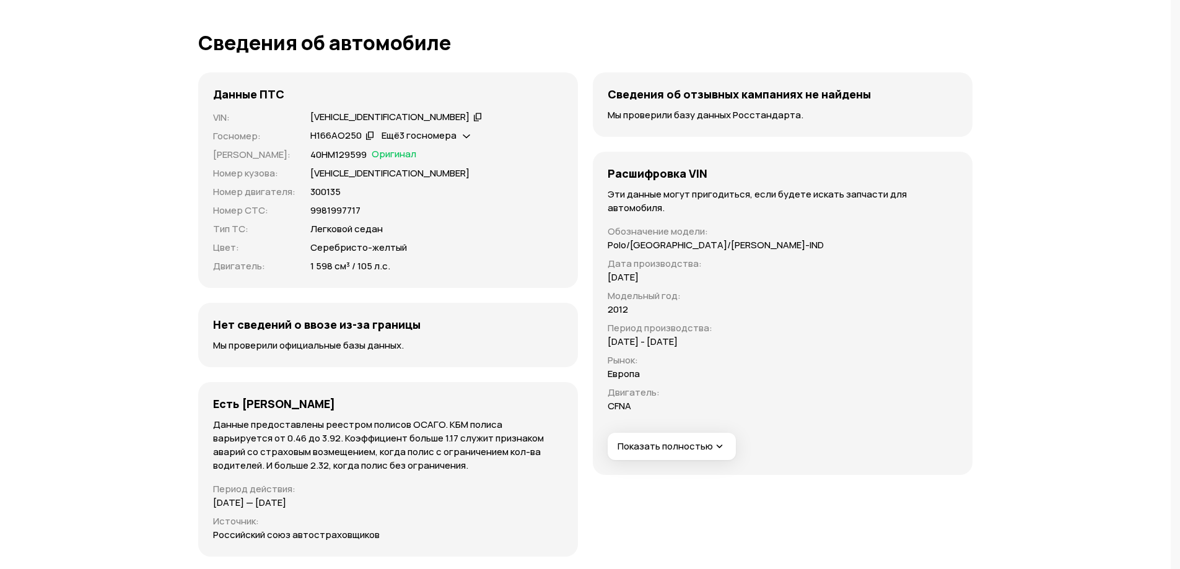
click at [455, 129] on span "Ещё 3 госномера" at bounding box center [419, 135] width 75 height 13
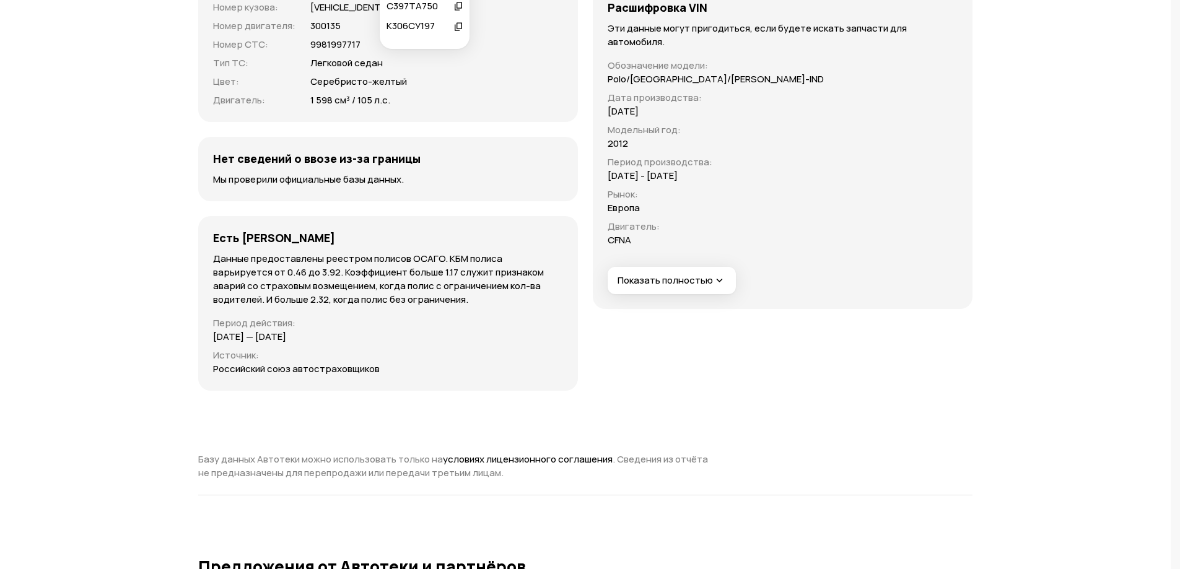
scroll to position [3730, 0]
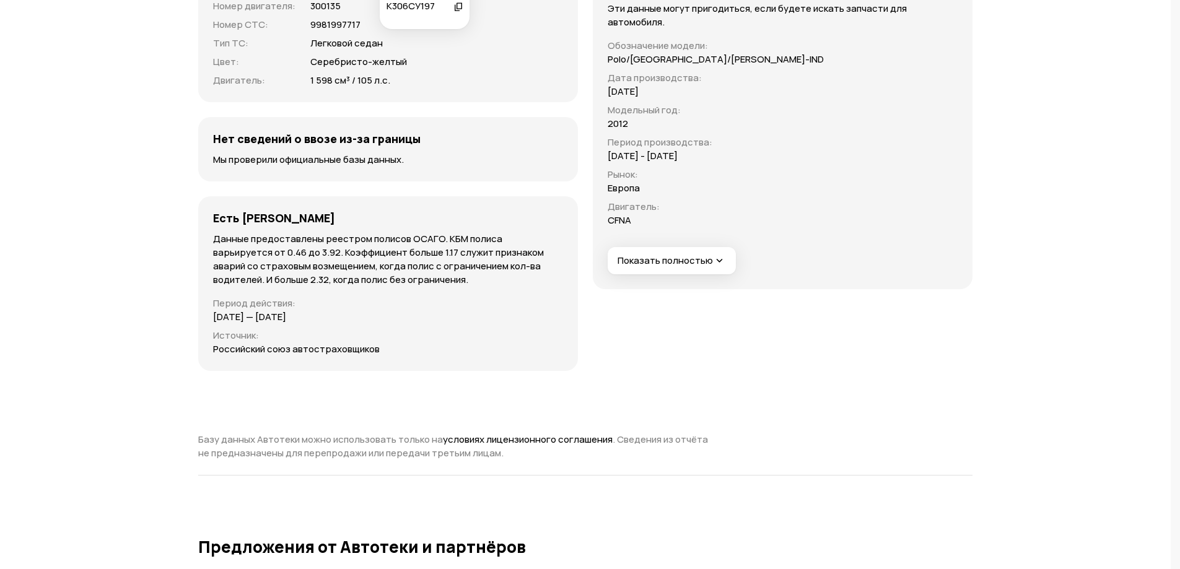
click at [667, 255] on span "Показать полностью" at bounding box center [672, 261] width 108 height 13
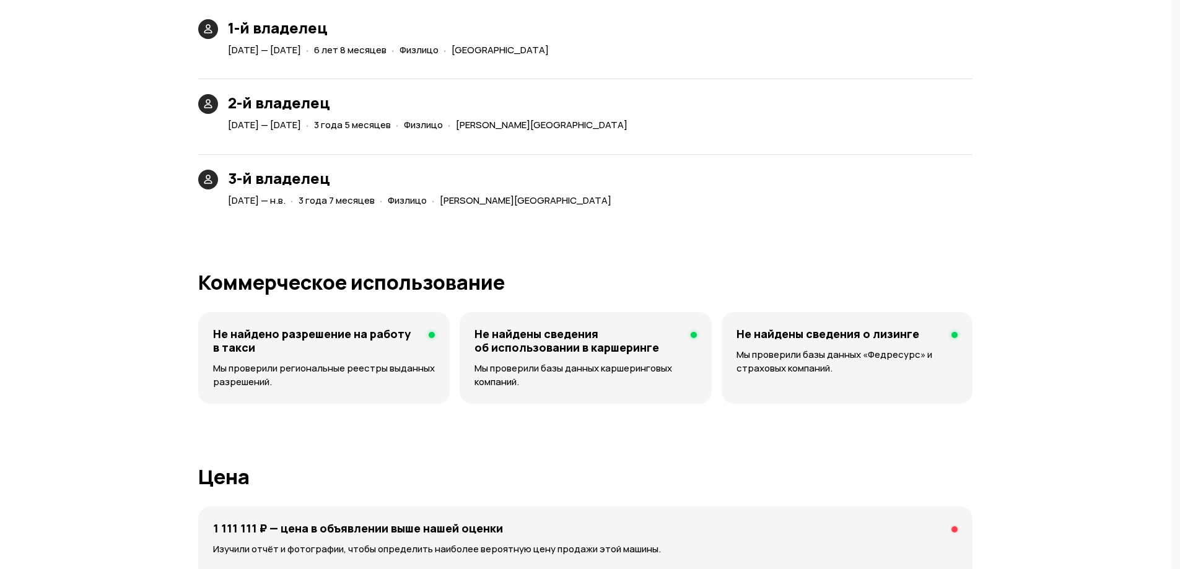
scroll to position [2553, 0]
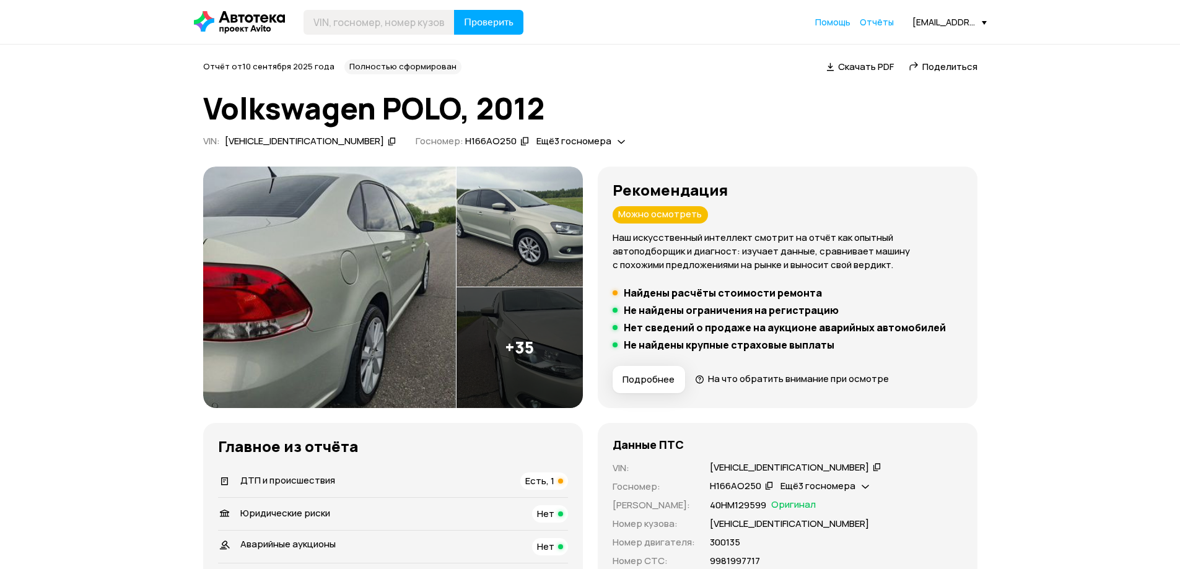
click at [661, 380] on span "Подробнее" at bounding box center [649, 380] width 52 height 12
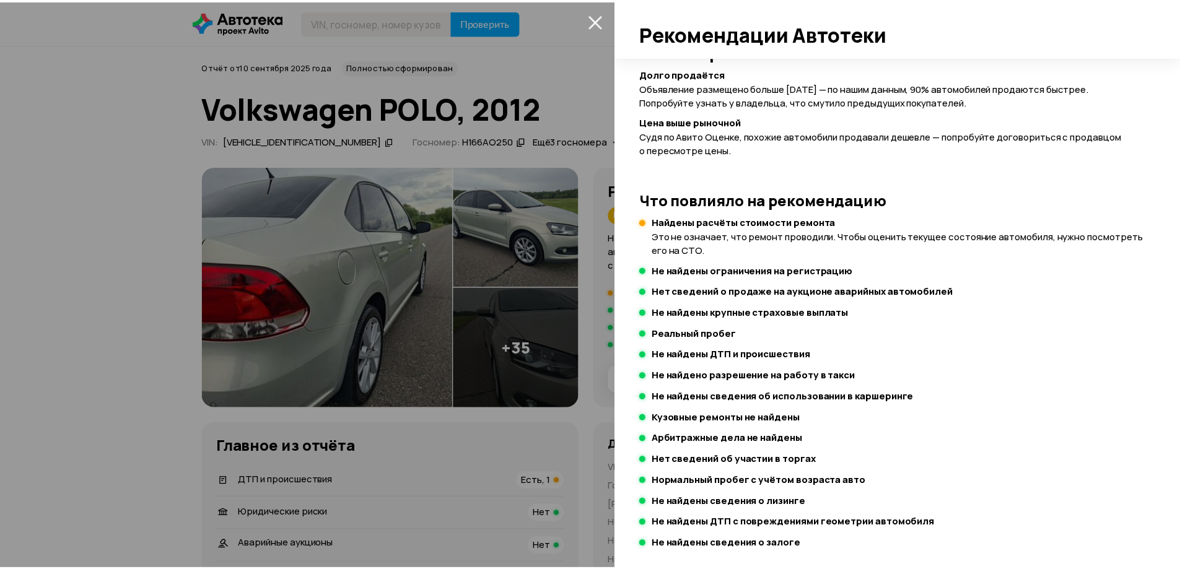
scroll to position [178, 0]
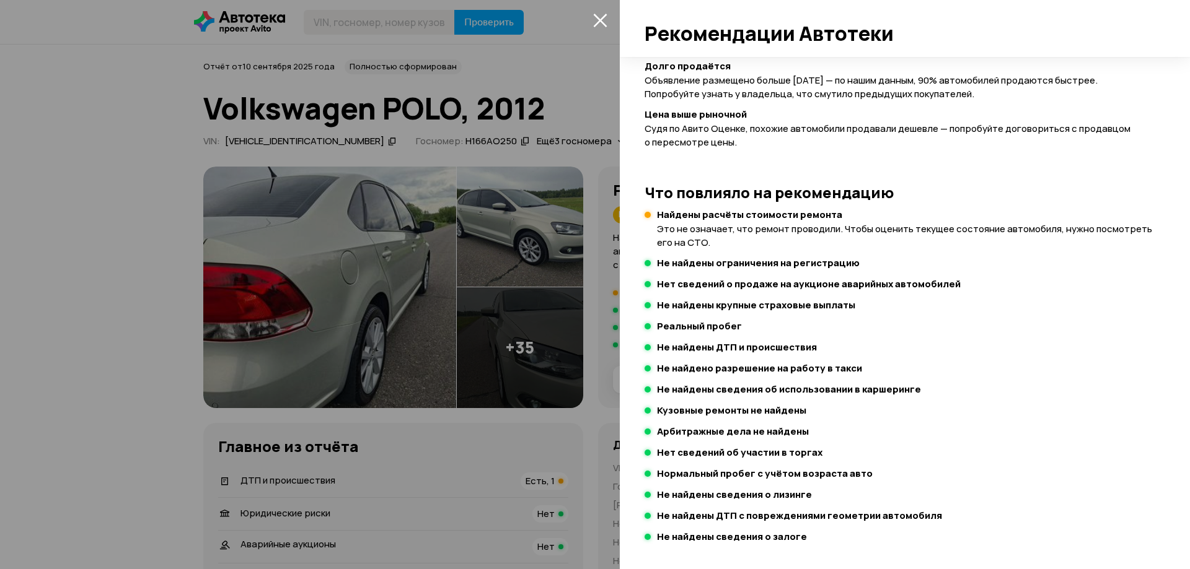
click at [364, 162] on div at bounding box center [595, 284] width 1190 height 569
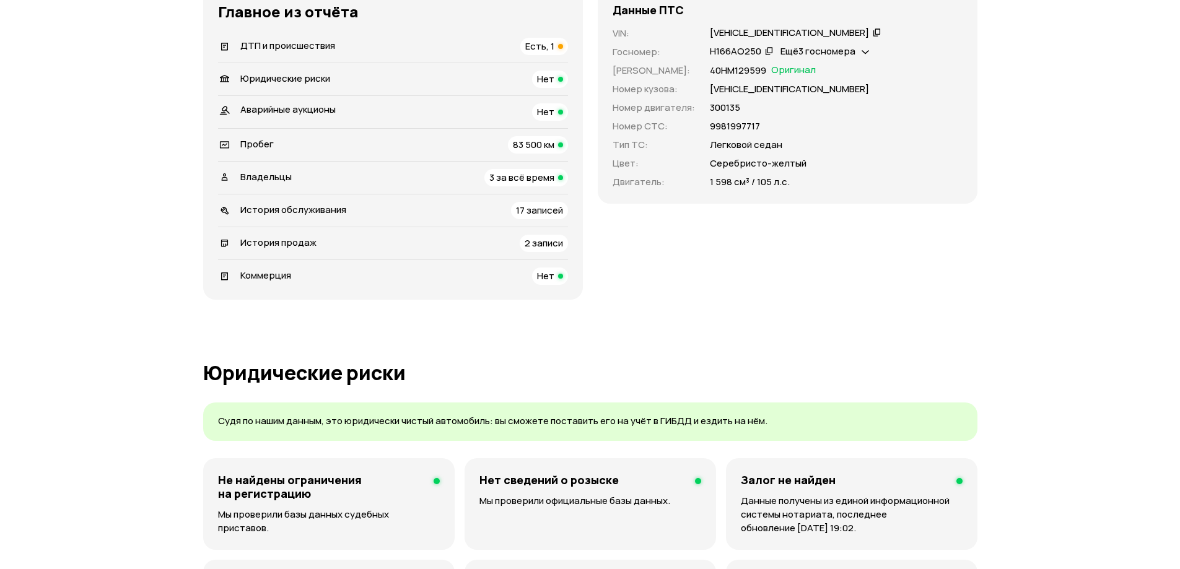
scroll to position [310, 0]
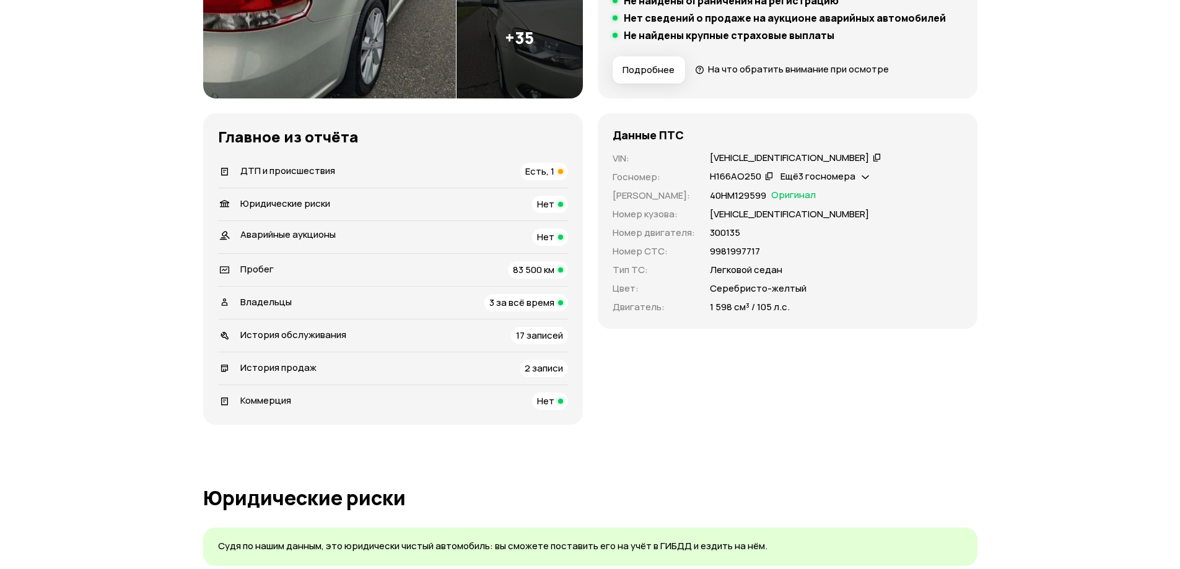
click at [856, 170] on div "Ещё 3 госномера" at bounding box center [825, 176] width 95 height 13
click at [726, 369] on div "Данные ПТС VIN : [VEHICLE_IDENTIFICATION_NUMBER]   Госномер : Н166АО250   Ещё 3…" at bounding box center [788, 269] width 380 height 312
